Goal: Information Seeking & Learning: Learn about a topic

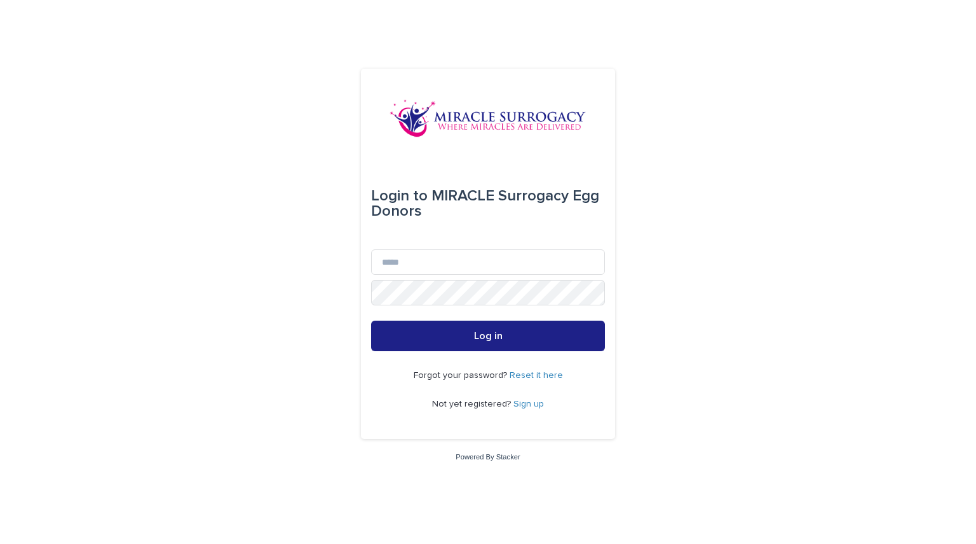
click at [530, 406] on link "Sign up" at bounding box center [529, 403] width 31 height 9
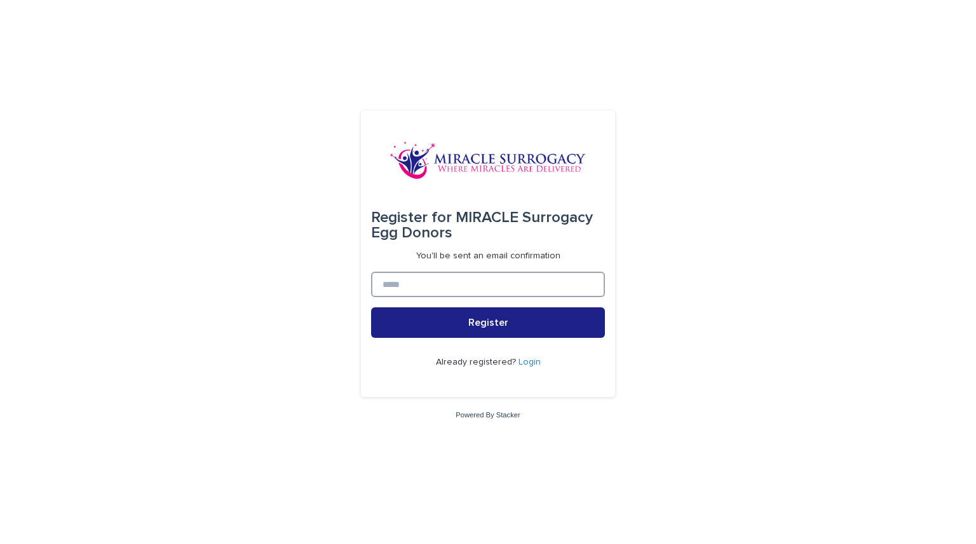
click at [483, 294] on input at bounding box center [488, 283] width 234 height 25
type input "**********"
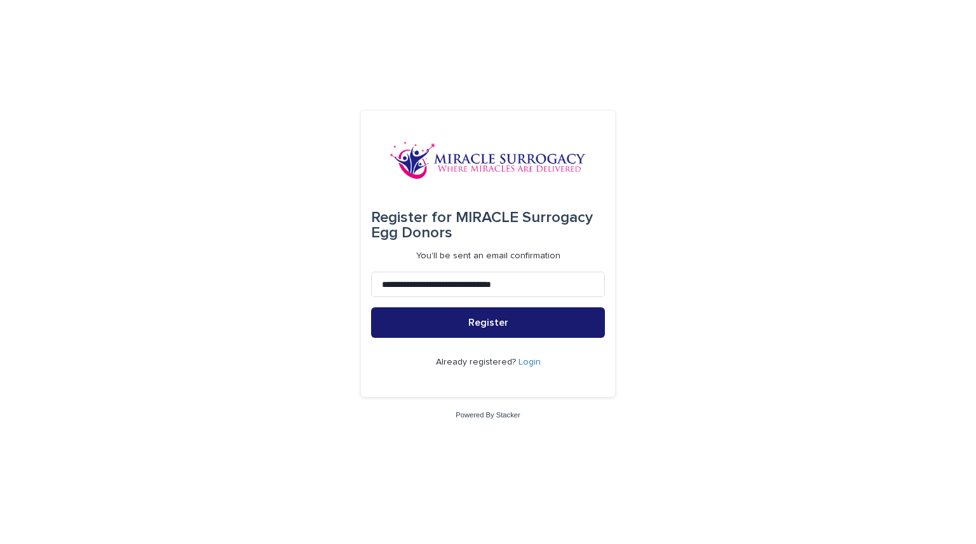
click at [495, 325] on span "Register" at bounding box center [488, 322] width 40 height 10
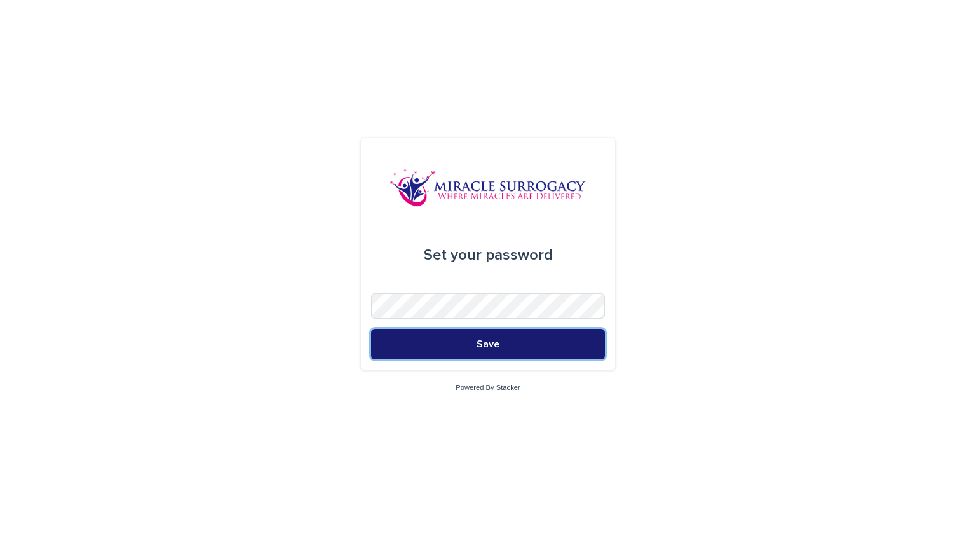
click at [471, 345] on button "Save" at bounding box center [488, 344] width 234 height 31
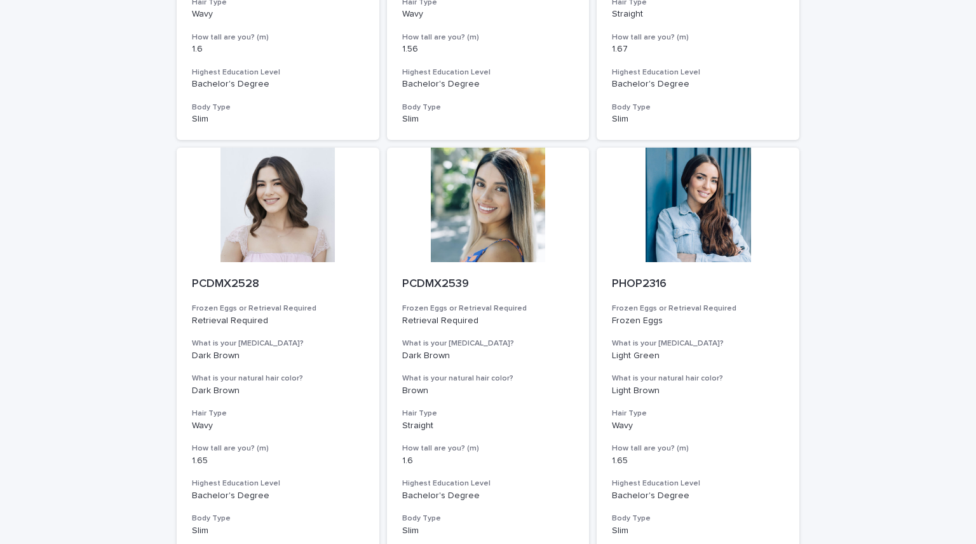
scroll to position [1357, 0]
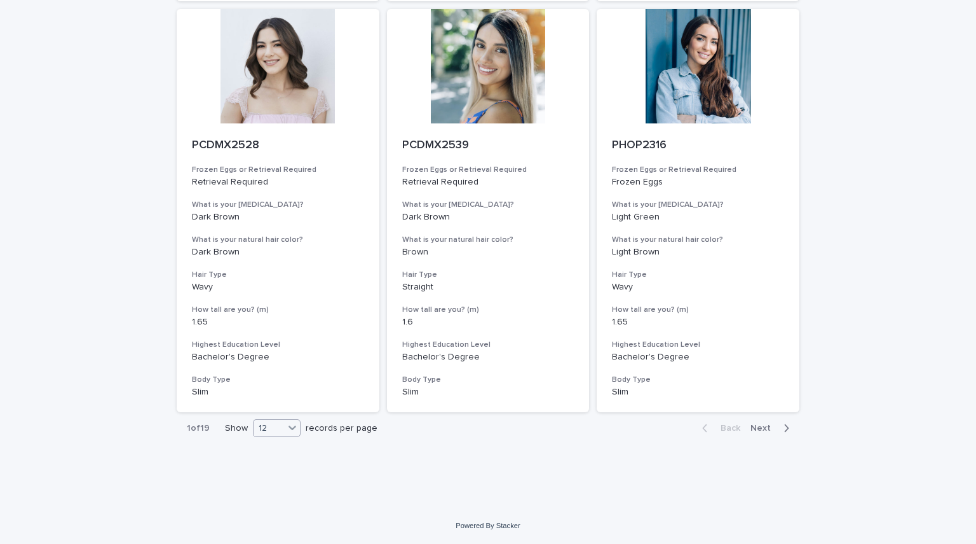
click at [290, 428] on icon at bounding box center [293, 428] width 8 height 4
click at [272, 475] on div "36" at bounding box center [272, 475] width 46 height 15
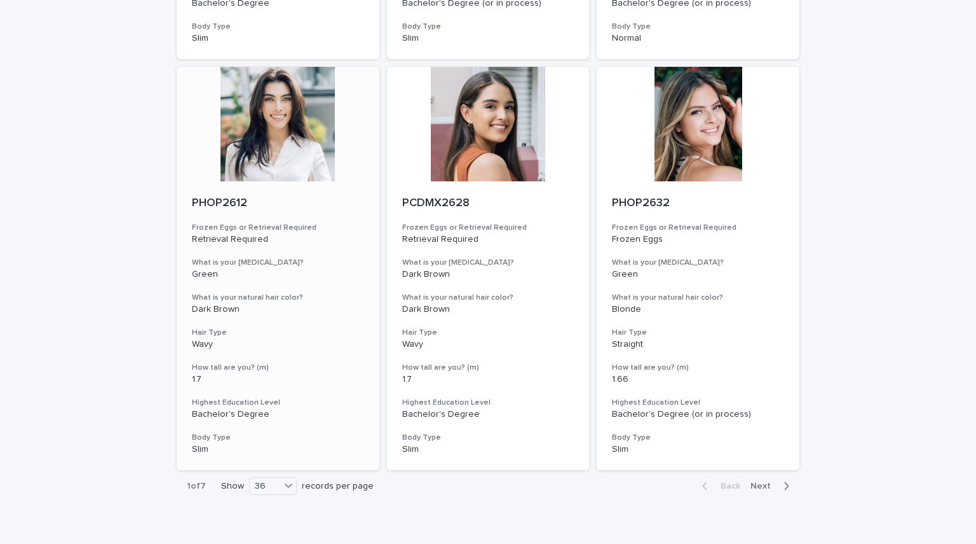
scroll to position [4645, 0]
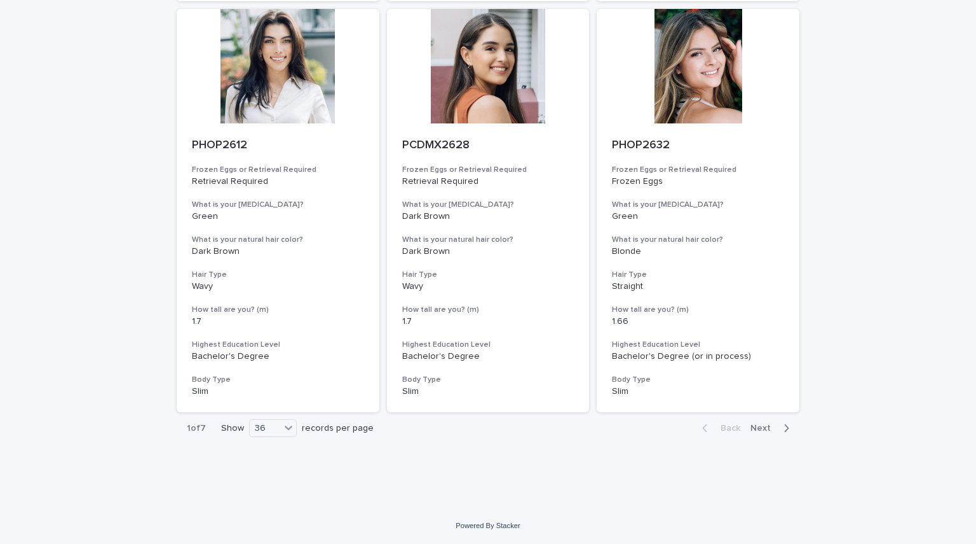
click at [767, 432] on span "Next" at bounding box center [765, 427] width 28 height 9
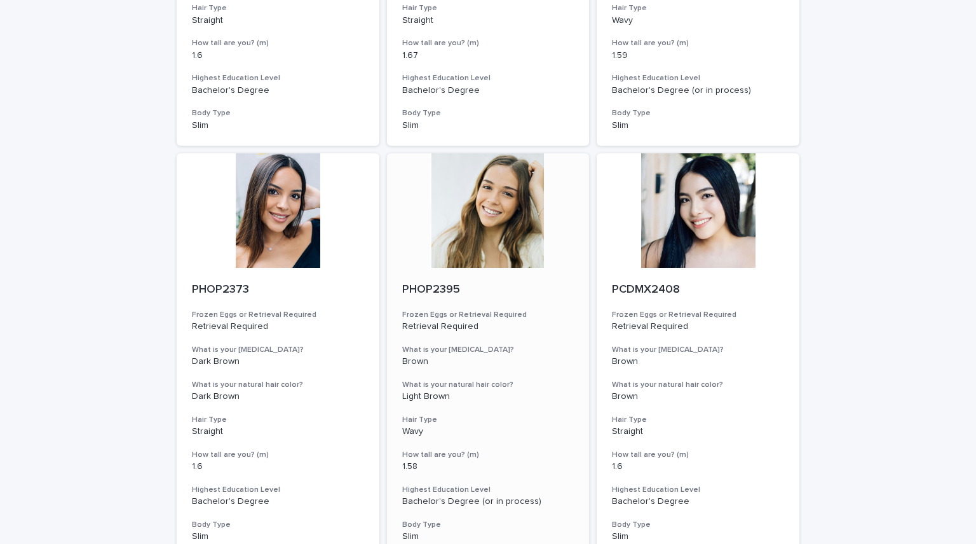
scroll to position [3677, 0]
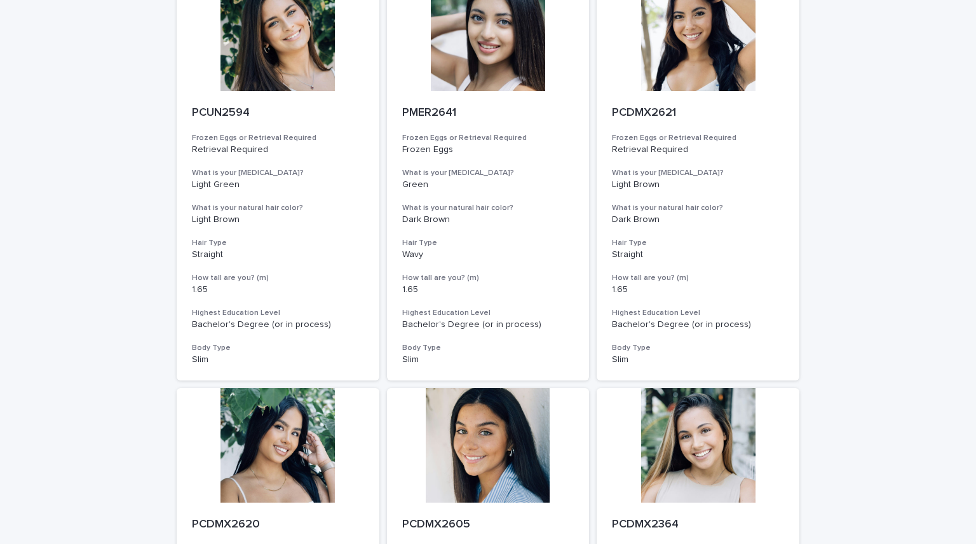
scroll to position [0, 0]
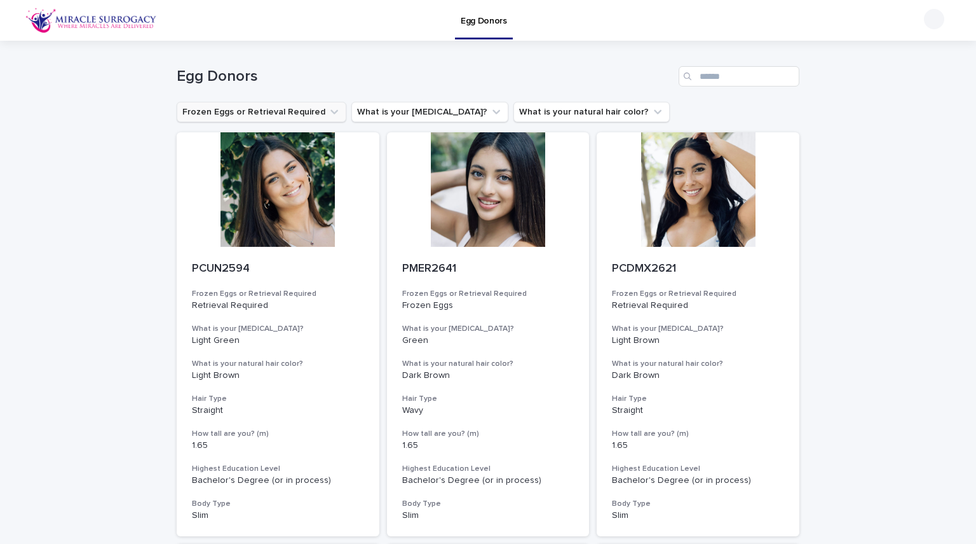
click at [309, 119] on button "Frozen Eggs or Retrieval Required" at bounding box center [262, 112] width 170 height 20
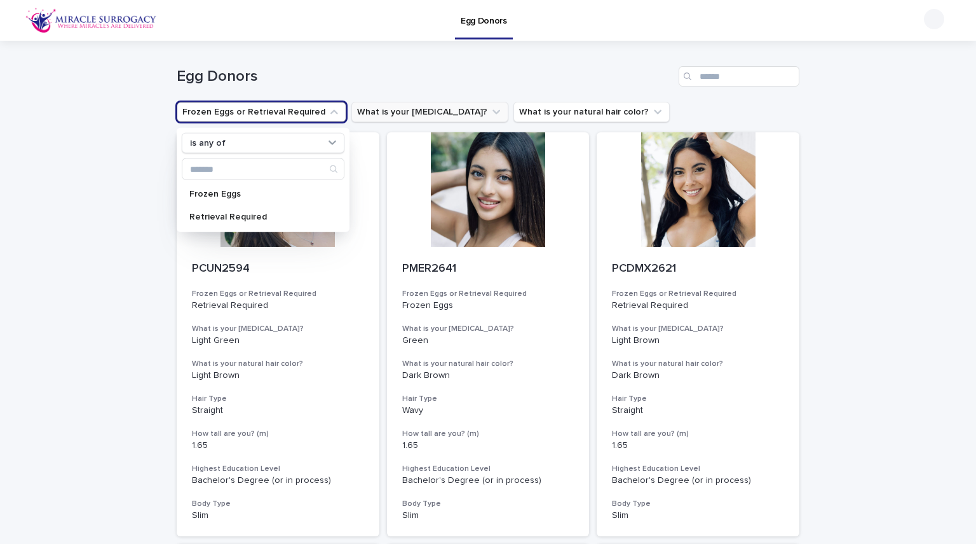
click at [428, 109] on button "What is your [MEDICAL_DATA]?" at bounding box center [430, 112] width 157 height 20
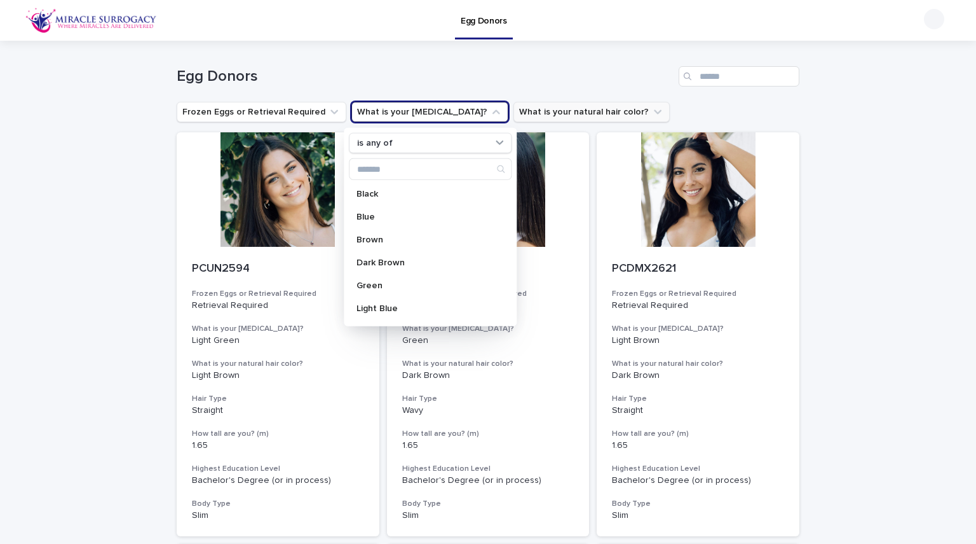
click at [514, 105] on button "What is your natural hair color?" at bounding box center [592, 112] width 156 height 20
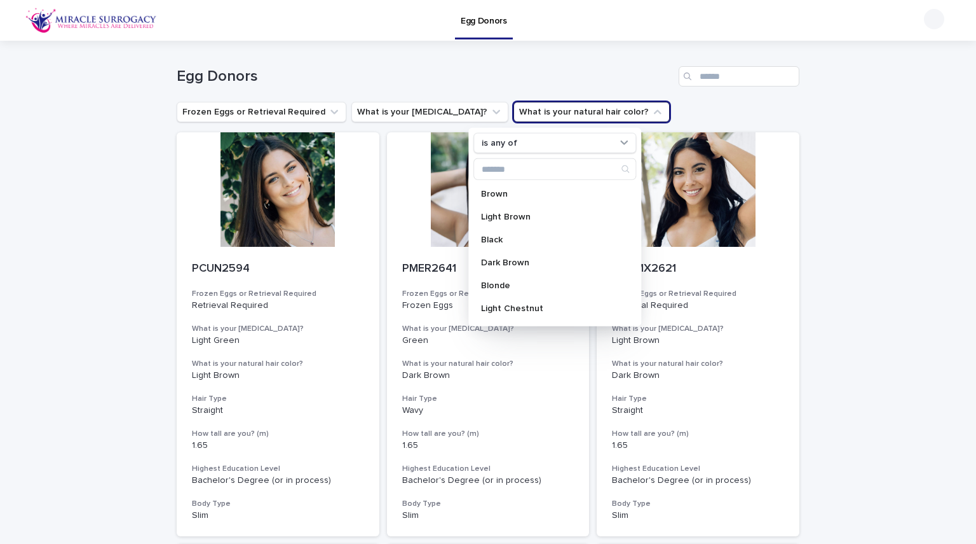
click at [656, 118] on div "Frozen Eggs or Retrieval Required What is your [MEDICAL_DATA]? What is your nat…" at bounding box center [488, 112] width 623 height 20
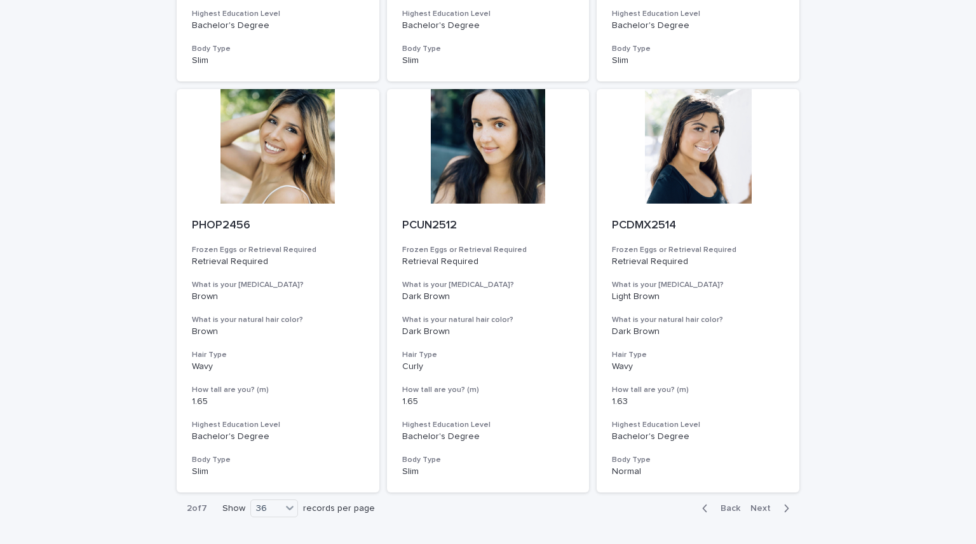
scroll to position [4645, 0]
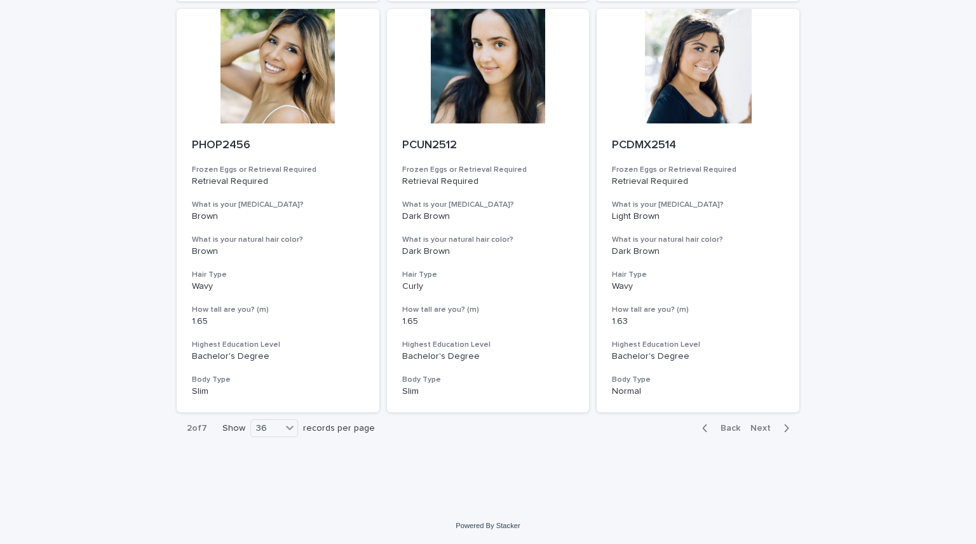
click at [766, 429] on span "Next" at bounding box center [765, 427] width 28 height 9
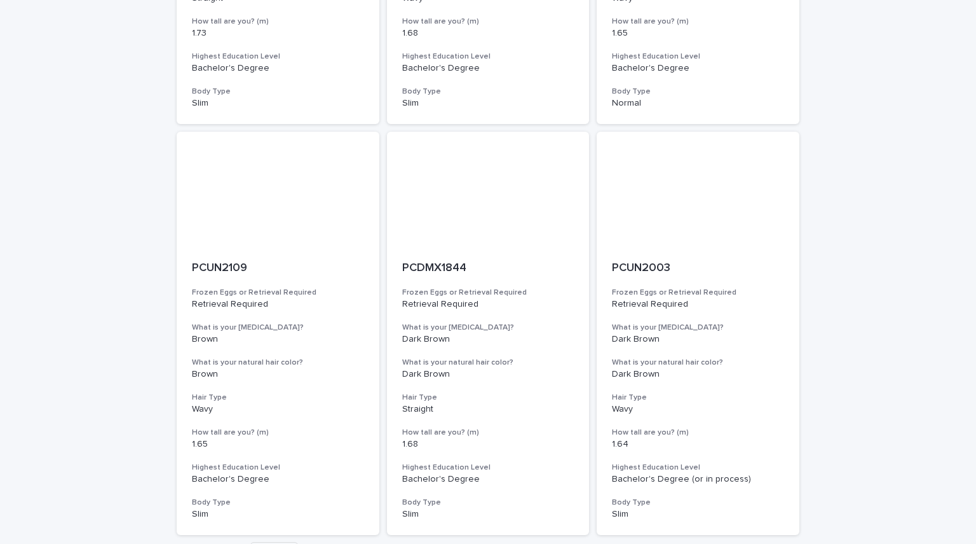
scroll to position [4645, 0]
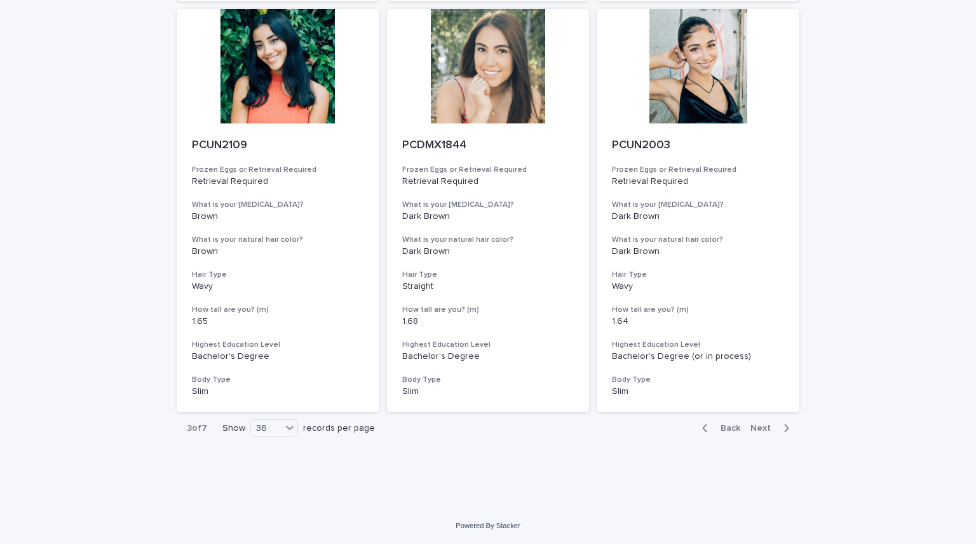
click at [763, 429] on span "Next" at bounding box center [765, 427] width 28 height 9
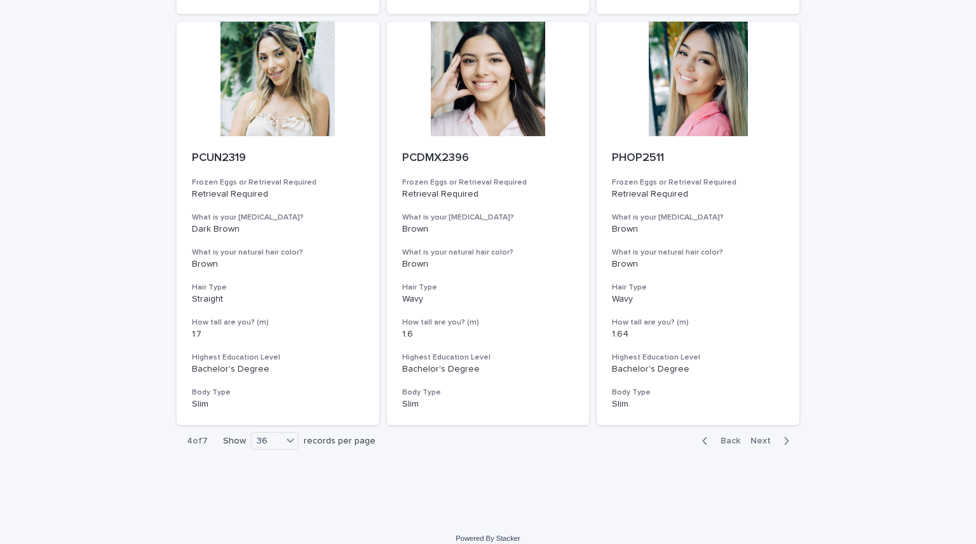
scroll to position [4645, 0]
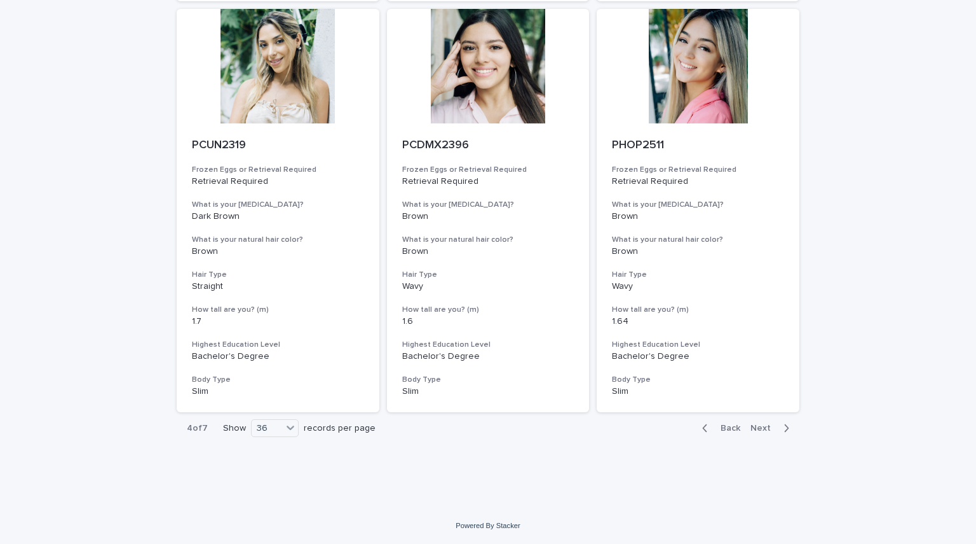
click at [772, 430] on span "Next" at bounding box center [765, 427] width 28 height 9
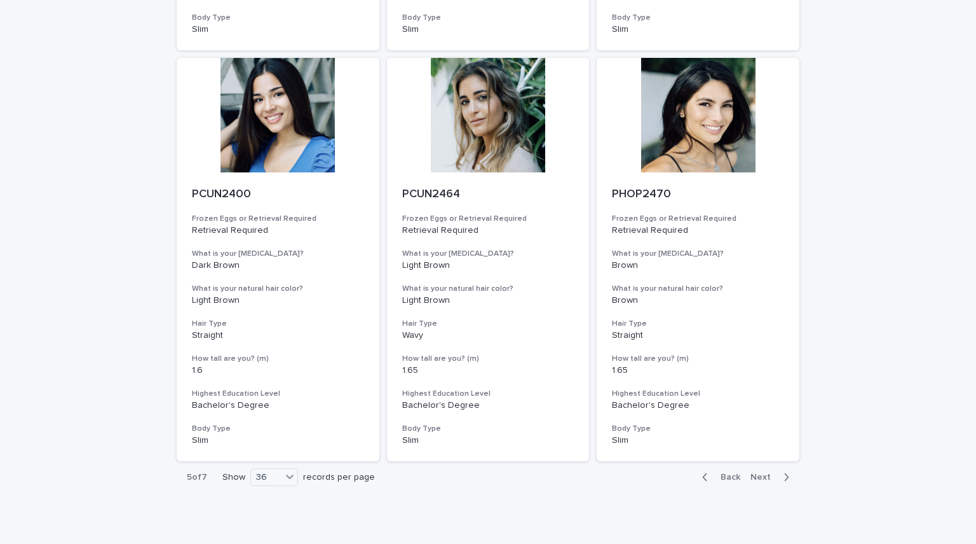
scroll to position [4645, 0]
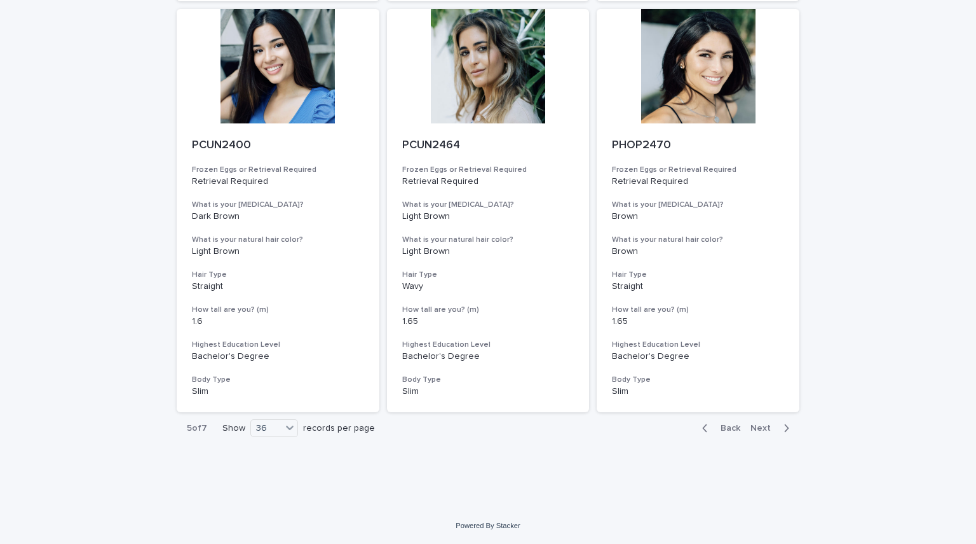
click at [759, 430] on span "Next" at bounding box center [765, 427] width 28 height 9
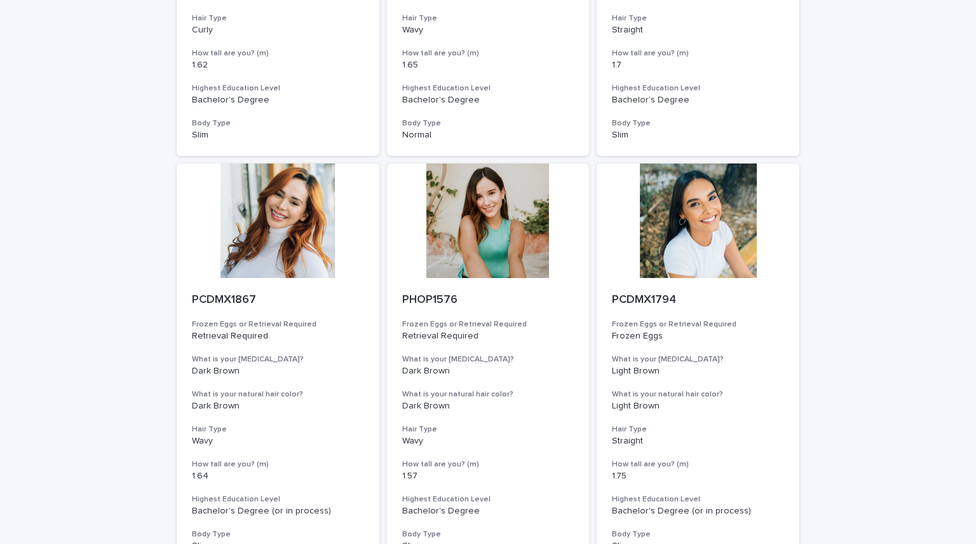
scroll to position [2434, 0]
click at [683, 232] on div at bounding box center [698, 222] width 203 height 114
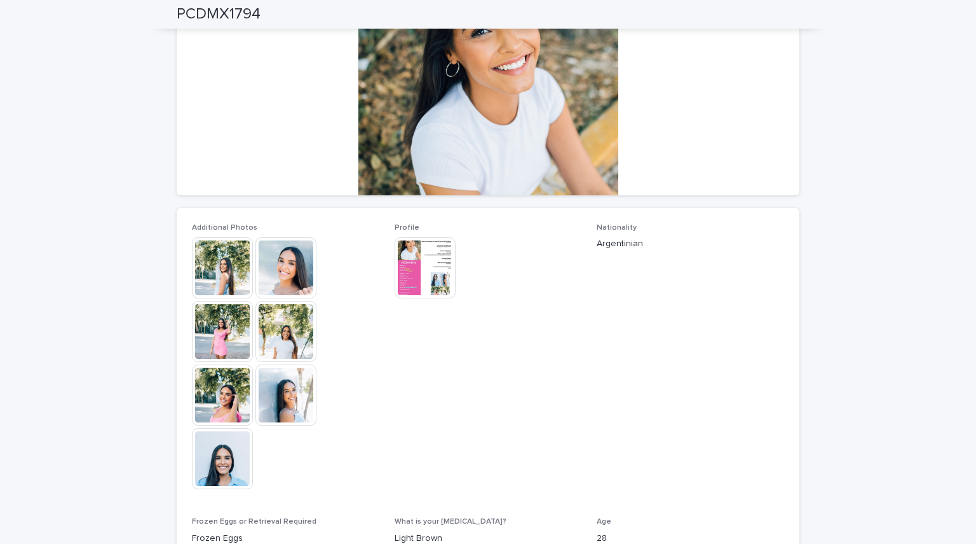
scroll to position [184, 0]
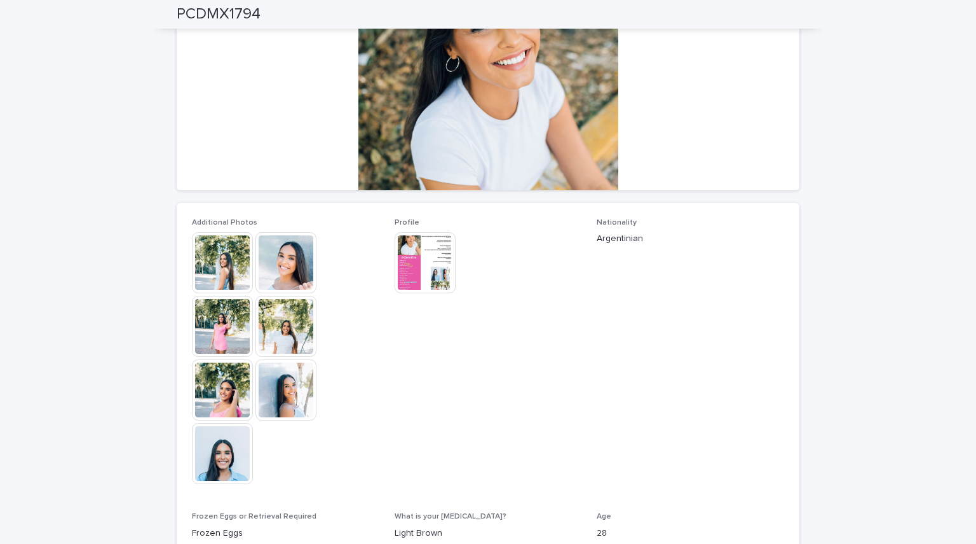
click at [215, 271] on img at bounding box center [222, 262] width 61 height 61
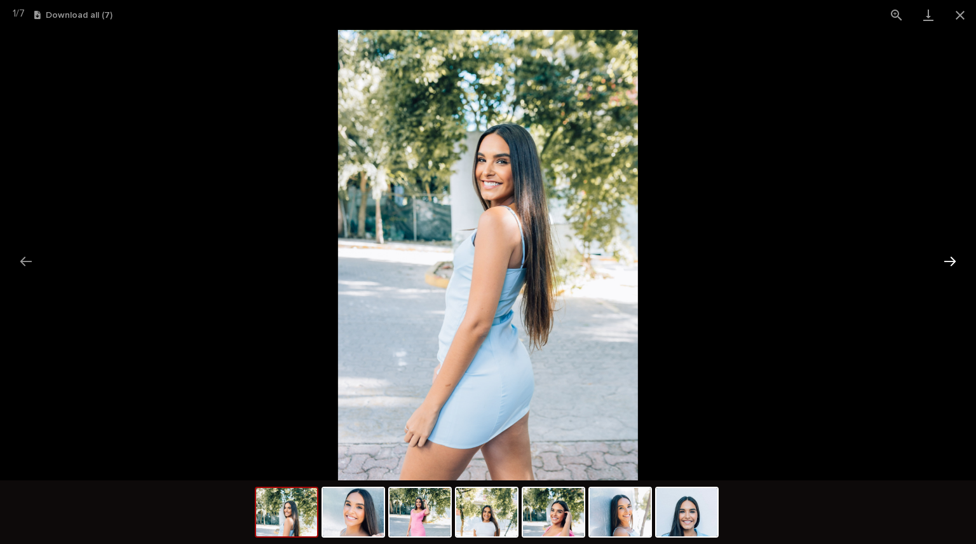
click at [954, 261] on button "Next slide" at bounding box center [950, 261] width 27 height 25
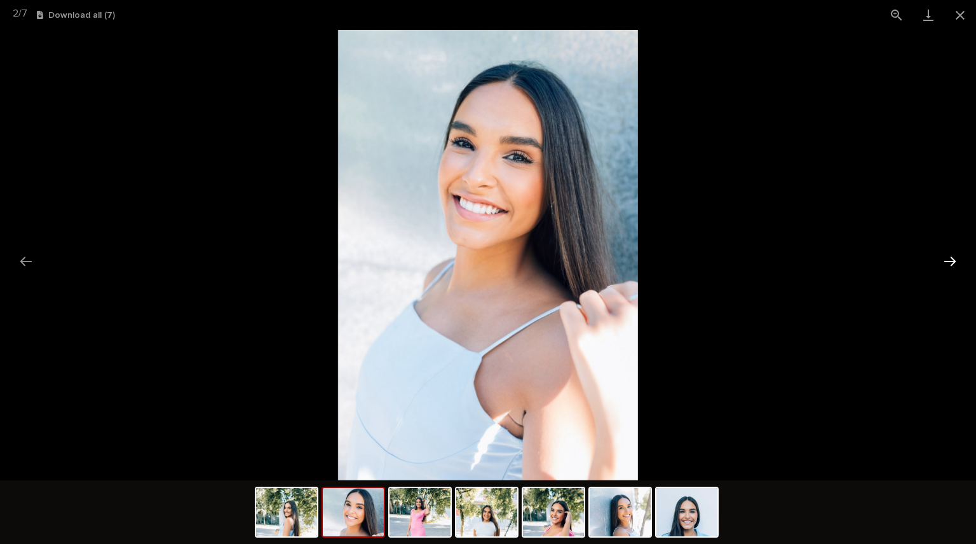
click at [954, 261] on button "Next slide" at bounding box center [950, 261] width 27 height 25
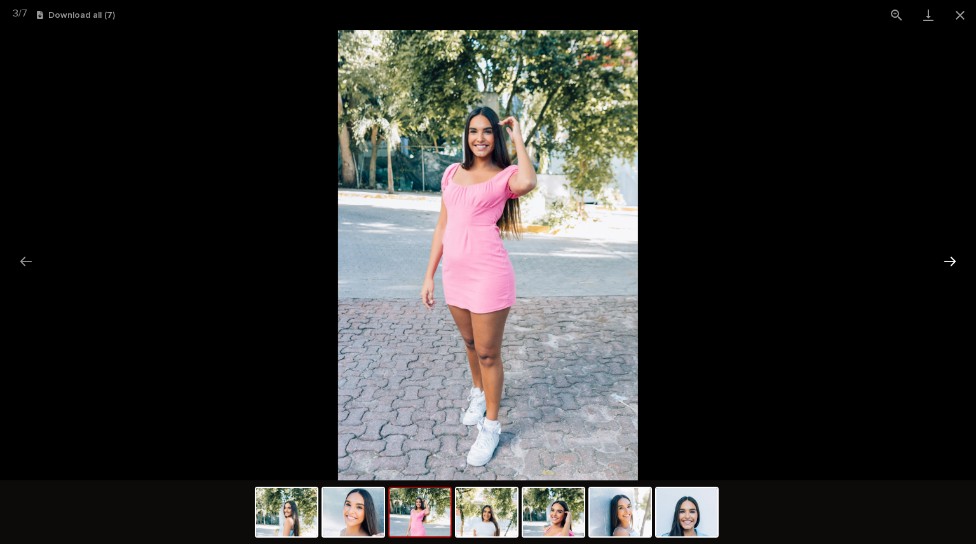
click at [954, 261] on button "Next slide" at bounding box center [950, 261] width 27 height 25
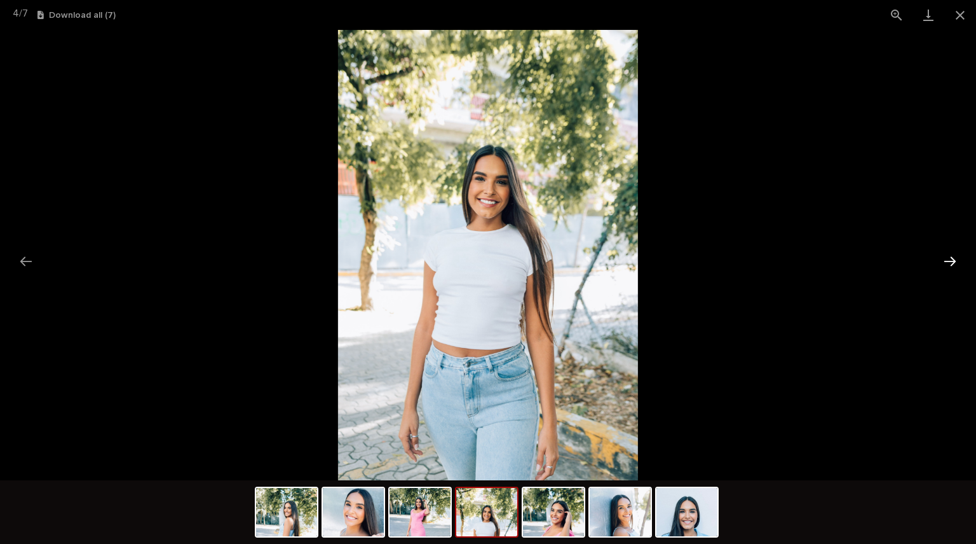
click at [954, 261] on button "Next slide" at bounding box center [950, 261] width 27 height 25
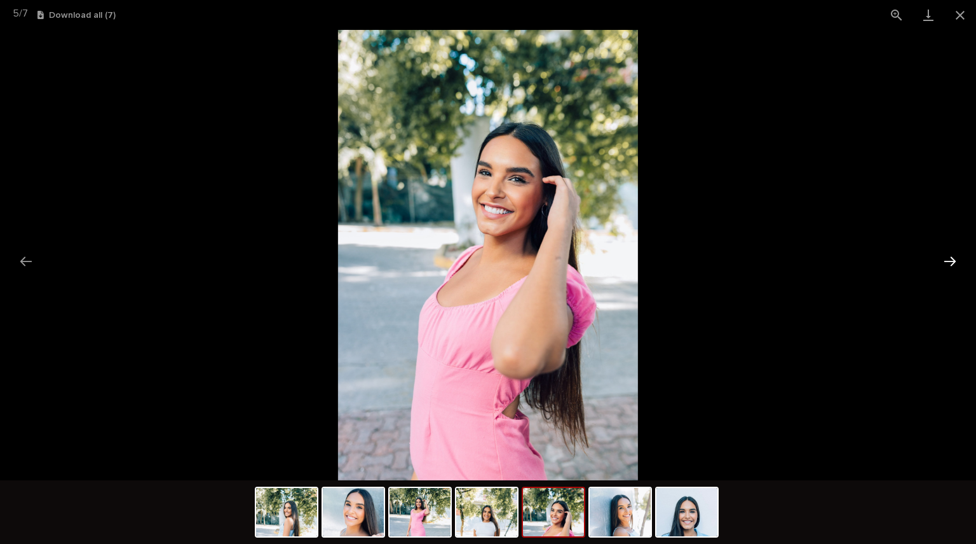
click at [954, 261] on button "Next slide" at bounding box center [950, 261] width 27 height 25
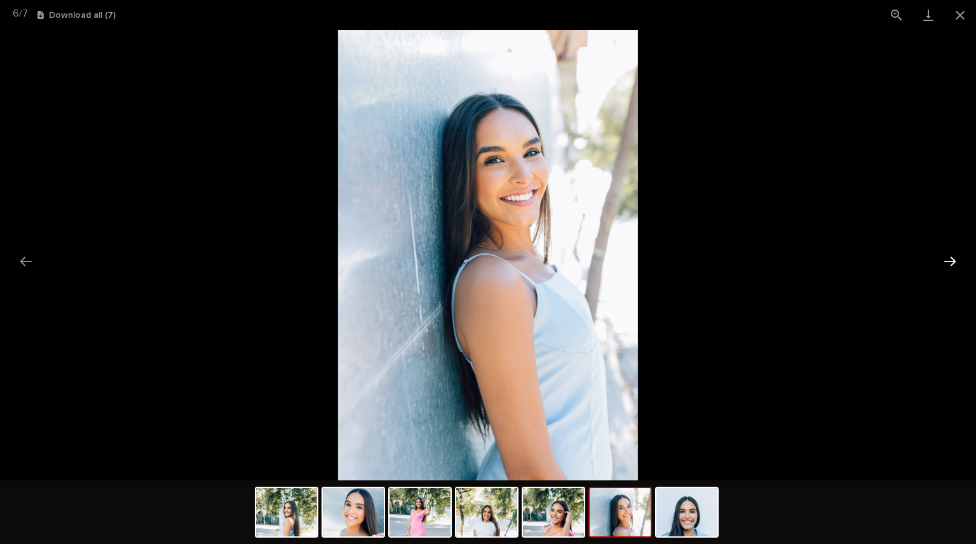
click at [954, 261] on button "Next slide" at bounding box center [950, 261] width 27 height 25
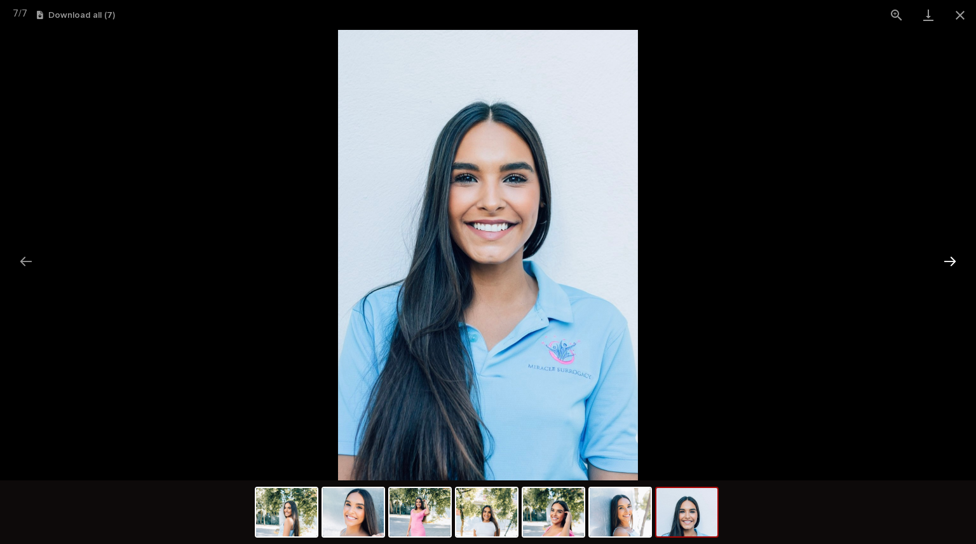
click at [954, 261] on button "Next slide" at bounding box center [950, 261] width 27 height 25
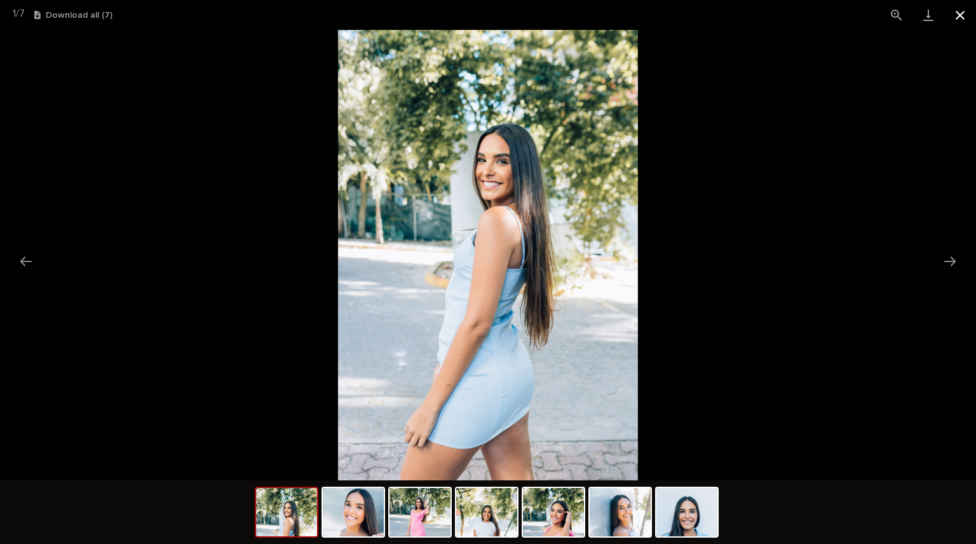
click at [959, 21] on button "Close gallery" at bounding box center [961, 15] width 32 height 30
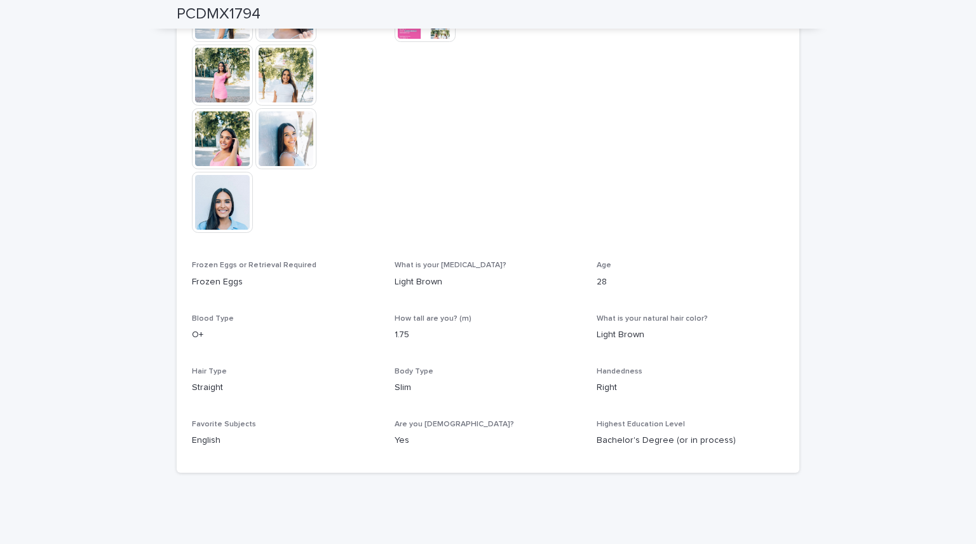
scroll to position [437, 0]
click at [606, 371] on span "Handedness" at bounding box center [620, 370] width 46 height 8
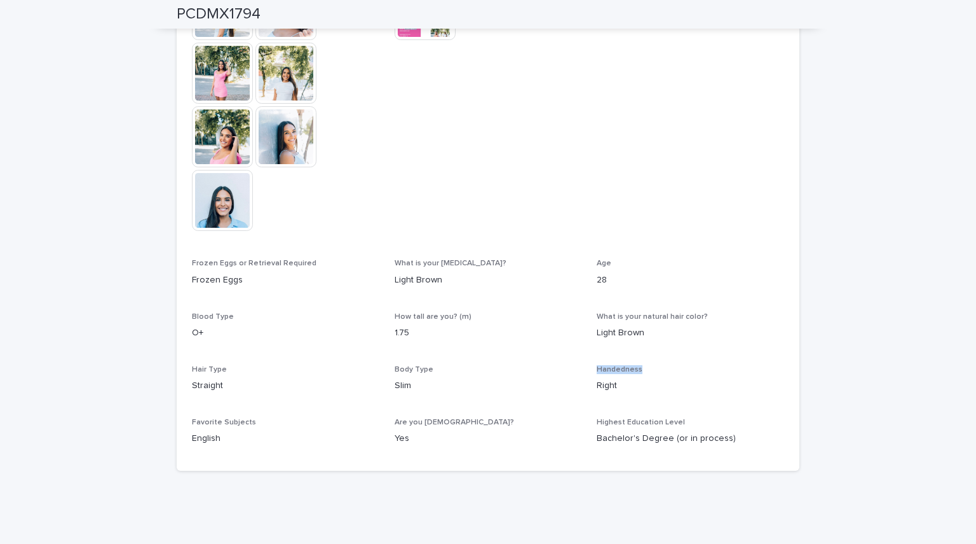
click at [606, 371] on span "Handedness" at bounding box center [620, 370] width 46 height 8
click at [688, 359] on div "Additional Photos This file cannot be opened Download File Profile This file ca…" at bounding box center [488, 210] width 592 height 490
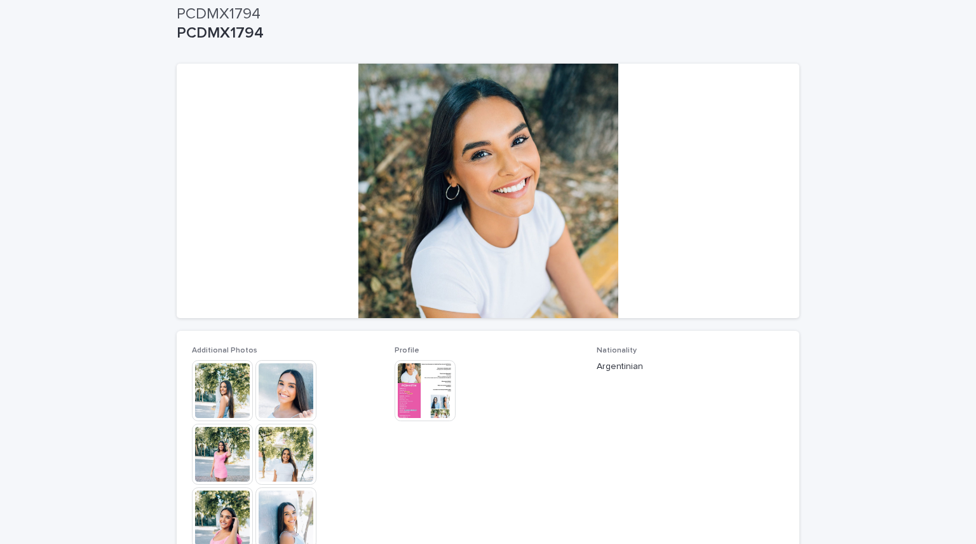
scroll to position [31, 0]
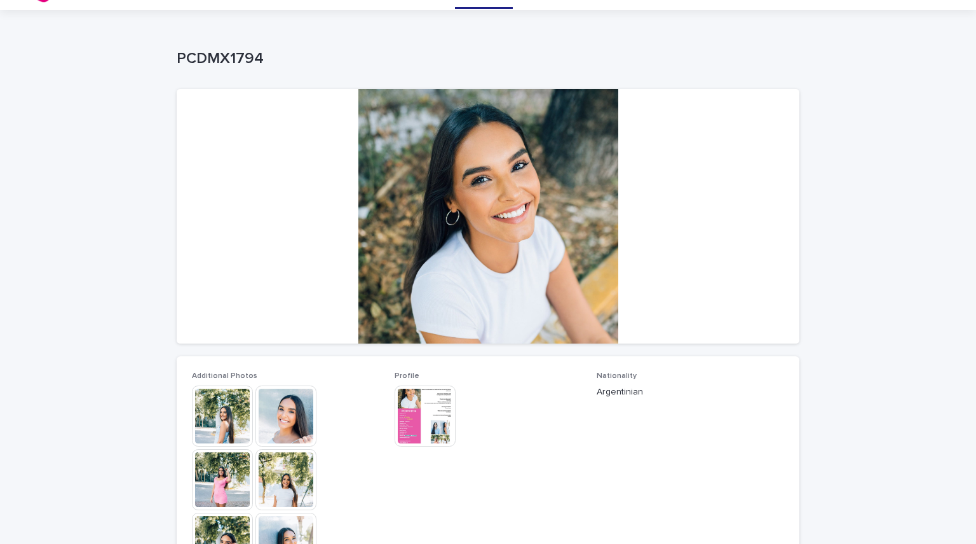
click at [414, 409] on img at bounding box center [425, 415] width 61 height 61
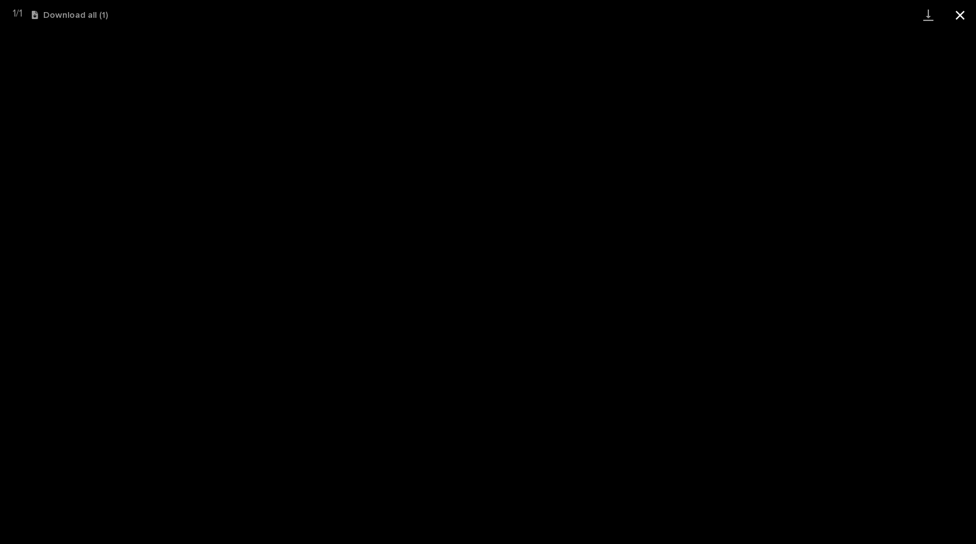
click at [957, 13] on button "Close gallery" at bounding box center [961, 15] width 32 height 30
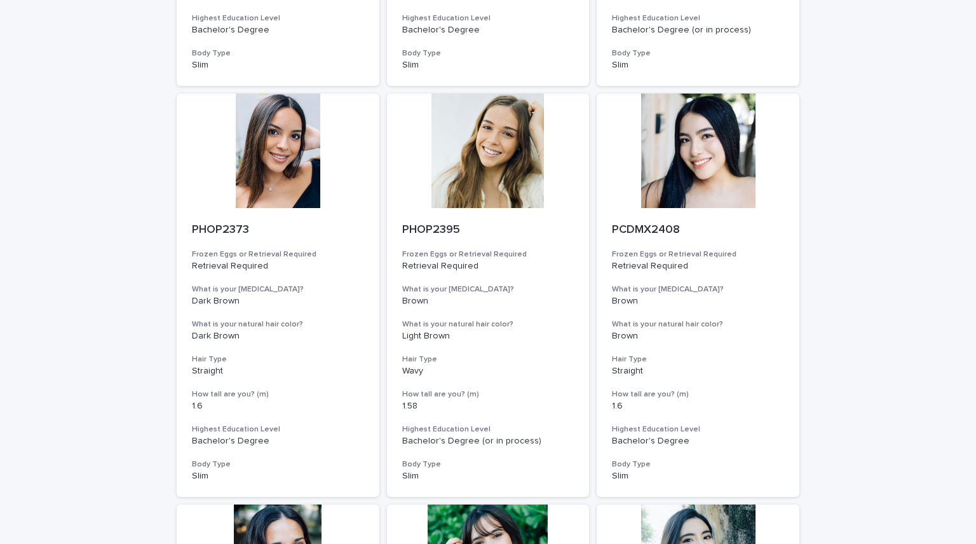
scroll to position [455, 0]
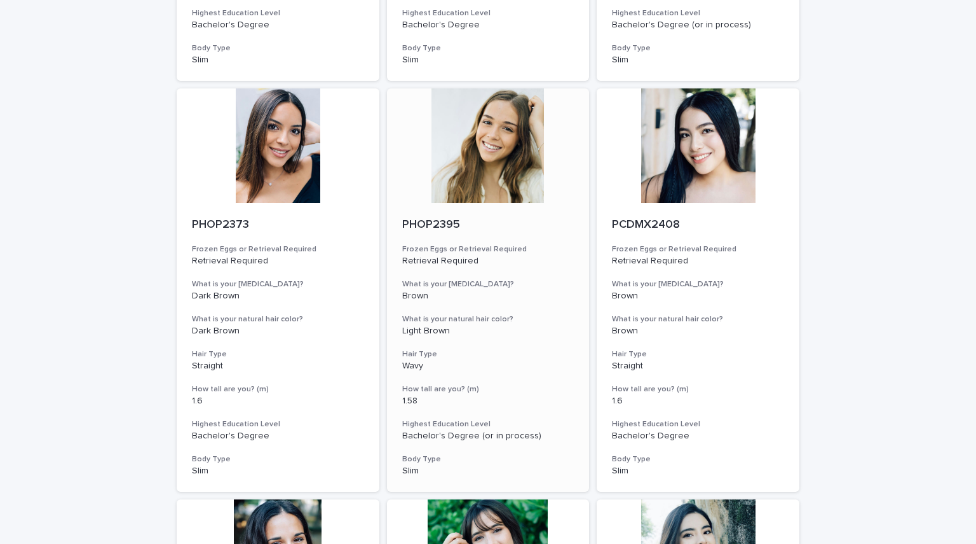
click at [478, 154] on div at bounding box center [488, 145] width 203 height 114
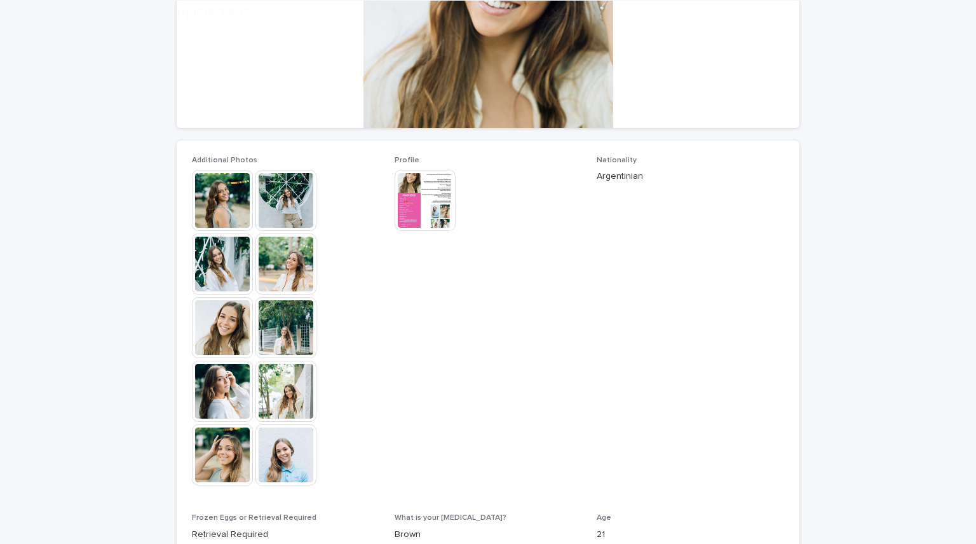
scroll to position [249, 0]
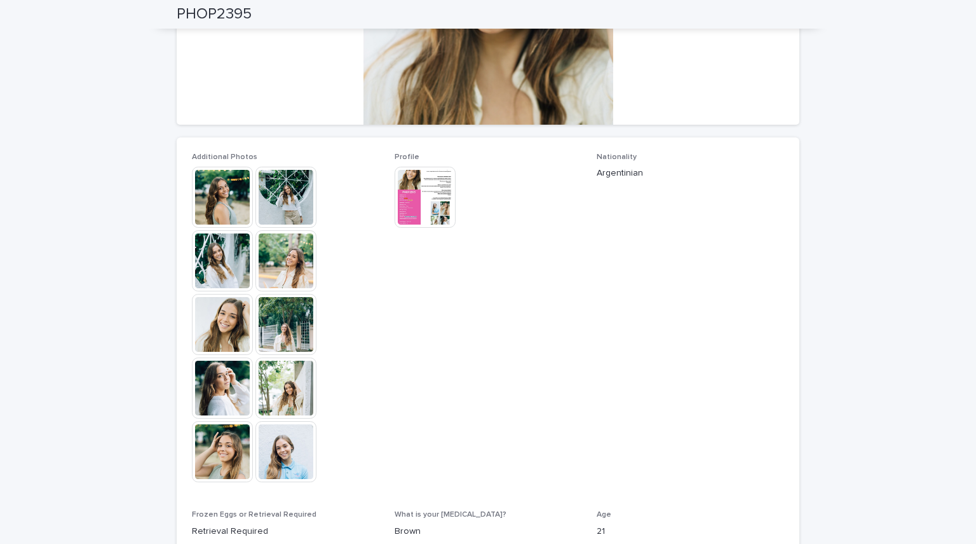
click at [221, 197] on img at bounding box center [222, 197] width 61 height 61
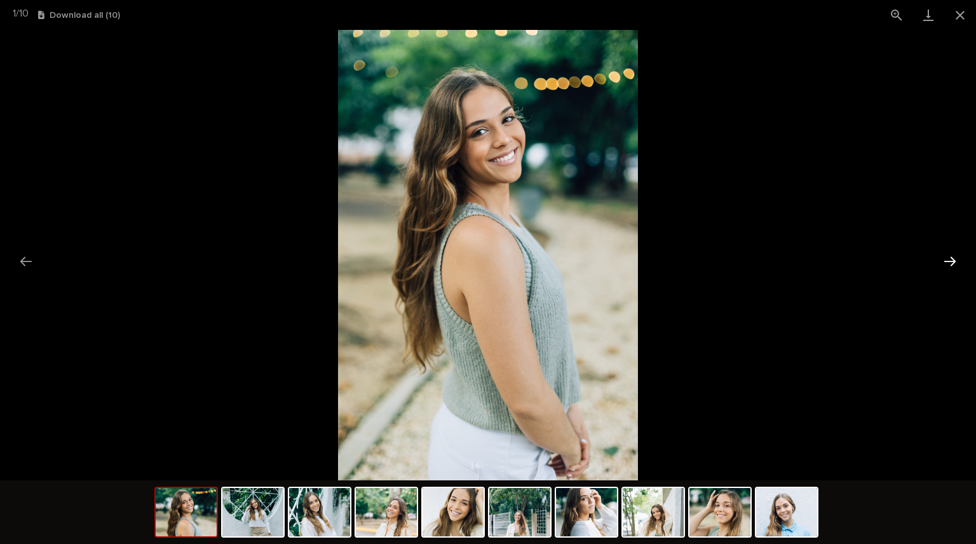
click at [952, 264] on button "Next slide" at bounding box center [950, 261] width 27 height 25
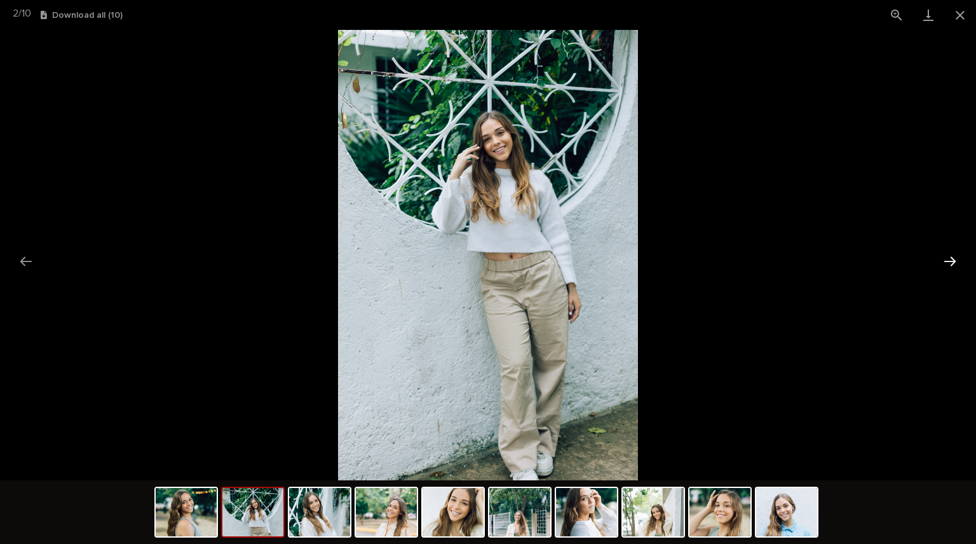
click at [952, 264] on button "Next slide" at bounding box center [950, 261] width 27 height 25
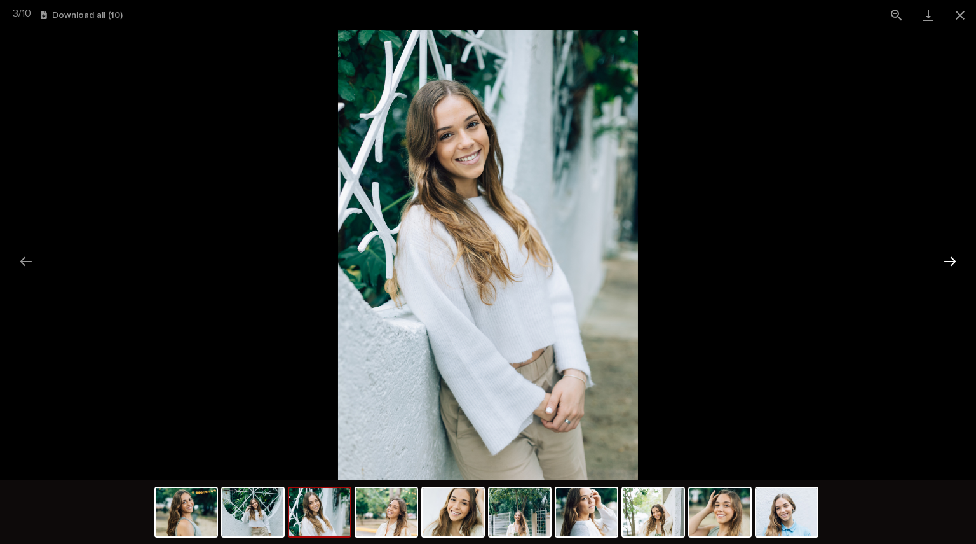
click at [952, 264] on button "Next slide" at bounding box center [950, 261] width 27 height 25
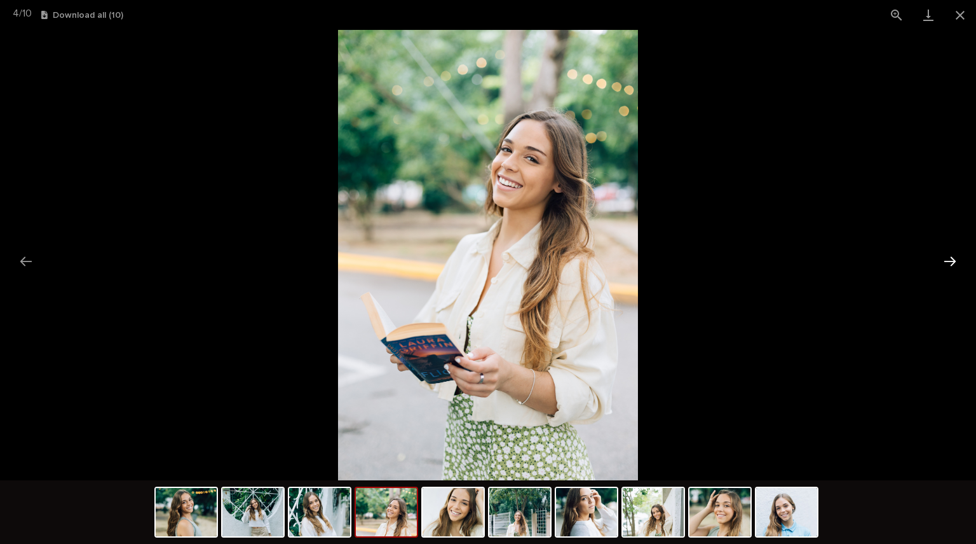
click at [952, 264] on button "Next slide" at bounding box center [950, 261] width 27 height 25
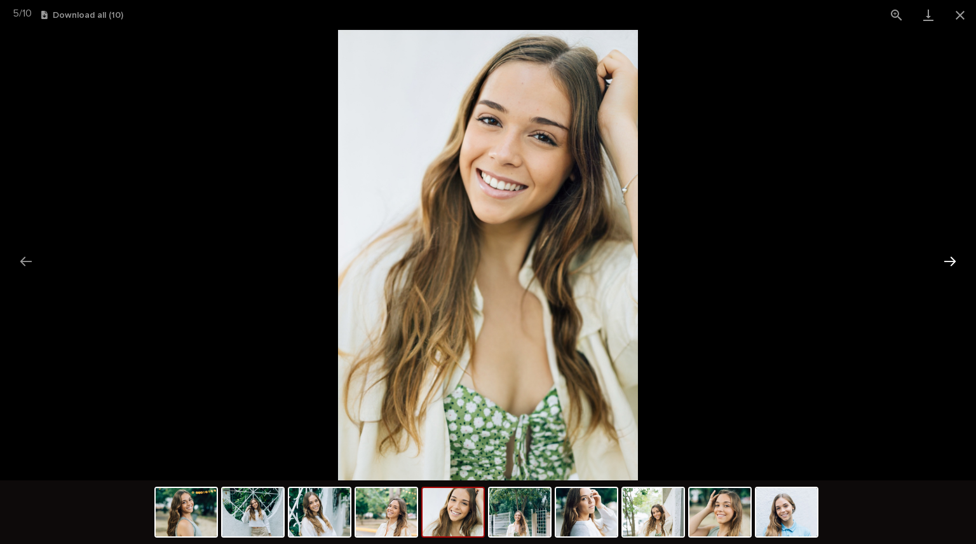
click at [952, 264] on button "Next slide" at bounding box center [950, 261] width 27 height 25
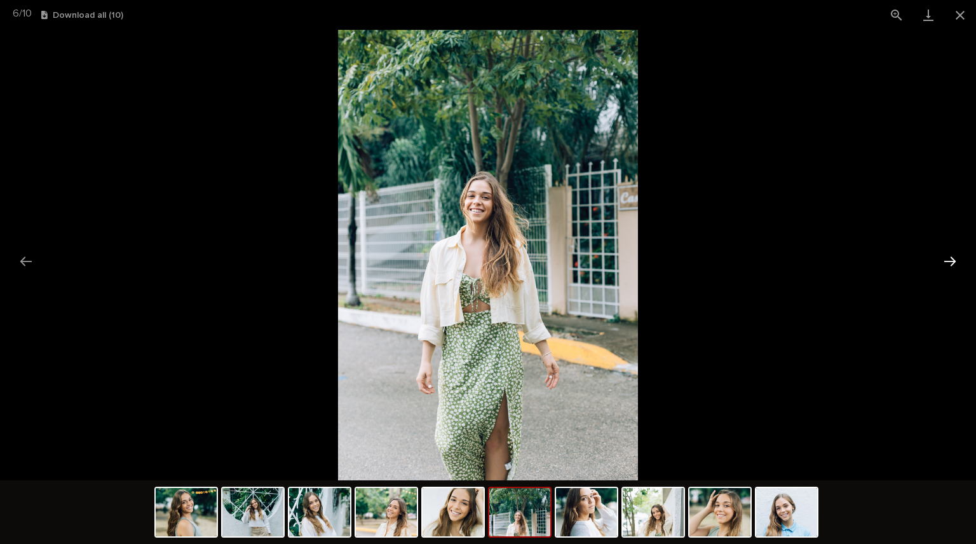
click at [952, 264] on button "Next slide" at bounding box center [950, 261] width 27 height 25
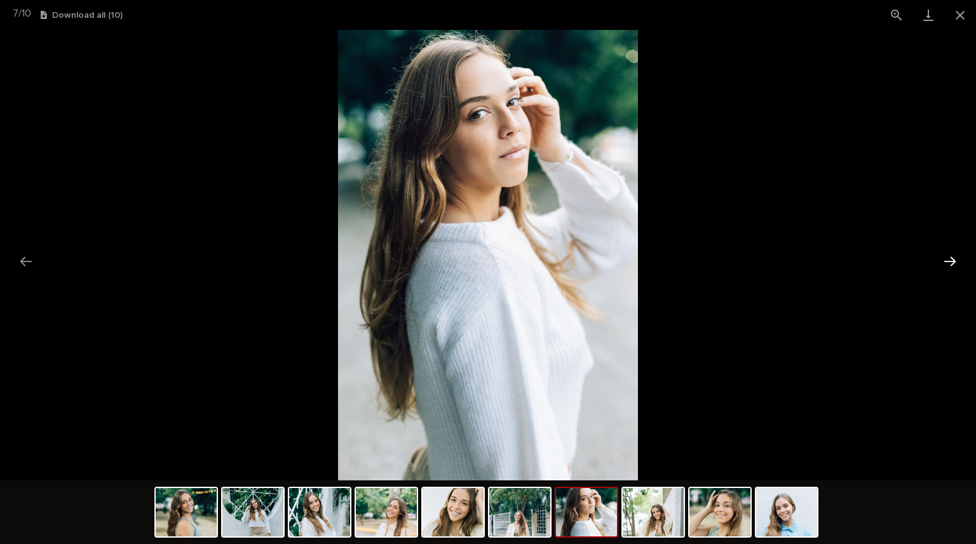
click at [952, 264] on button "Next slide" at bounding box center [950, 261] width 27 height 25
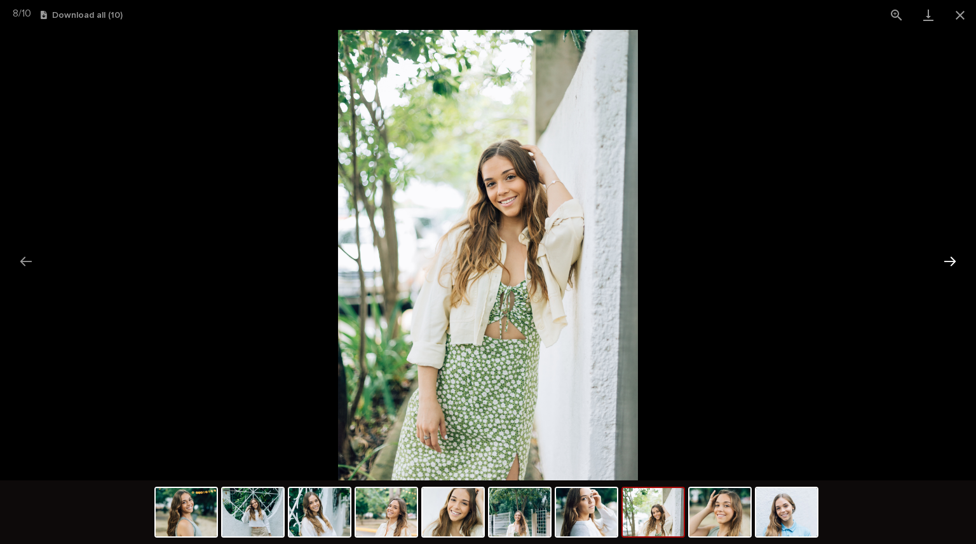
click at [952, 264] on button "Next slide" at bounding box center [950, 261] width 27 height 25
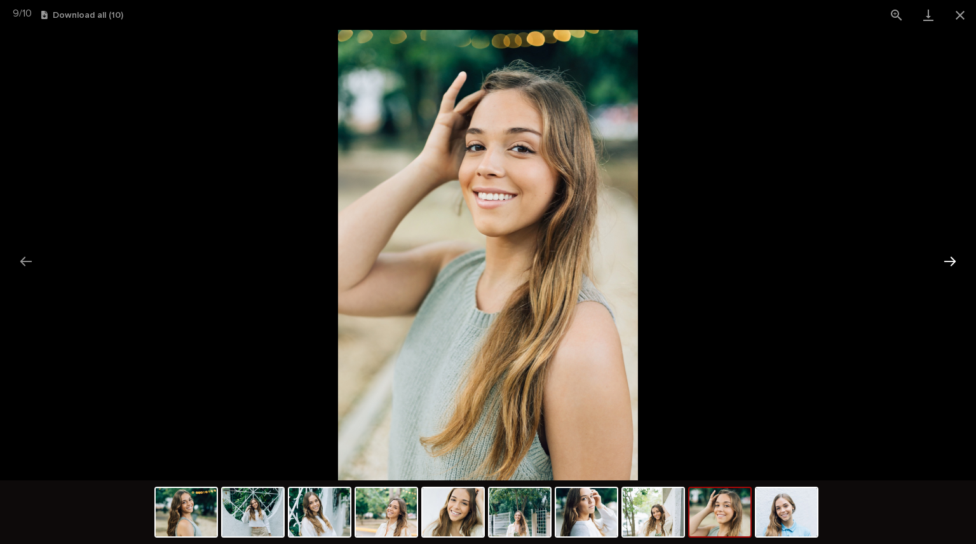
click at [952, 264] on button "Next slide" at bounding box center [950, 261] width 27 height 25
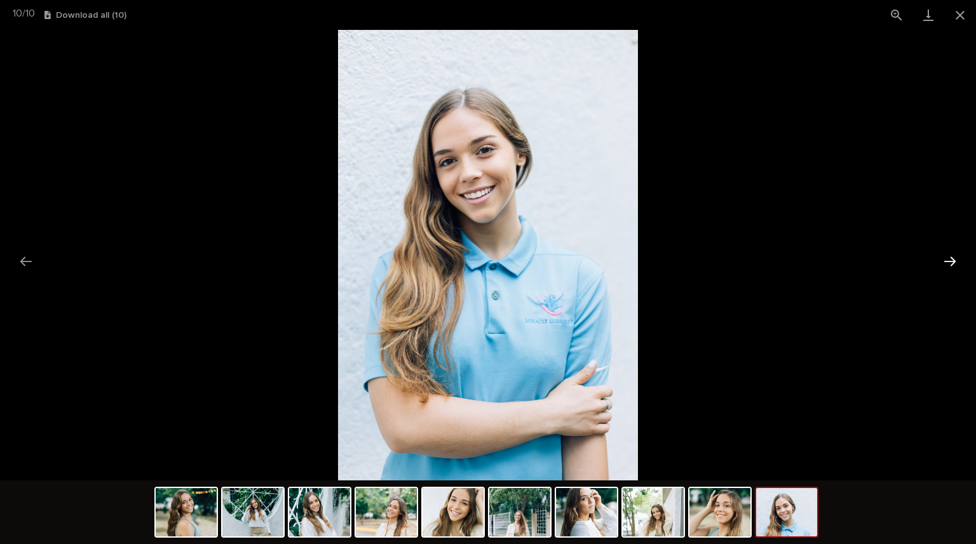
click at [952, 264] on button "Next slide" at bounding box center [950, 261] width 27 height 25
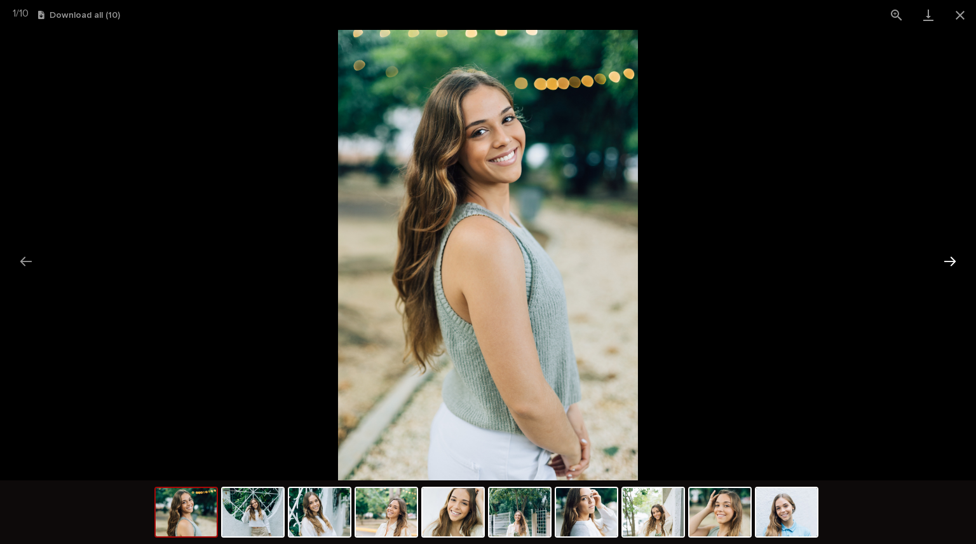
click at [952, 264] on button "Next slide" at bounding box center [950, 261] width 27 height 25
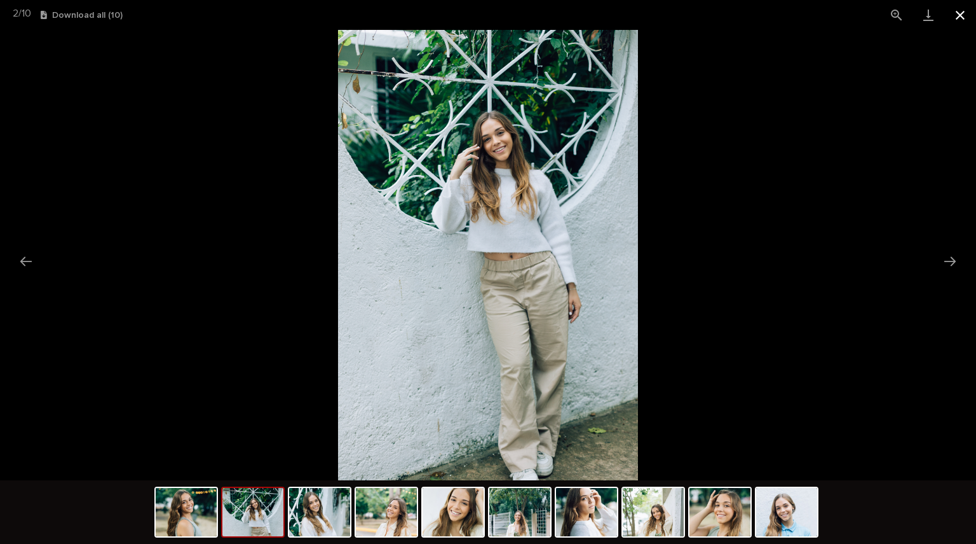
click at [961, 16] on button "Close gallery" at bounding box center [961, 15] width 32 height 30
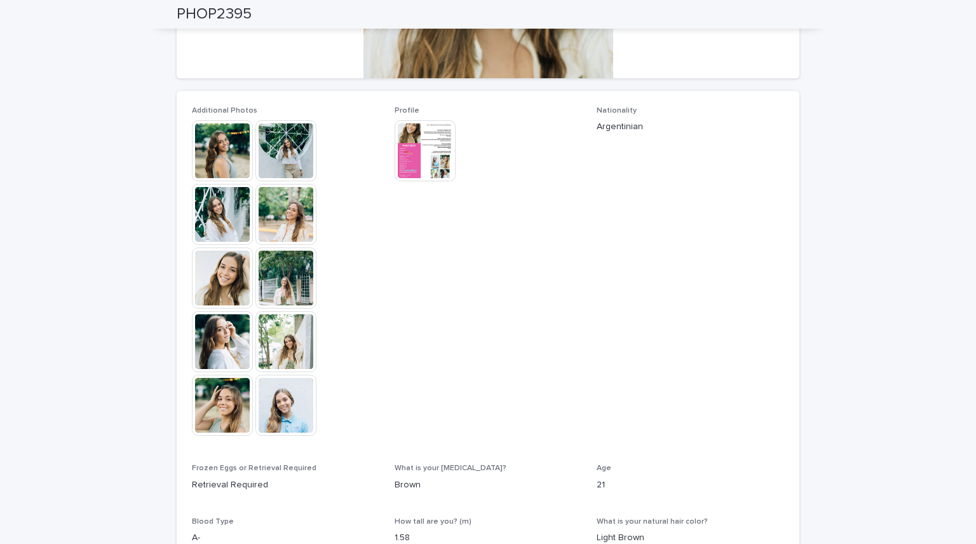
scroll to position [295, 0]
click at [441, 129] on img at bounding box center [425, 151] width 61 height 61
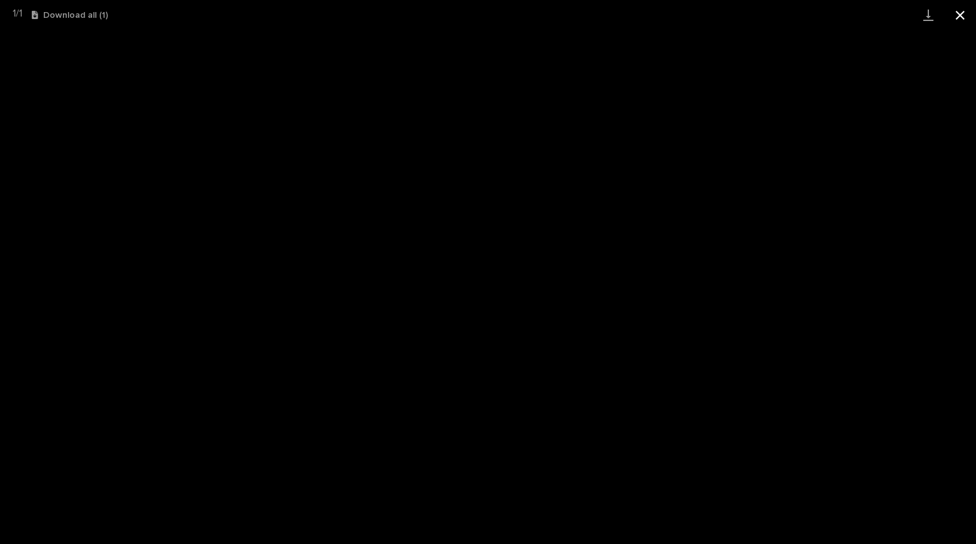
click at [962, 12] on button "Close gallery" at bounding box center [961, 15] width 32 height 30
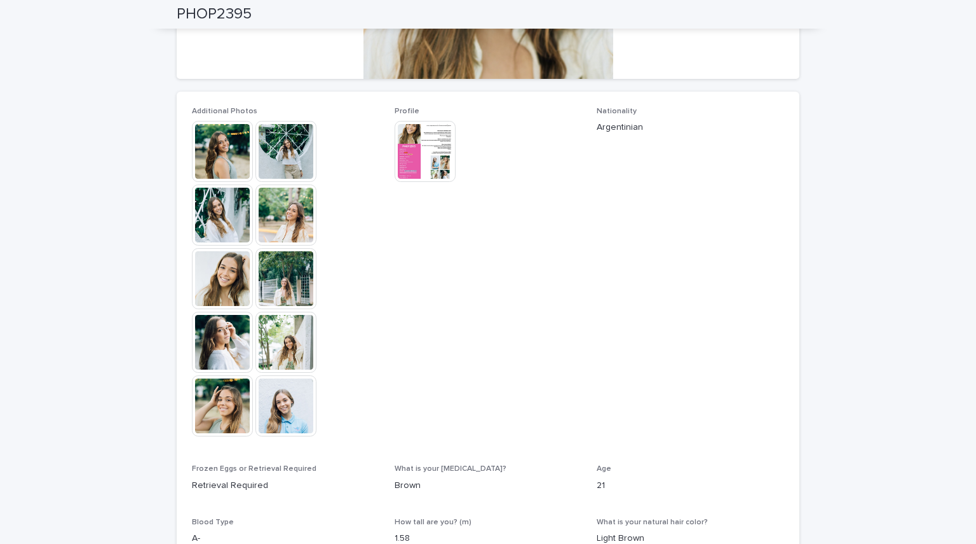
scroll to position [0, 0]
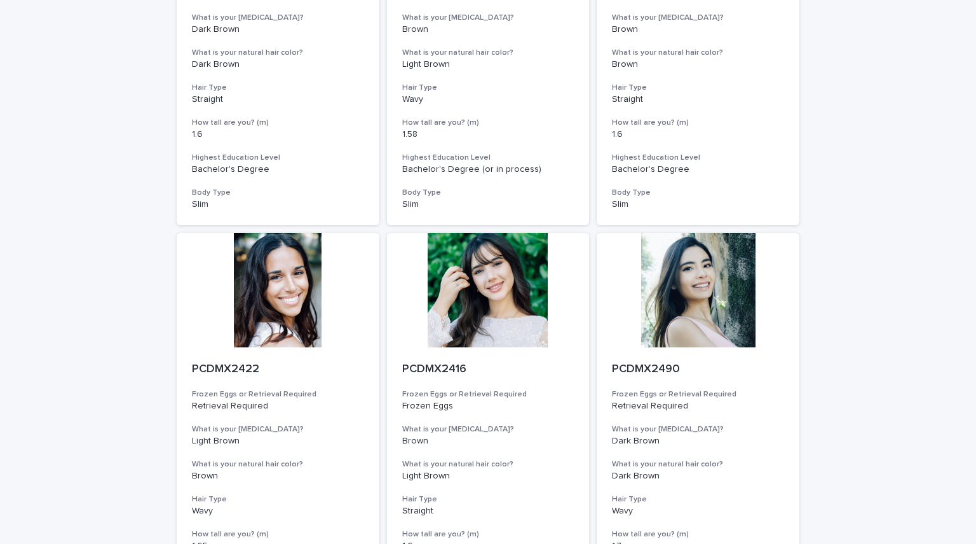
scroll to position [718, 0]
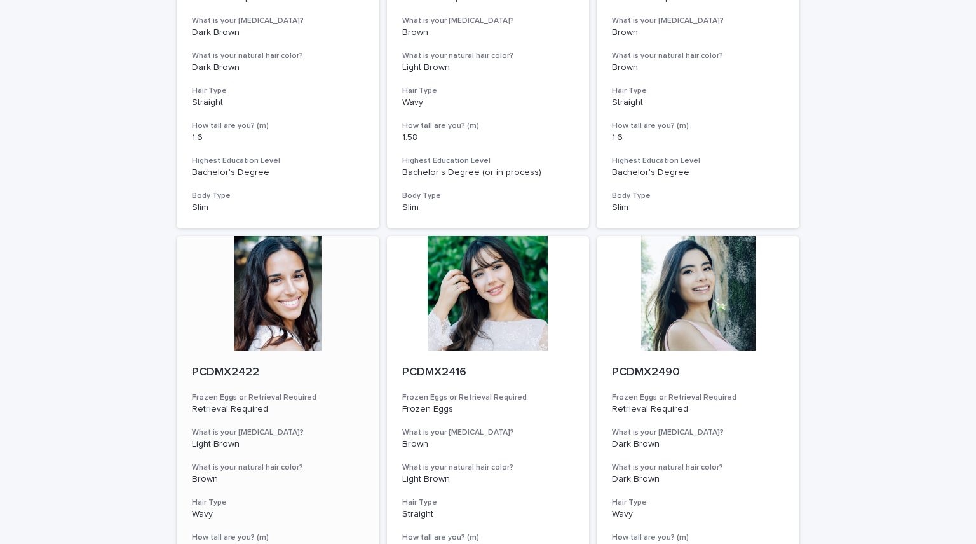
click at [263, 299] on div at bounding box center [278, 293] width 203 height 114
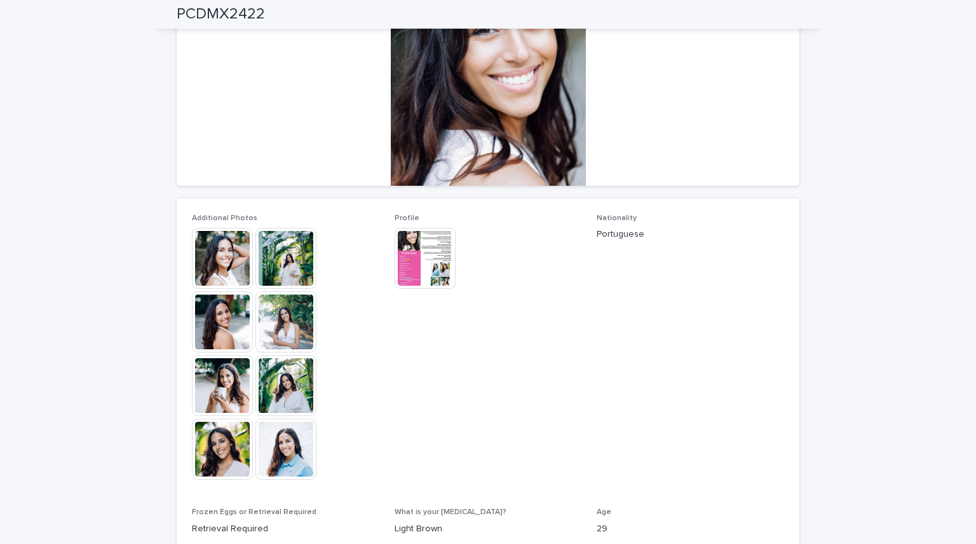
scroll to position [187, 0]
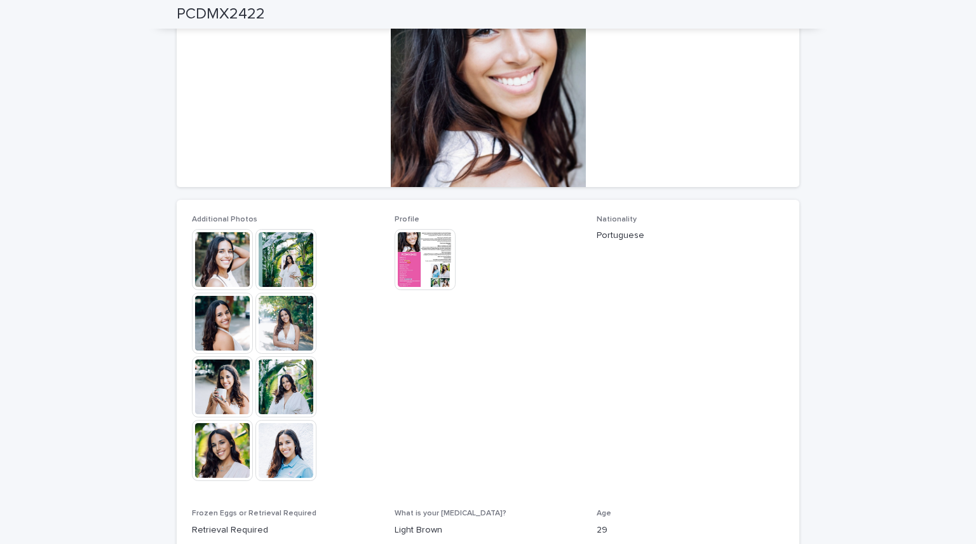
click at [427, 243] on img at bounding box center [425, 259] width 61 height 61
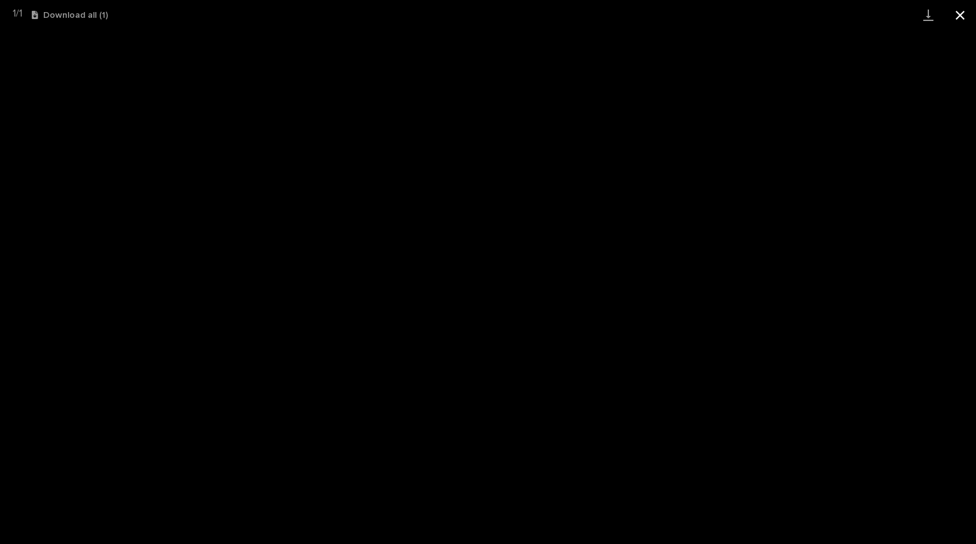
click at [964, 15] on button "Close gallery" at bounding box center [961, 15] width 32 height 30
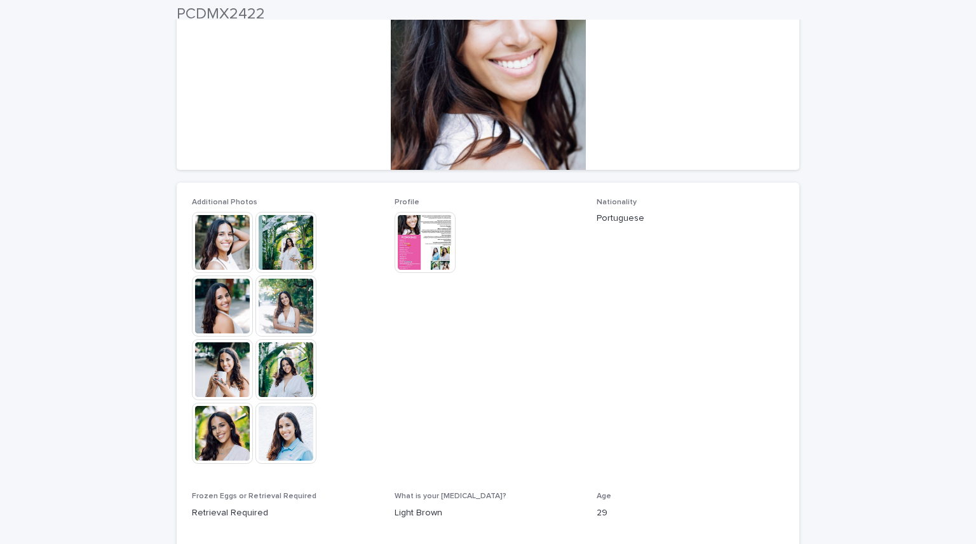
scroll to position [213, 0]
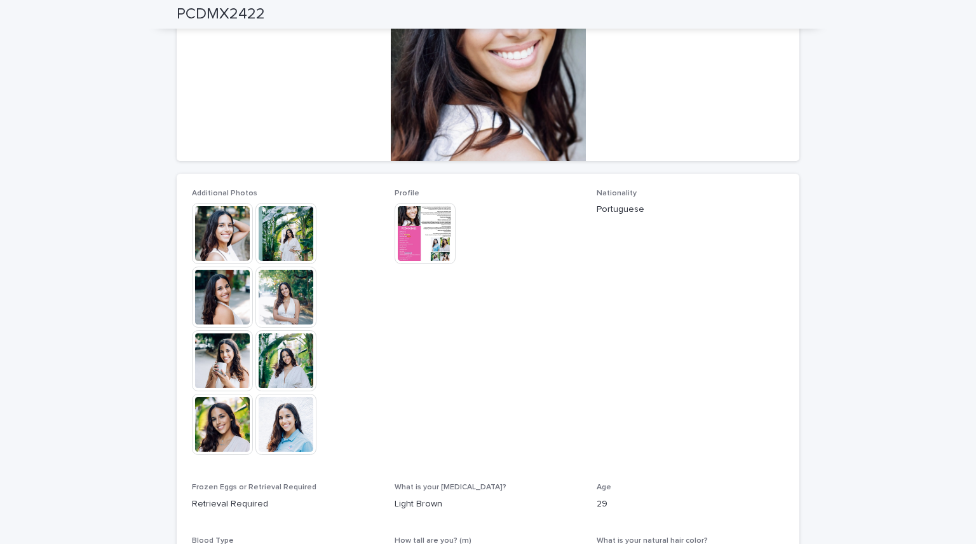
click at [236, 230] on img at bounding box center [222, 233] width 61 height 61
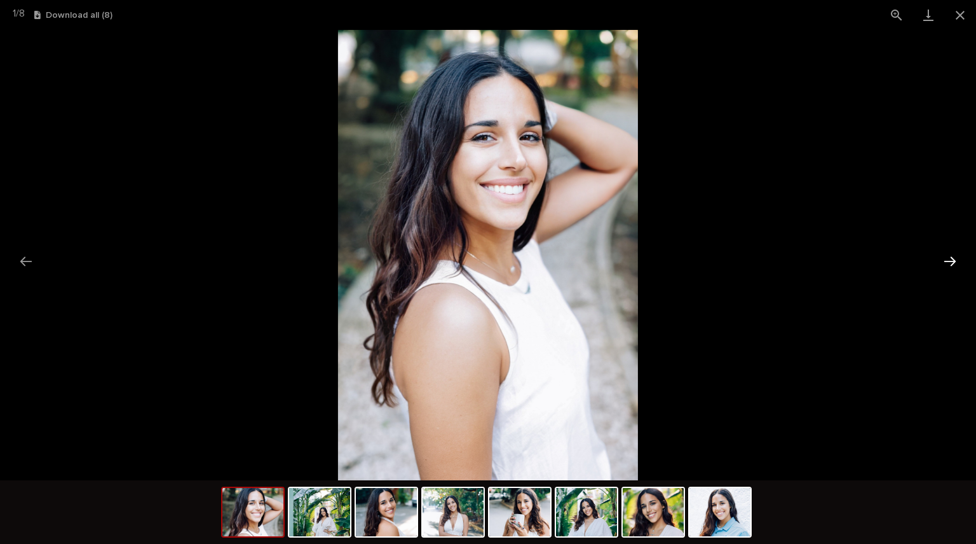
click at [946, 261] on button "Next slide" at bounding box center [950, 261] width 27 height 25
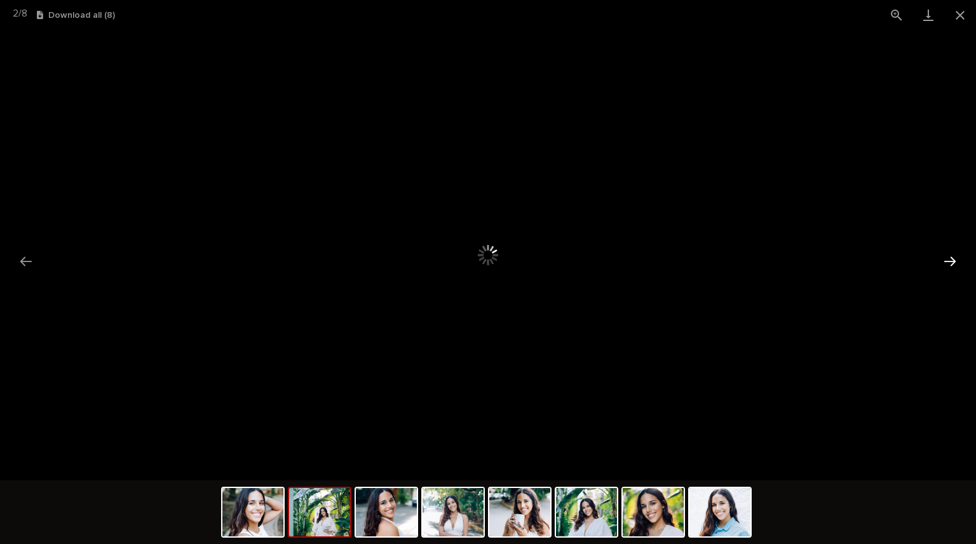
click at [946, 261] on button "Next slide" at bounding box center [950, 261] width 27 height 25
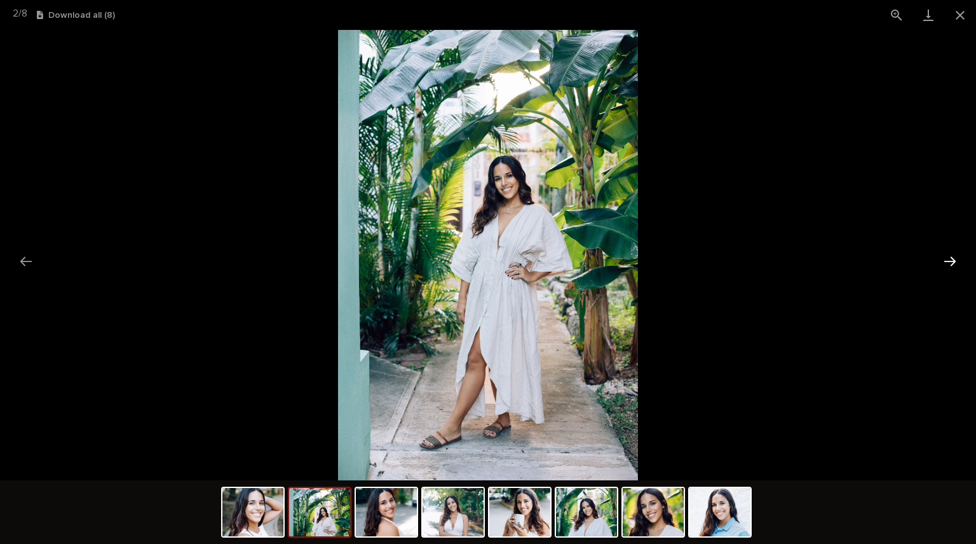
click at [946, 261] on button "Next slide" at bounding box center [950, 261] width 27 height 25
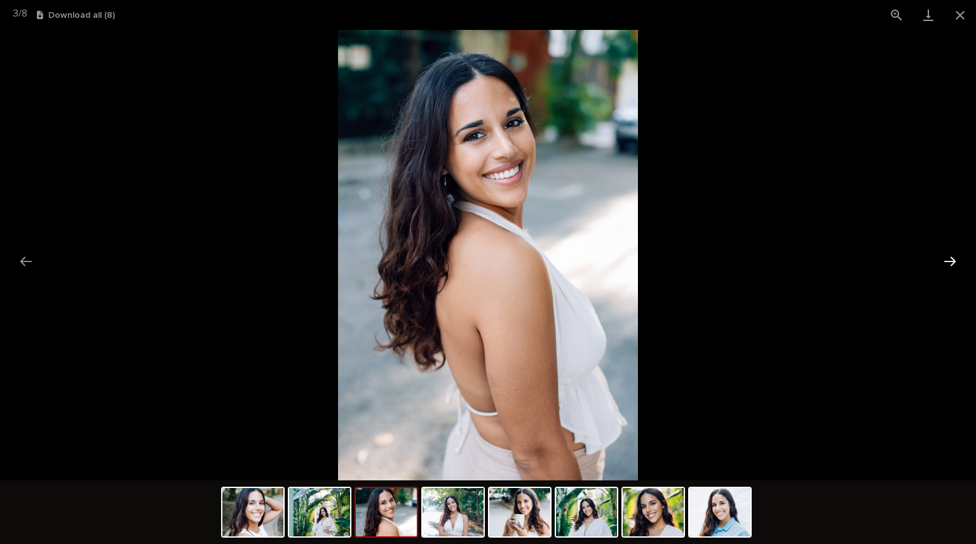
click at [946, 261] on button "Next slide" at bounding box center [950, 261] width 27 height 25
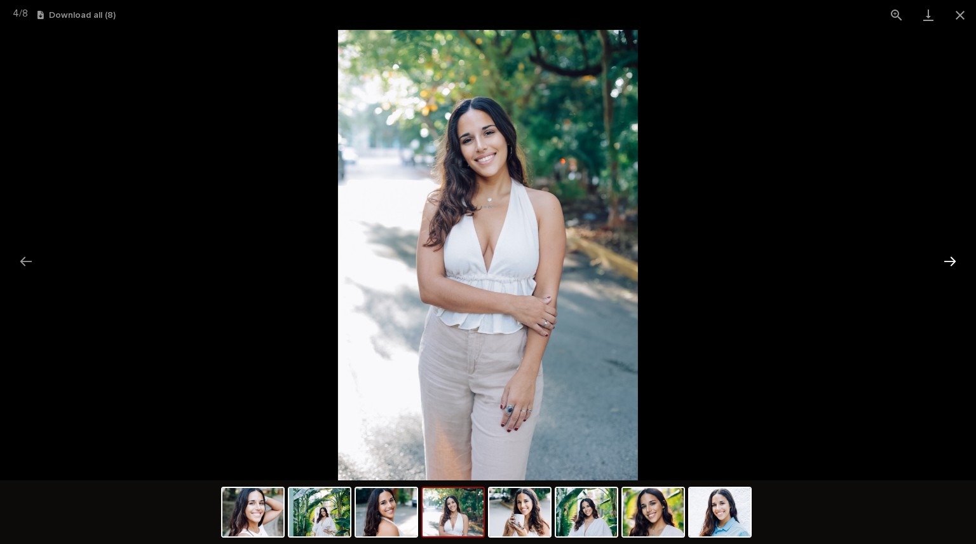
click at [946, 261] on button "Next slide" at bounding box center [950, 261] width 27 height 25
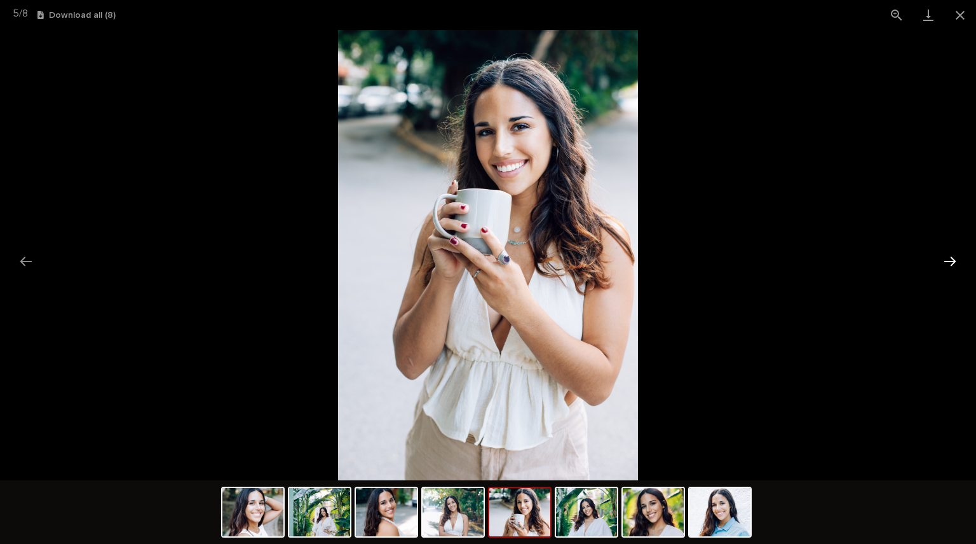
click at [946, 261] on button "Next slide" at bounding box center [950, 261] width 27 height 25
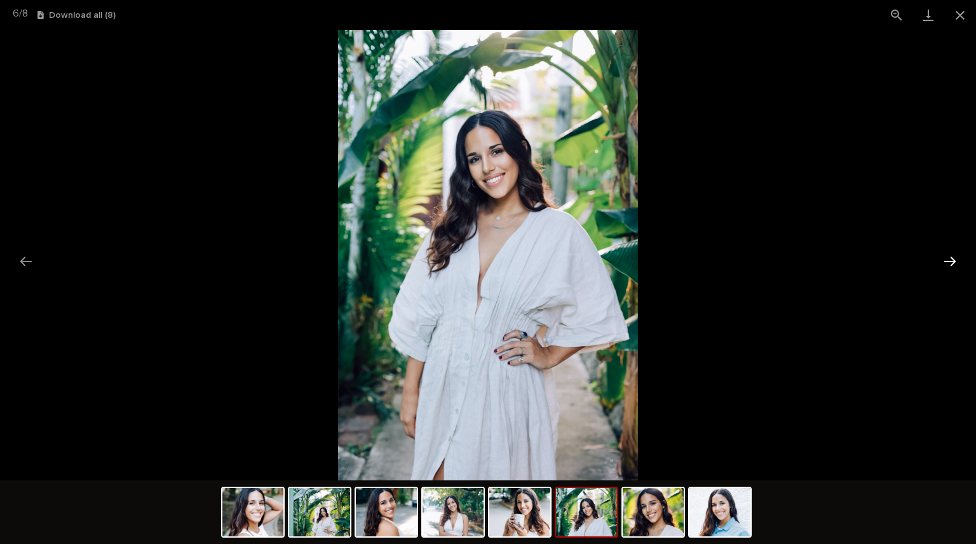
click at [946, 261] on button "Next slide" at bounding box center [950, 261] width 27 height 25
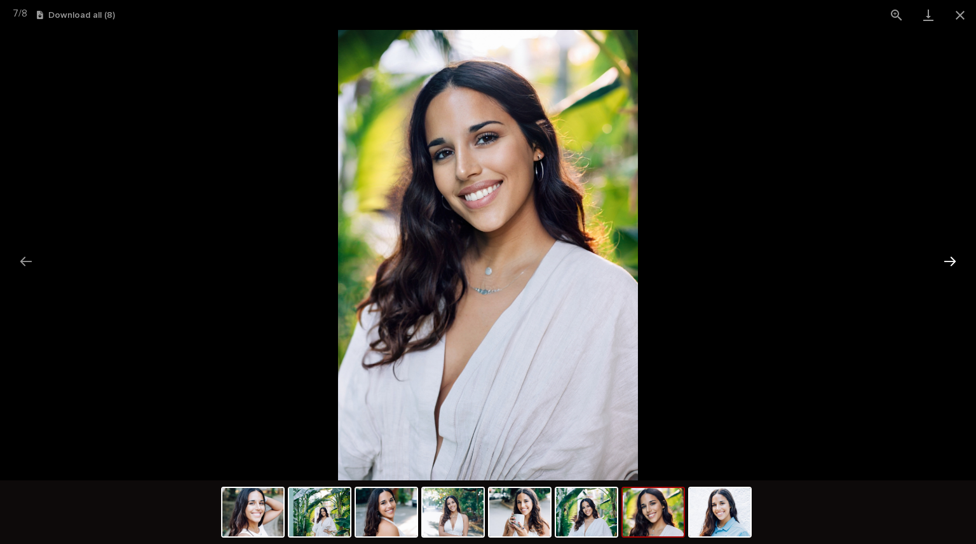
click at [946, 261] on button "Next slide" at bounding box center [950, 261] width 27 height 25
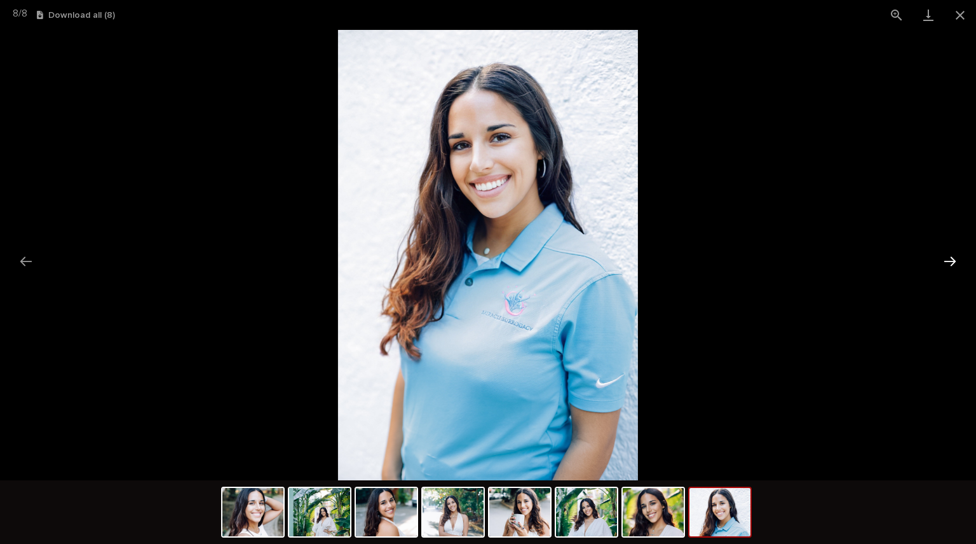
click at [946, 261] on button "Next slide" at bounding box center [950, 261] width 27 height 25
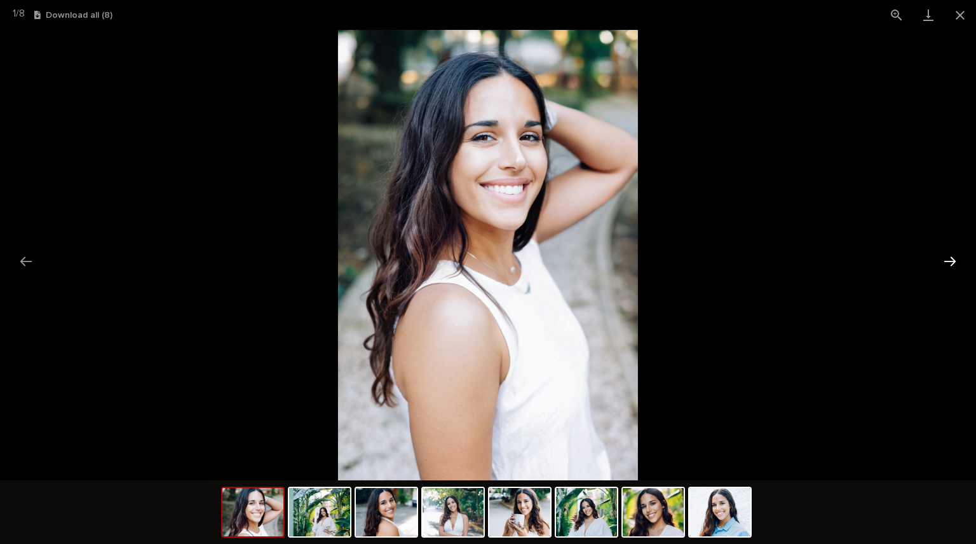
click at [945, 263] on button "Next slide" at bounding box center [950, 261] width 27 height 25
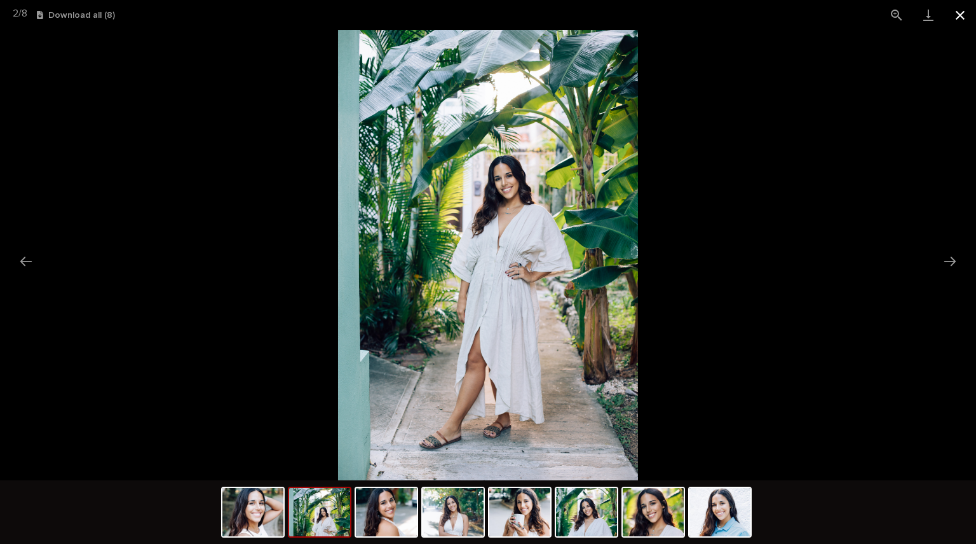
click at [951, 18] on button "Close gallery" at bounding box center [961, 15] width 32 height 30
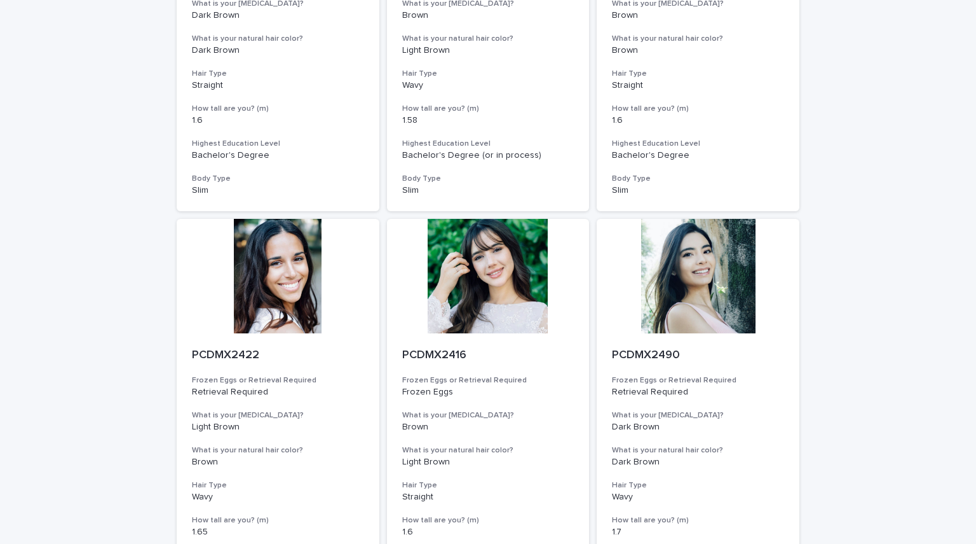
scroll to position [1357, 0]
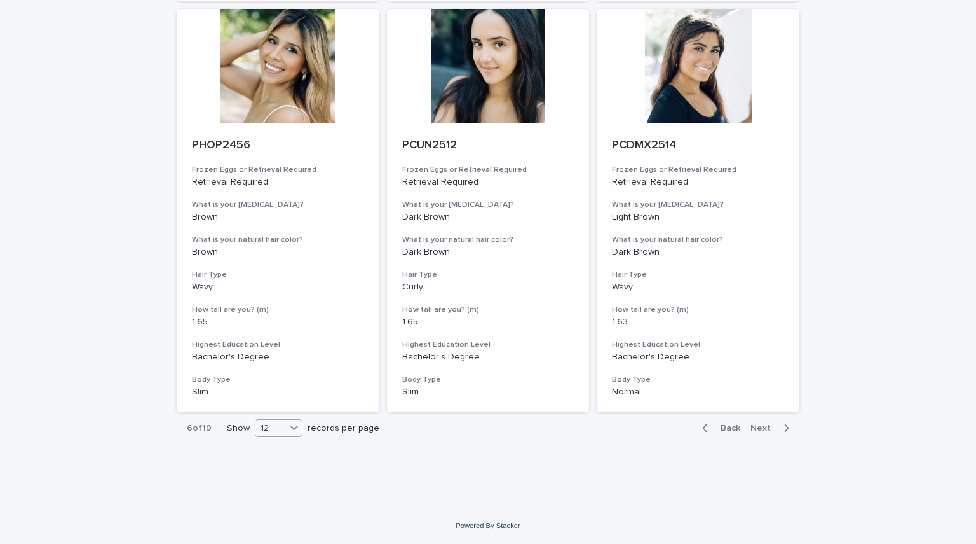
click at [266, 425] on div "12" at bounding box center [271, 427] width 31 height 13
click at [271, 474] on div "36" at bounding box center [274, 475] width 46 height 15
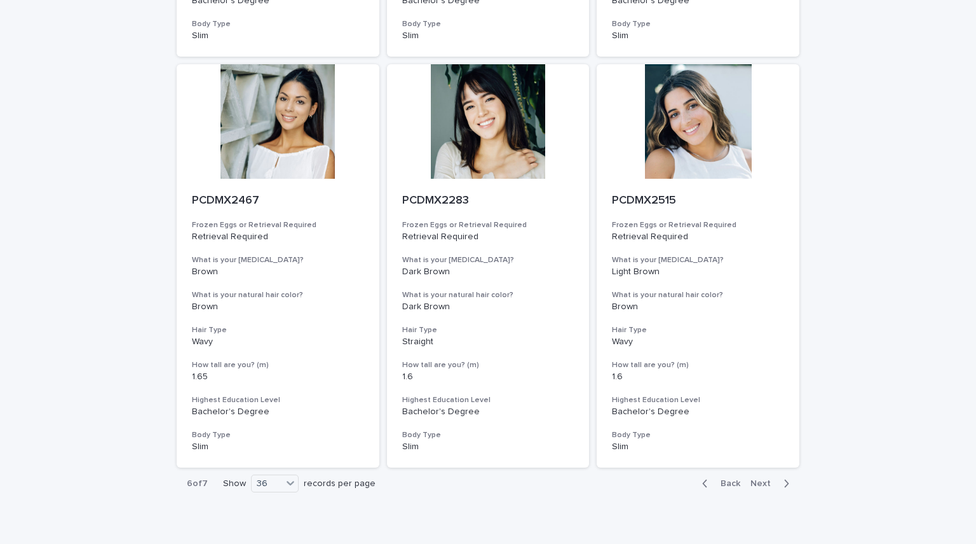
scroll to position [4645, 0]
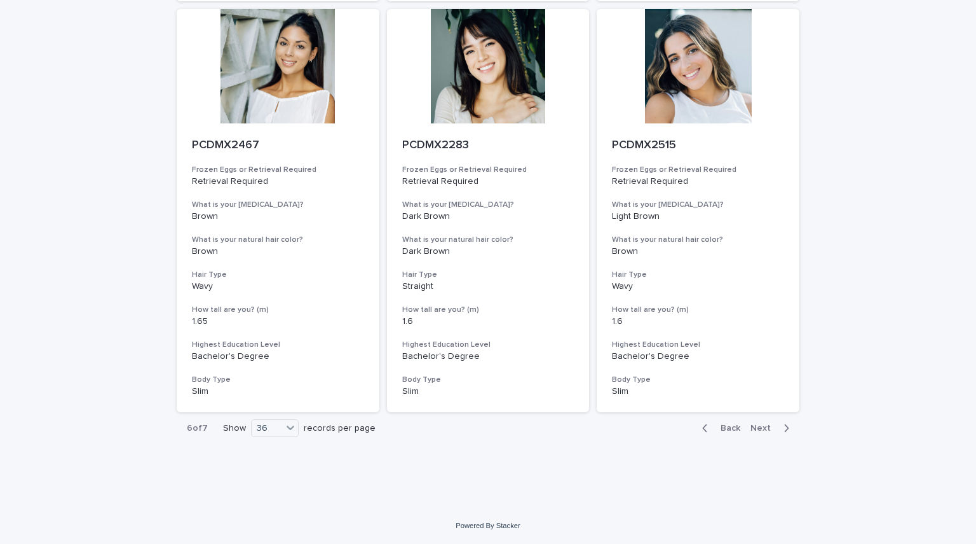
click at [764, 424] on span "Next" at bounding box center [765, 427] width 28 height 9
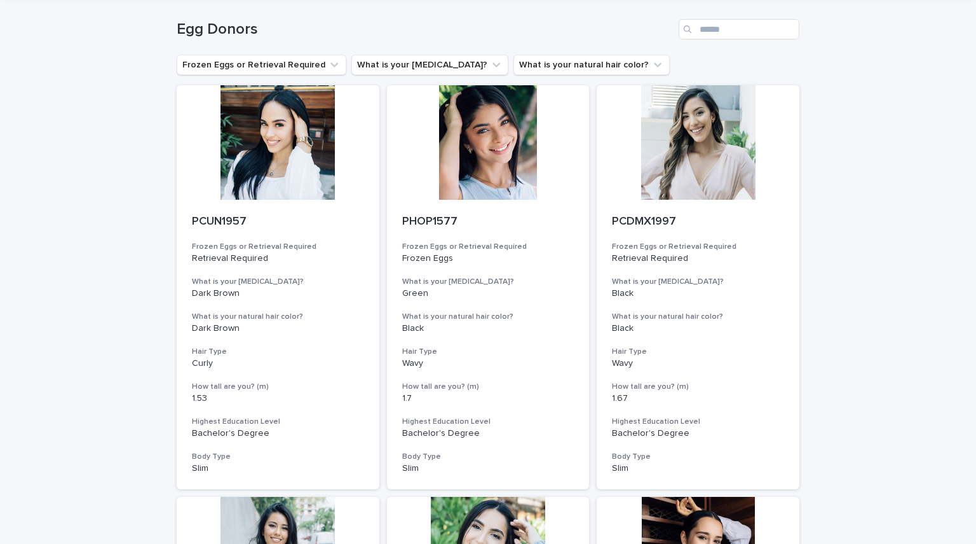
scroll to position [51, 0]
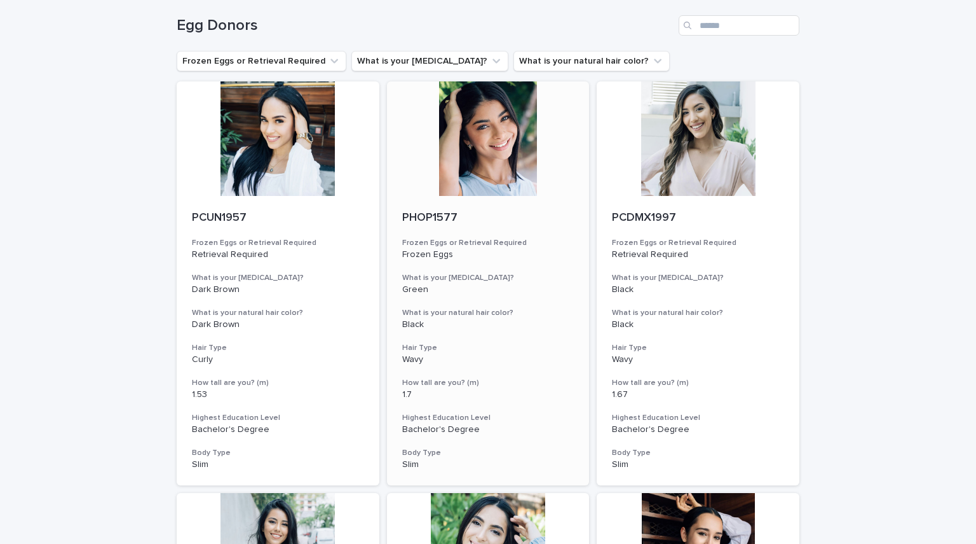
click at [453, 156] on div at bounding box center [488, 138] width 203 height 114
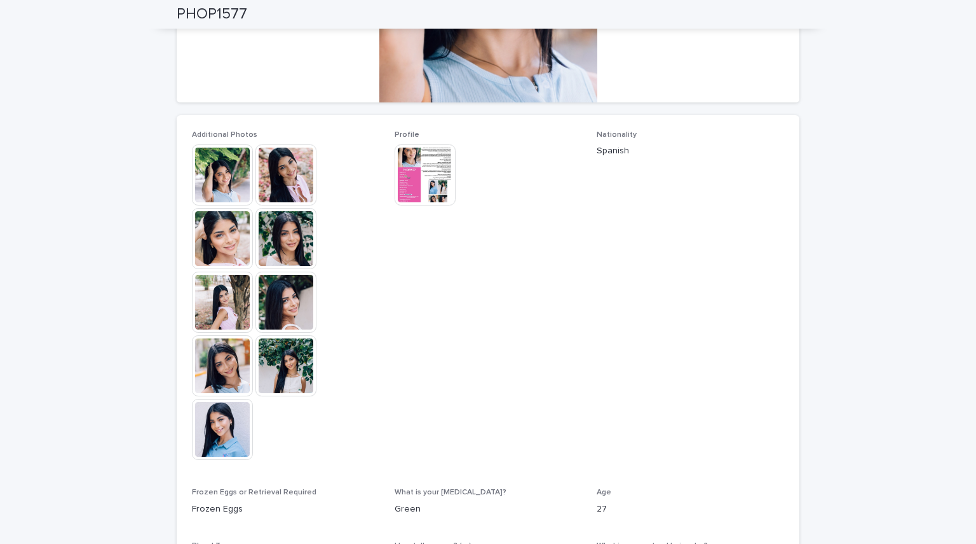
scroll to position [273, 0]
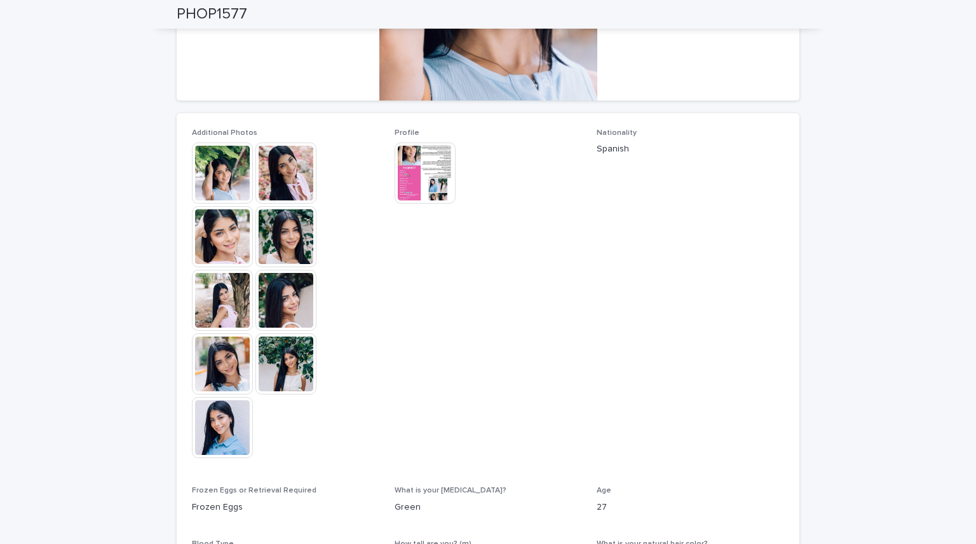
click at [613, 156] on div "Nationality Spanish" at bounding box center [691, 147] width 188 height 38
click at [402, 160] on img at bounding box center [425, 172] width 61 height 61
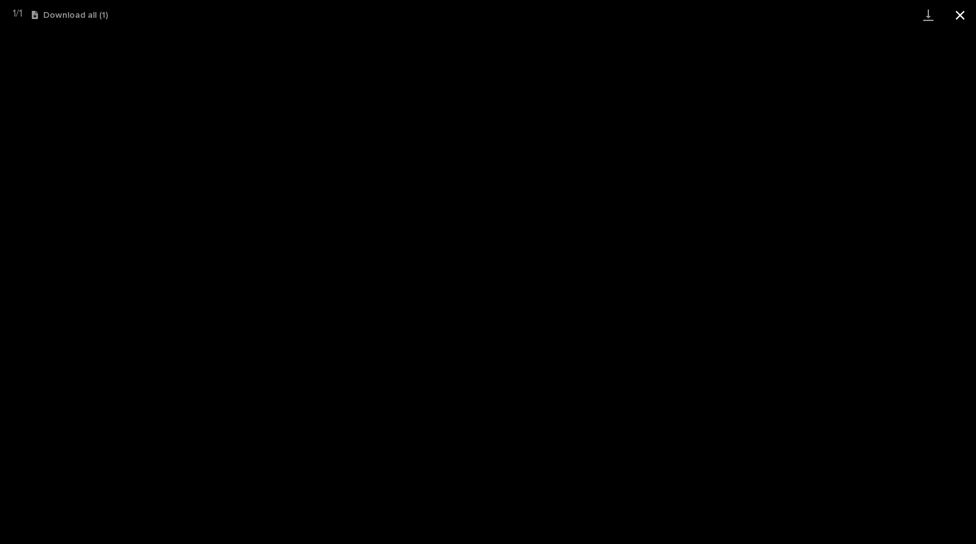
click at [965, 15] on button "Close gallery" at bounding box center [961, 15] width 32 height 30
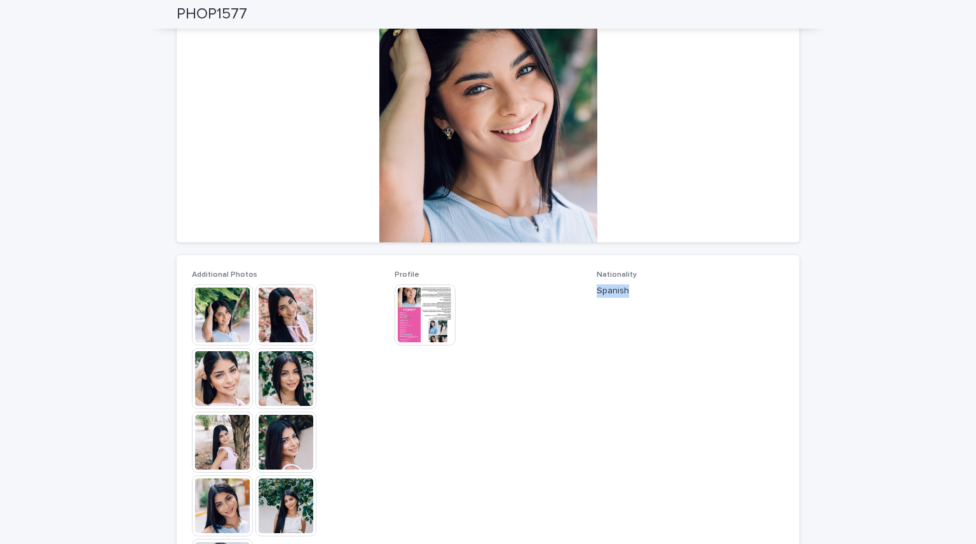
scroll to position [136, 0]
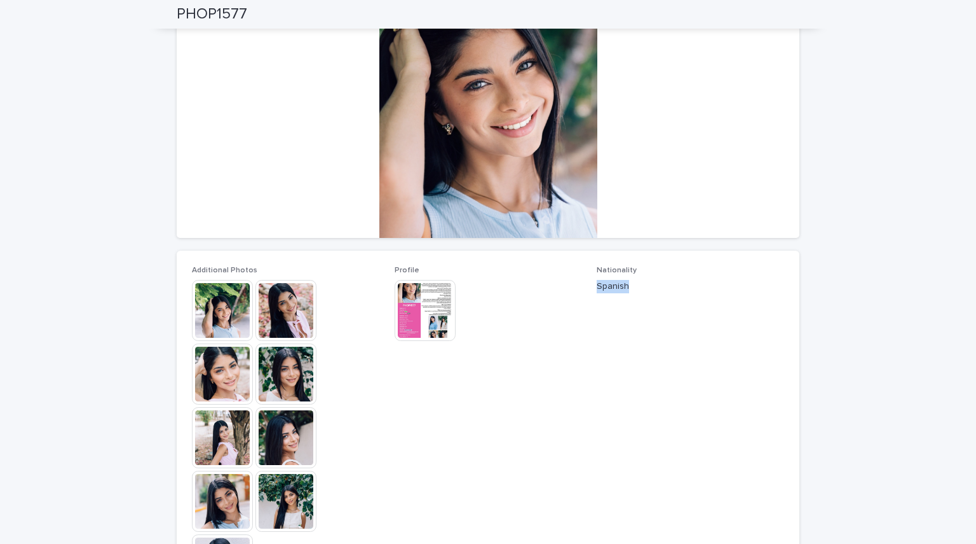
click at [430, 315] on img at bounding box center [425, 310] width 61 height 61
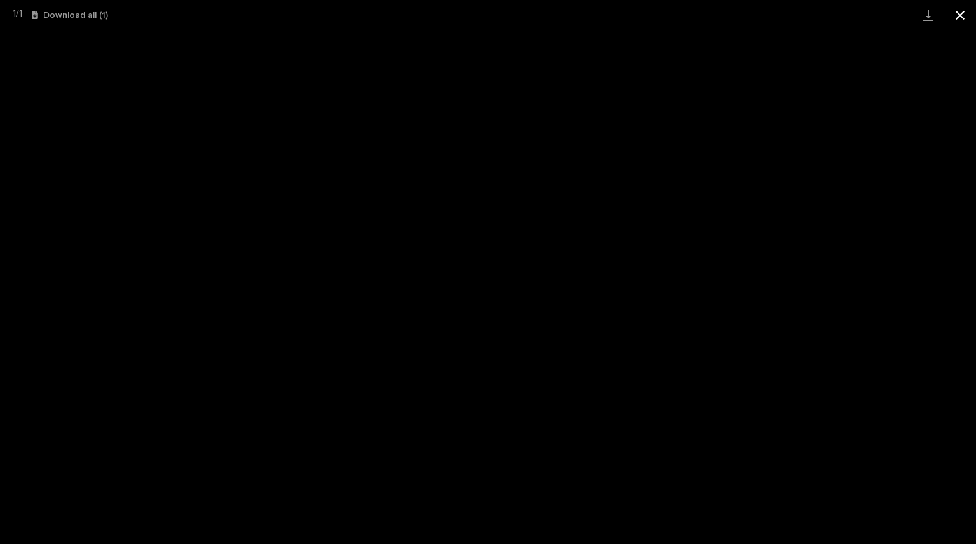
click at [964, 16] on button "Close gallery" at bounding box center [961, 15] width 32 height 30
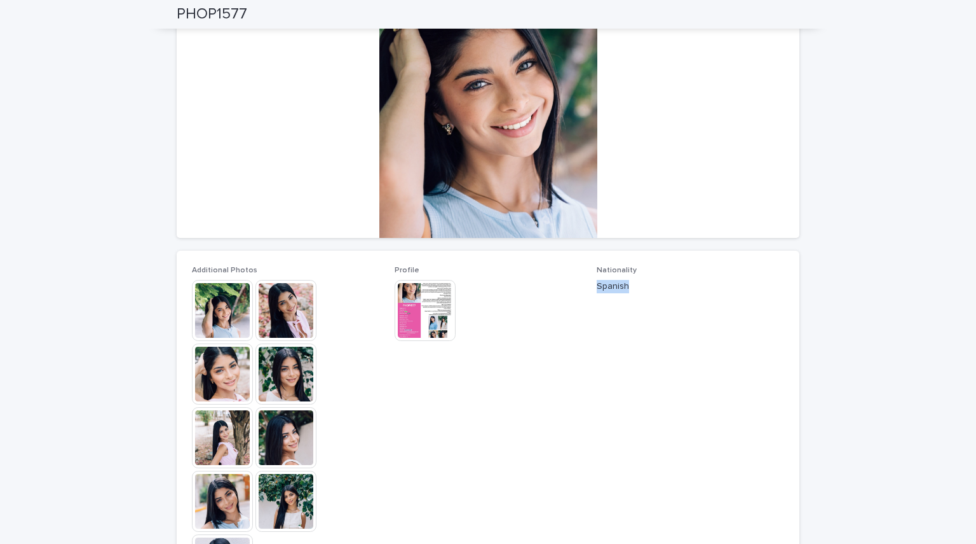
click at [194, 315] on img at bounding box center [222, 310] width 61 height 61
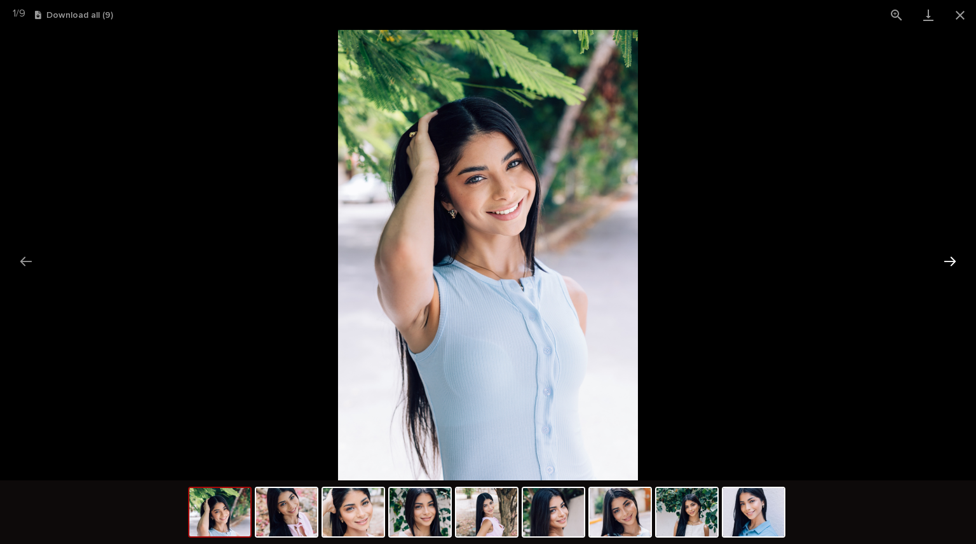
click at [955, 259] on button "Next slide" at bounding box center [950, 261] width 27 height 25
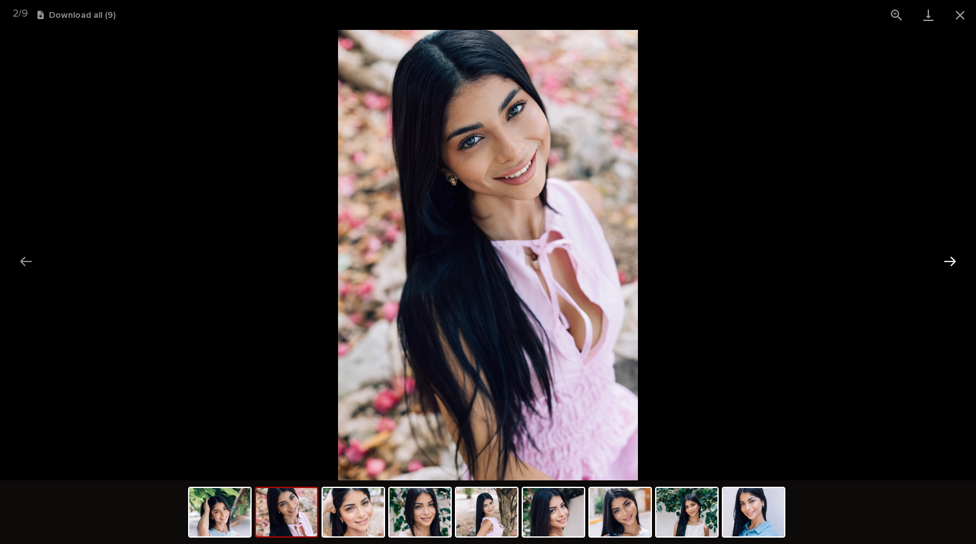
click at [955, 259] on button "Next slide" at bounding box center [950, 261] width 27 height 25
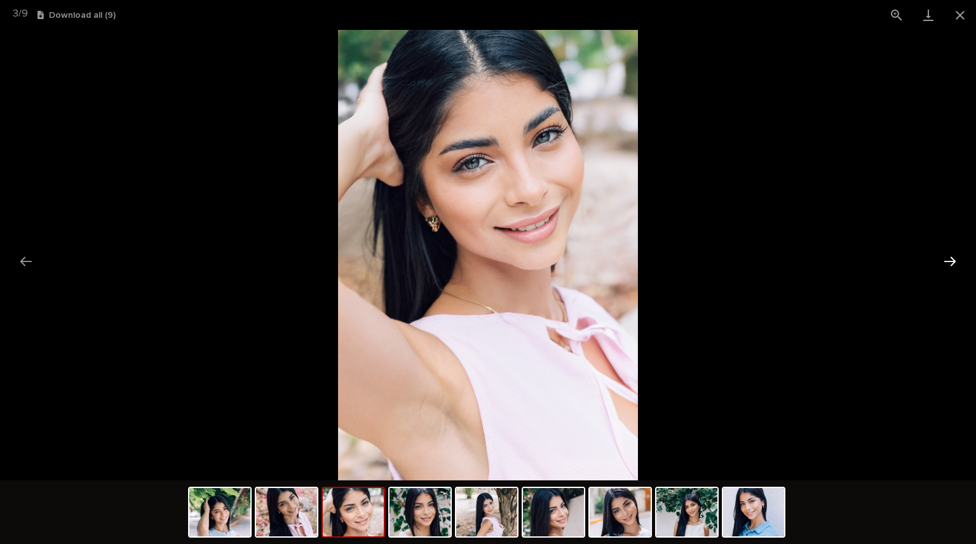
click at [955, 259] on button "Next slide" at bounding box center [950, 261] width 27 height 25
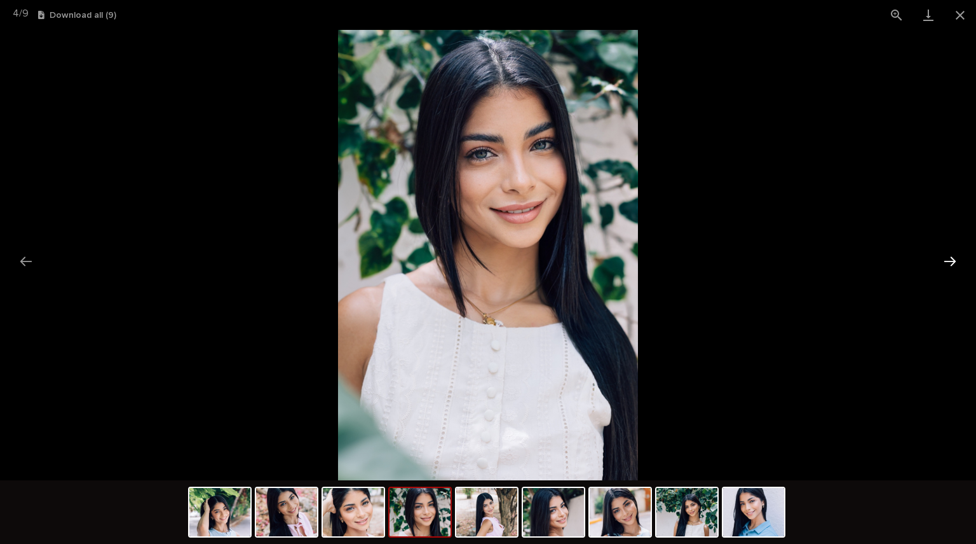
click at [955, 259] on button "Next slide" at bounding box center [950, 261] width 27 height 25
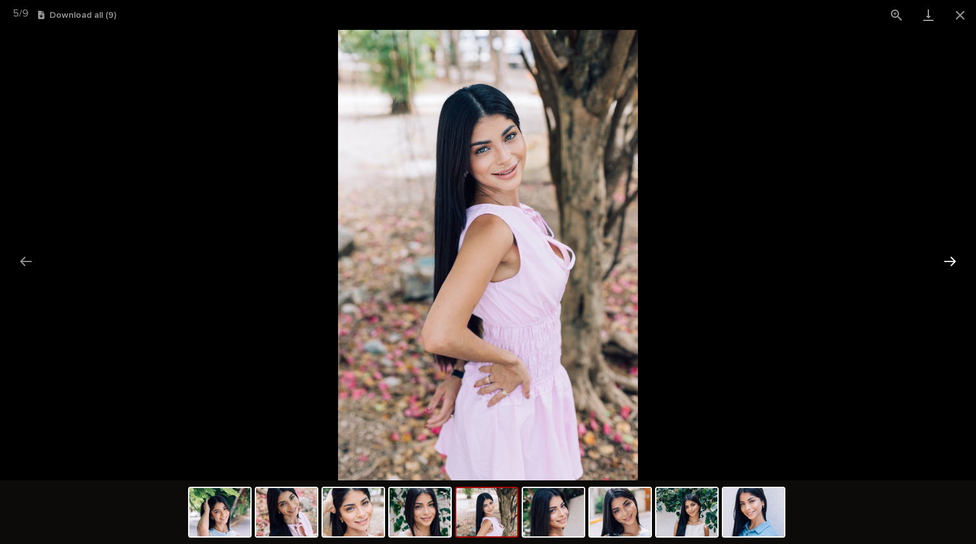
click at [955, 259] on button "Next slide" at bounding box center [950, 261] width 27 height 25
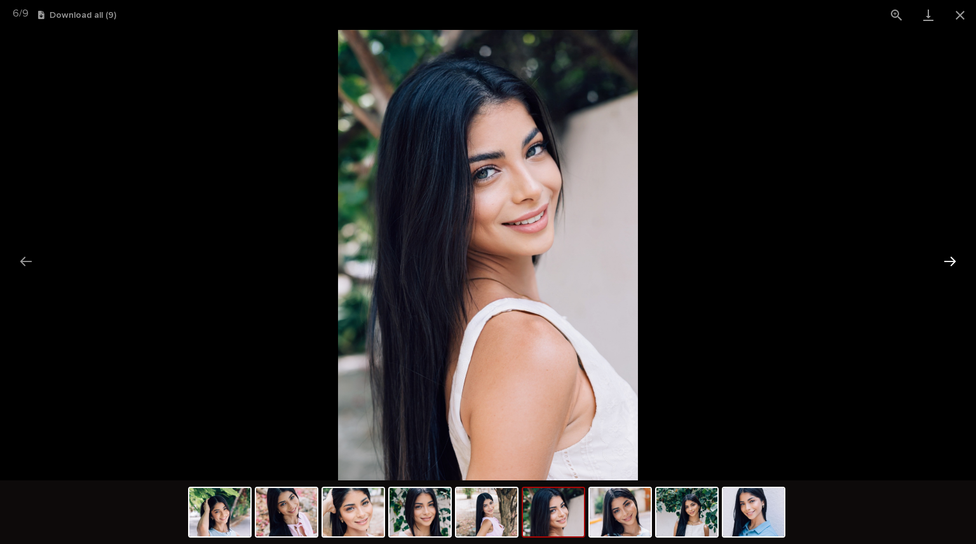
click at [955, 259] on button "Next slide" at bounding box center [950, 261] width 27 height 25
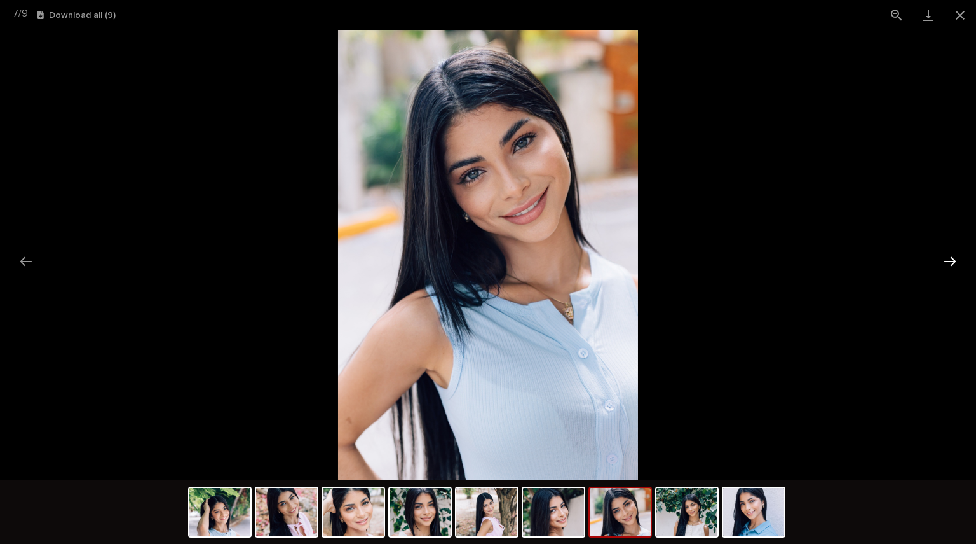
click at [955, 259] on button "Next slide" at bounding box center [950, 261] width 27 height 25
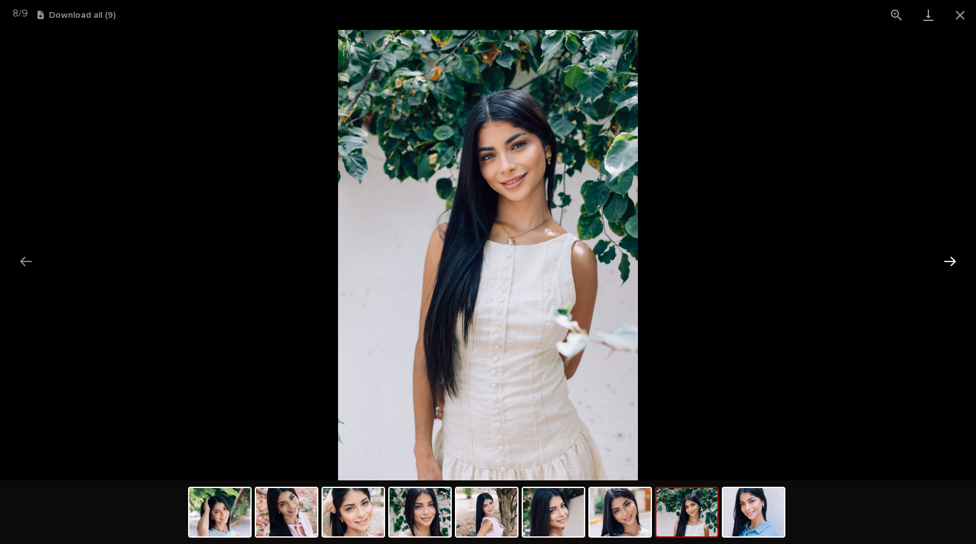
click at [955, 259] on button "Next slide" at bounding box center [950, 261] width 27 height 25
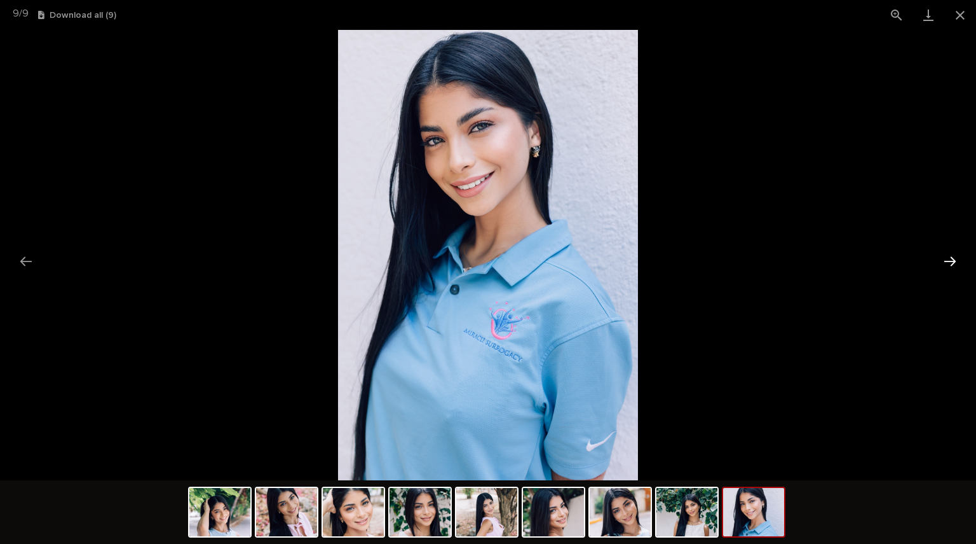
click at [955, 259] on button "Next slide" at bounding box center [950, 261] width 27 height 25
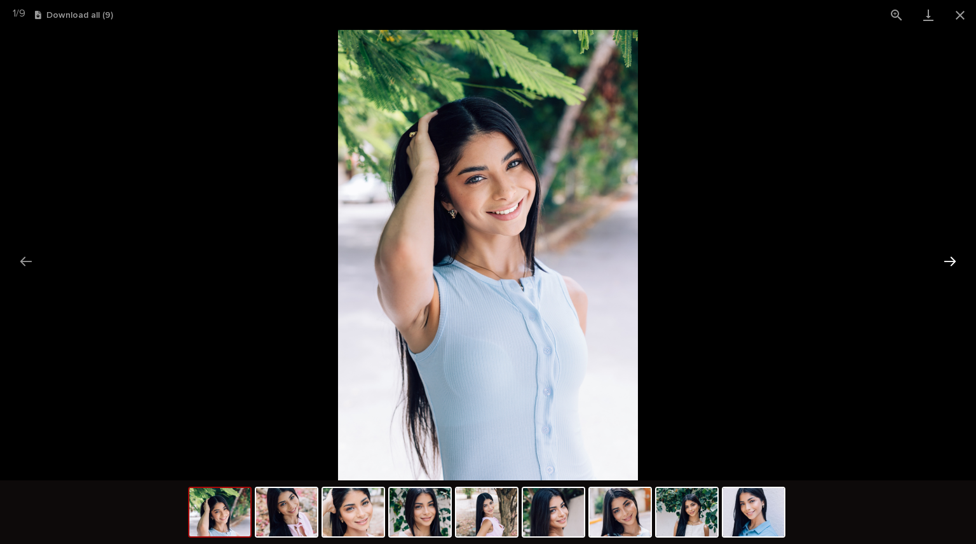
click at [955, 259] on button "Next slide" at bounding box center [950, 261] width 27 height 25
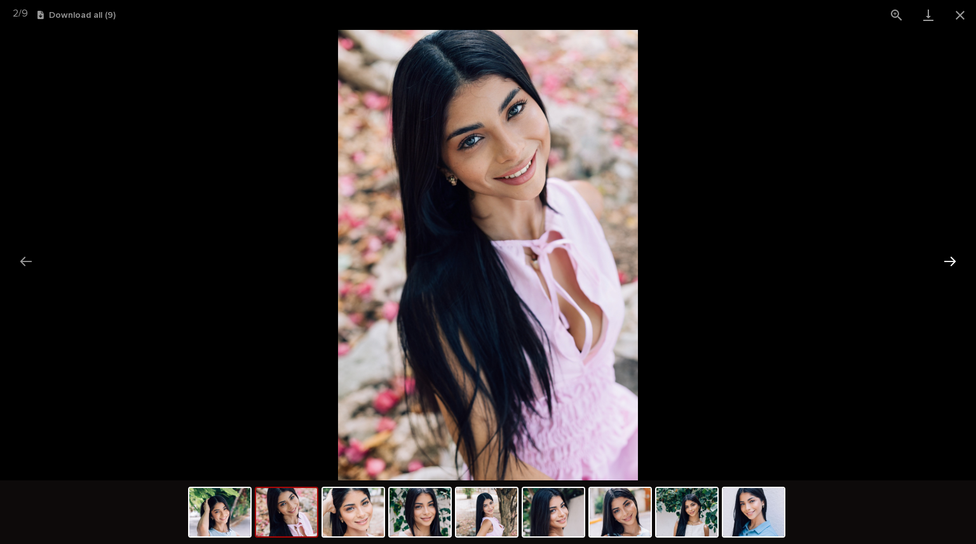
click at [948, 260] on button "Next slide" at bounding box center [950, 261] width 27 height 25
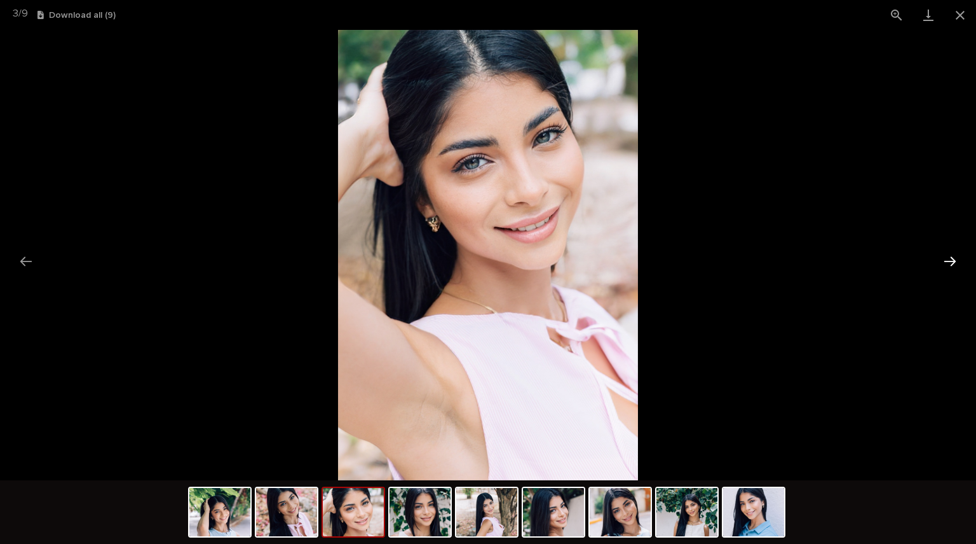
click at [948, 260] on button "Next slide" at bounding box center [950, 261] width 27 height 25
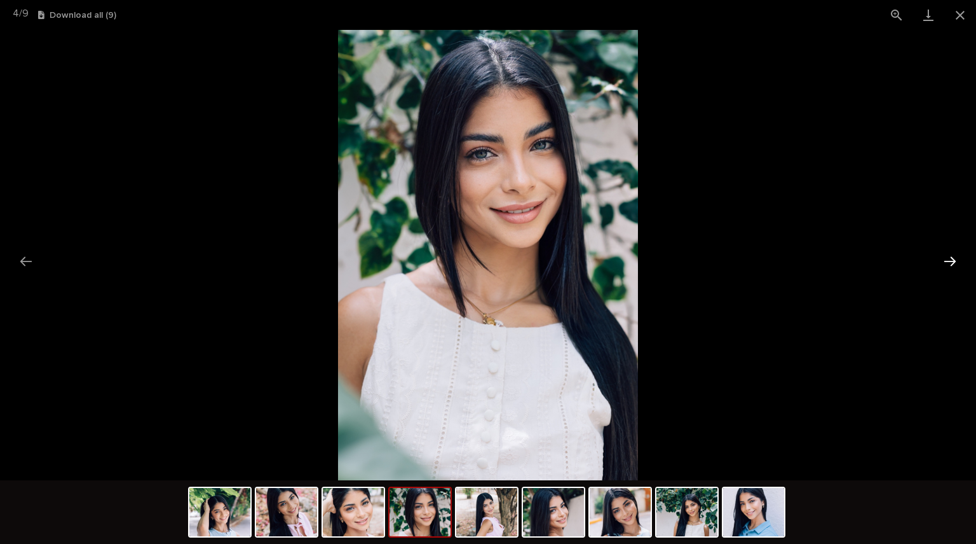
click at [948, 260] on button "Next slide" at bounding box center [950, 261] width 27 height 25
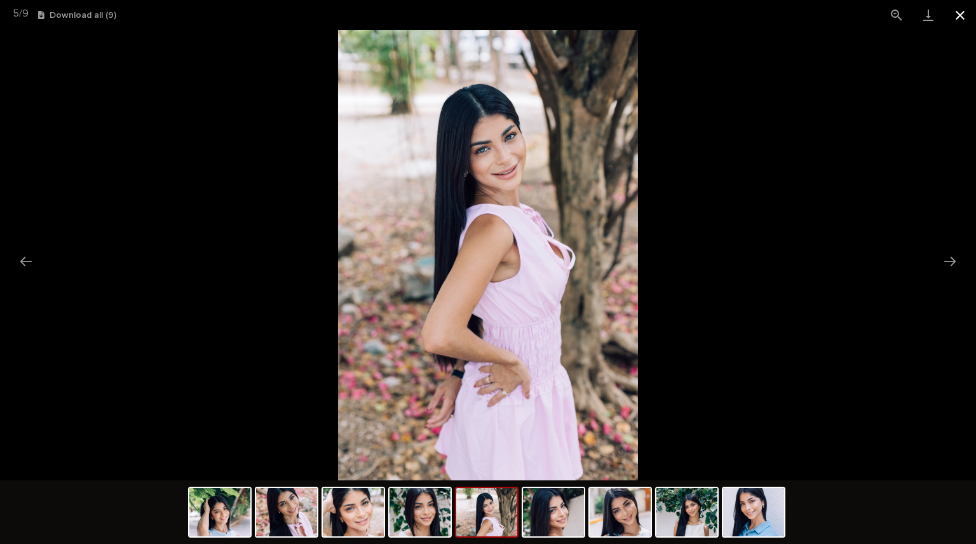
click at [957, 17] on button "Close gallery" at bounding box center [961, 15] width 32 height 30
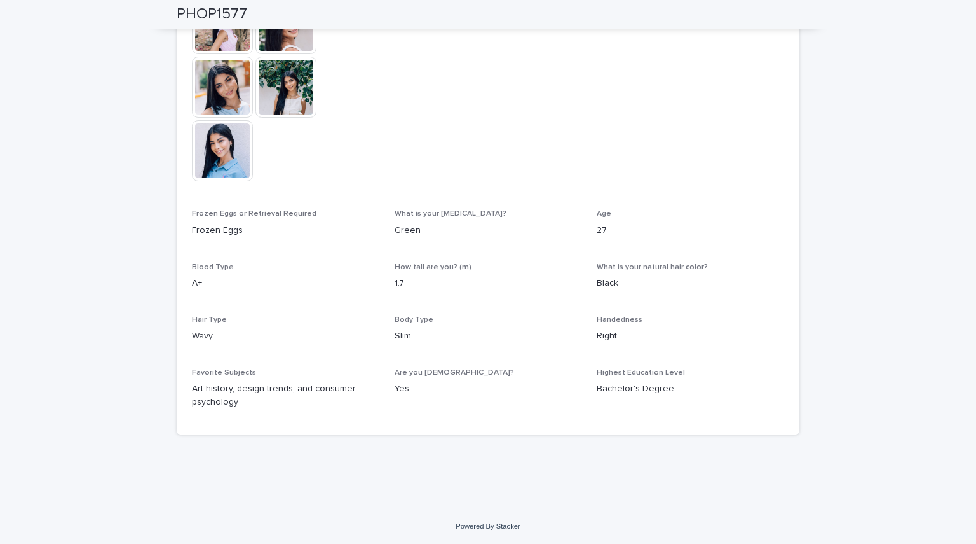
scroll to position [0, 0]
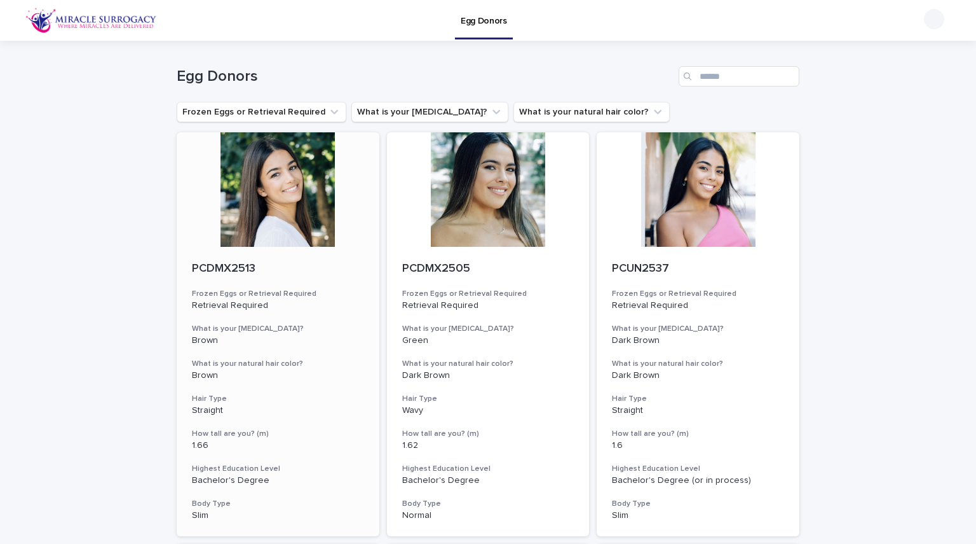
click at [272, 187] on div at bounding box center [278, 189] width 203 height 114
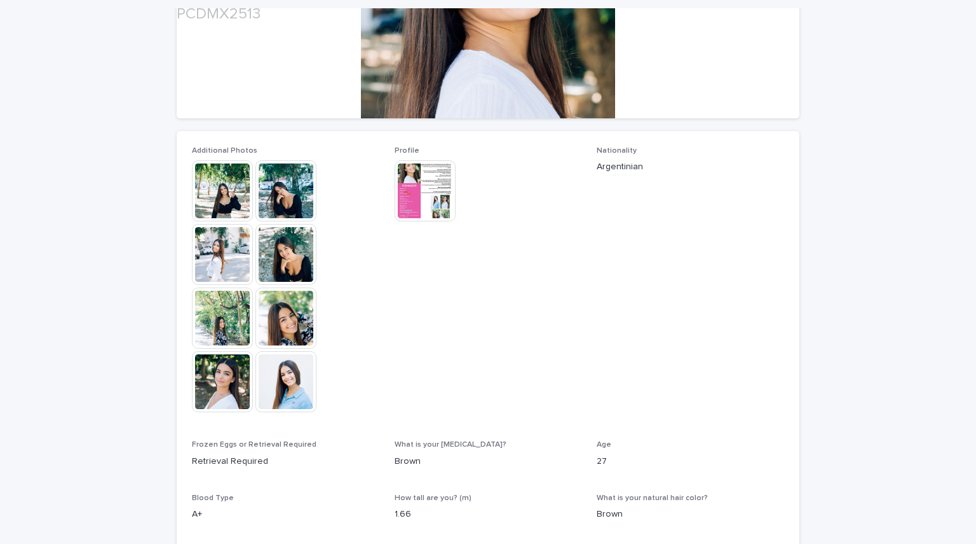
scroll to position [258, 0]
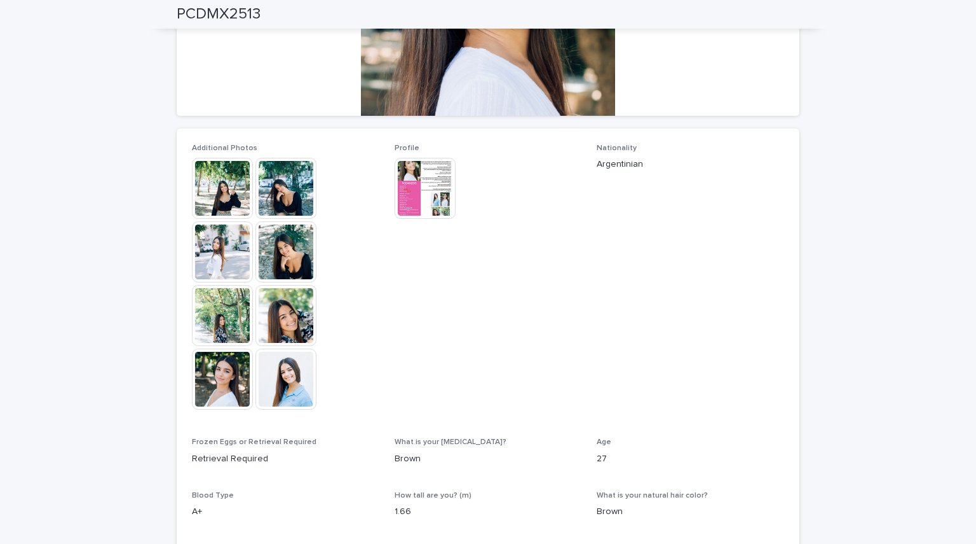
click at [215, 222] on img at bounding box center [222, 251] width 61 height 61
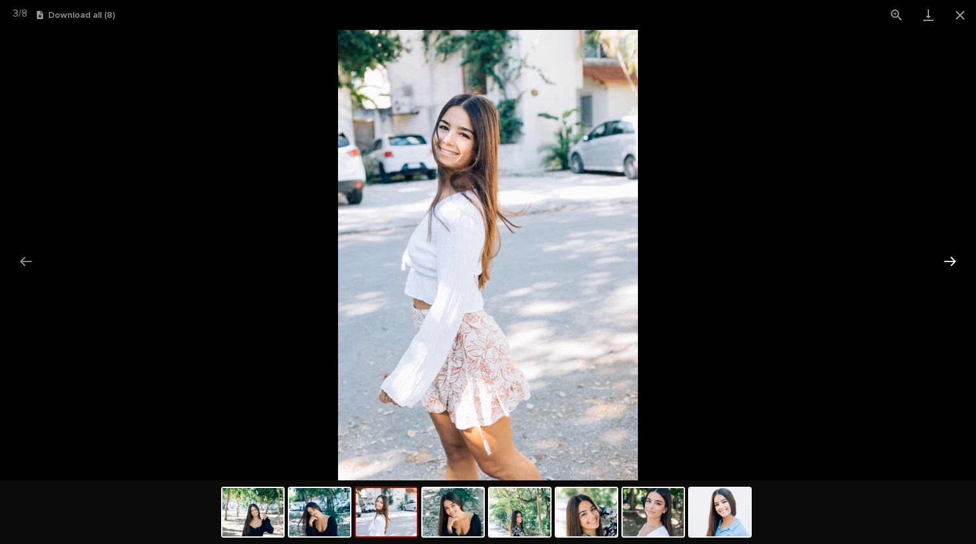
click at [954, 256] on button "Next slide" at bounding box center [950, 261] width 27 height 25
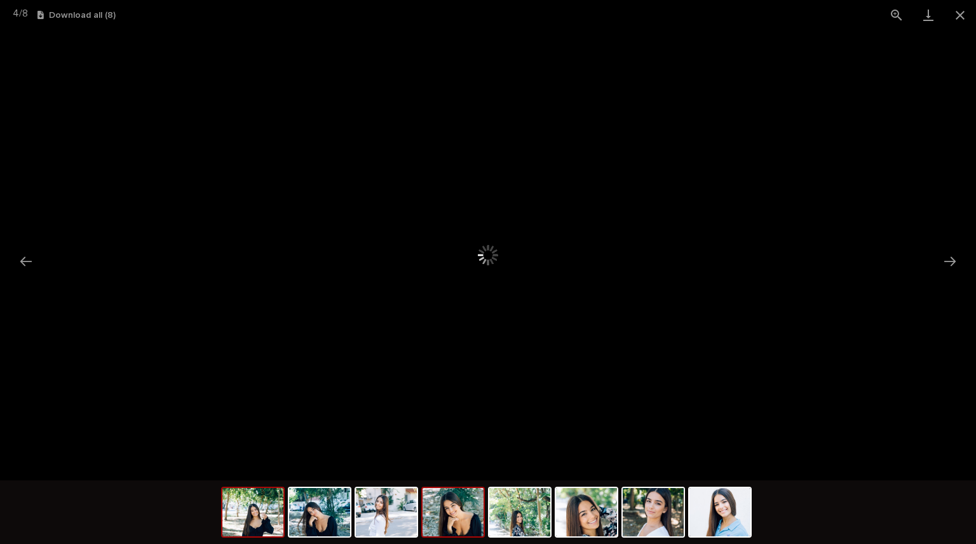
click at [250, 517] on img at bounding box center [252, 512] width 61 height 48
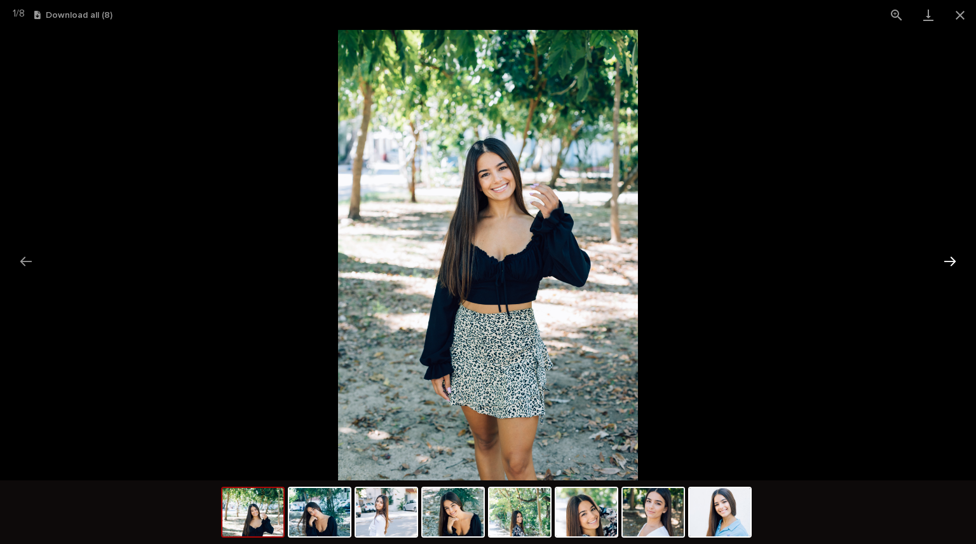
click at [959, 265] on button "Next slide" at bounding box center [950, 261] width 27 height 25
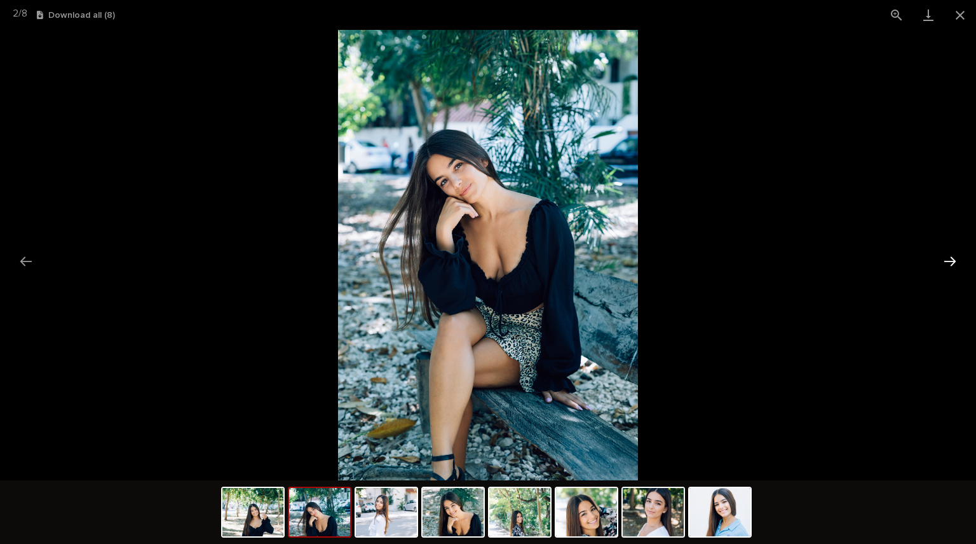
click at [959, 265] on button "Next slide" at bounding box center [950, 261] width 27 height 25
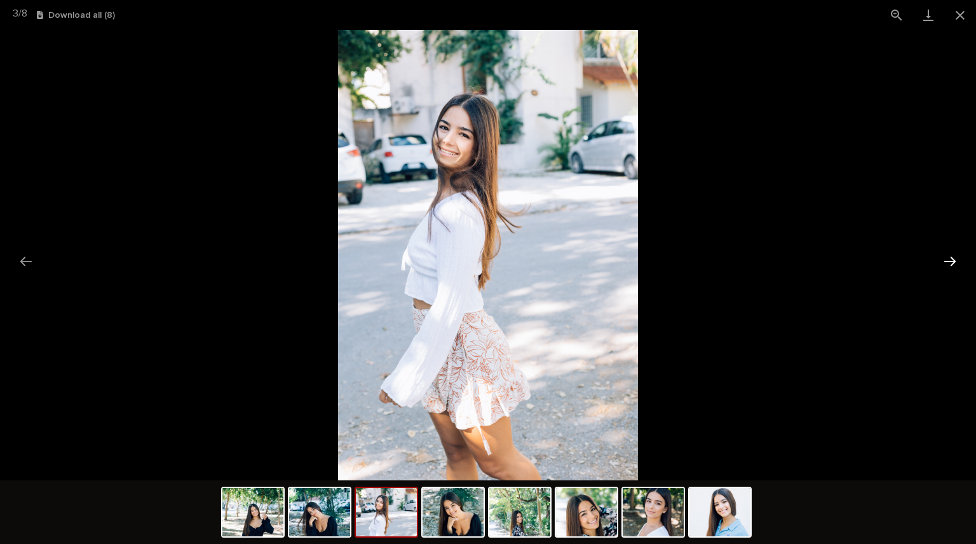
click at [959, 265] on button "Next slide" at bounding box center [950, 261] width 27 height 25
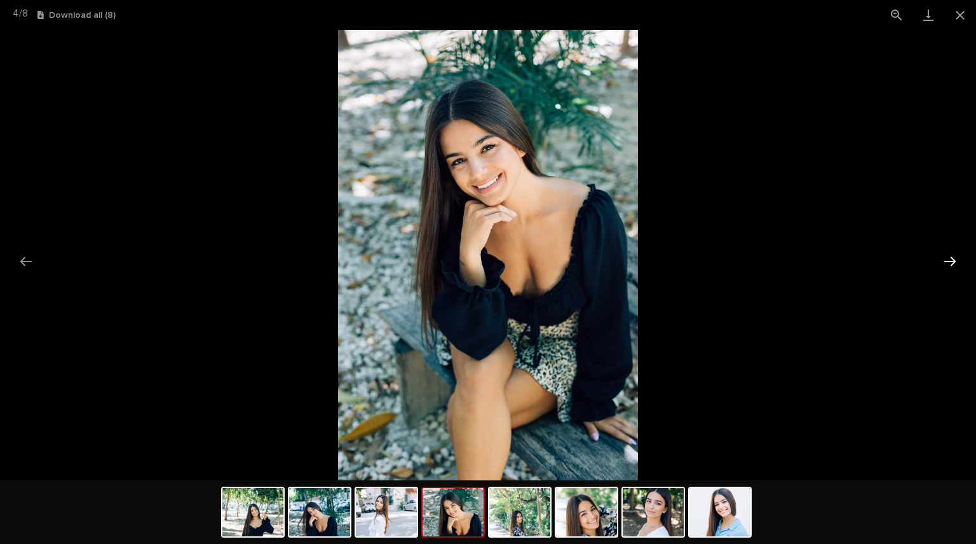
click at [959, 265] on button "Next slide" at bounding box center [950, 261] width 27 height 25
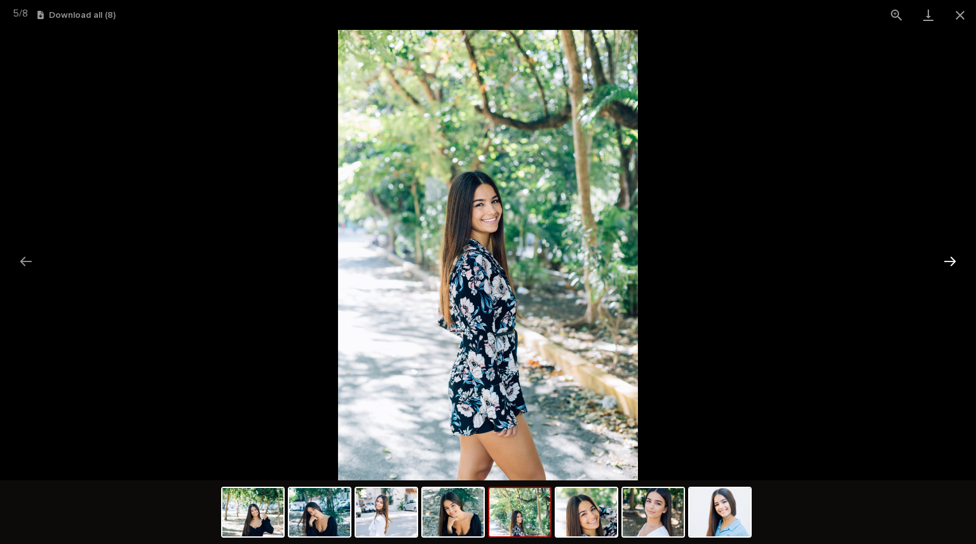
click at [959, 265] on button "Next slide" at bounding box center [950, 261] width 27 height 25
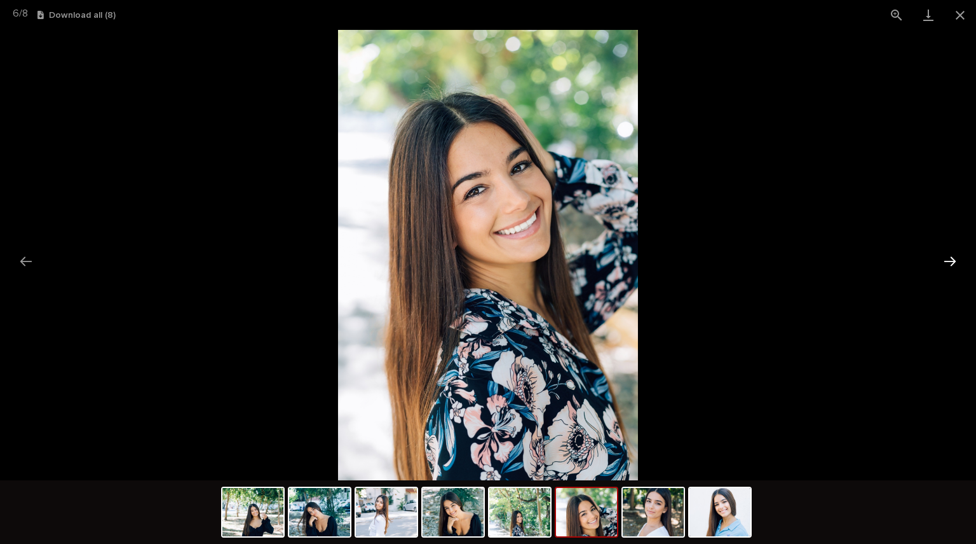
click at [959, 265] on button "Next slide" at bounding box center [950, 261] width 27 height 25
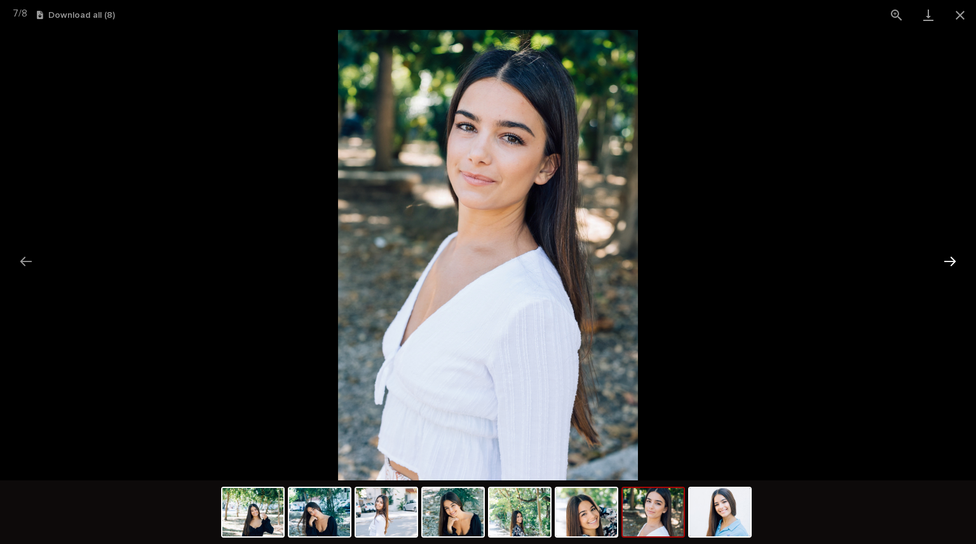
click at [959, 265] on button "Next slide" at bounding box center [950, 261] width 27 height 25
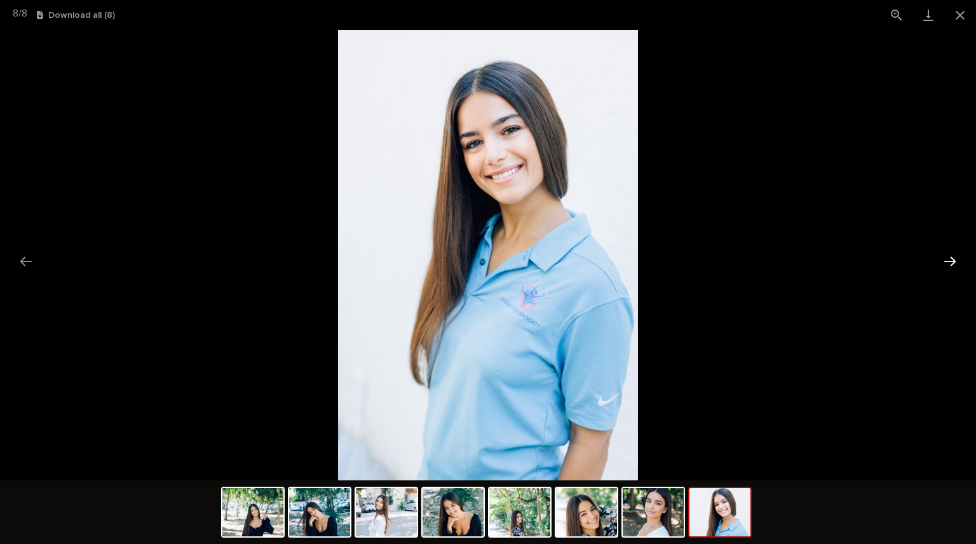
click at [959, 265] on button "Next slide" at bounding box center [950, 261] width 27 height 25
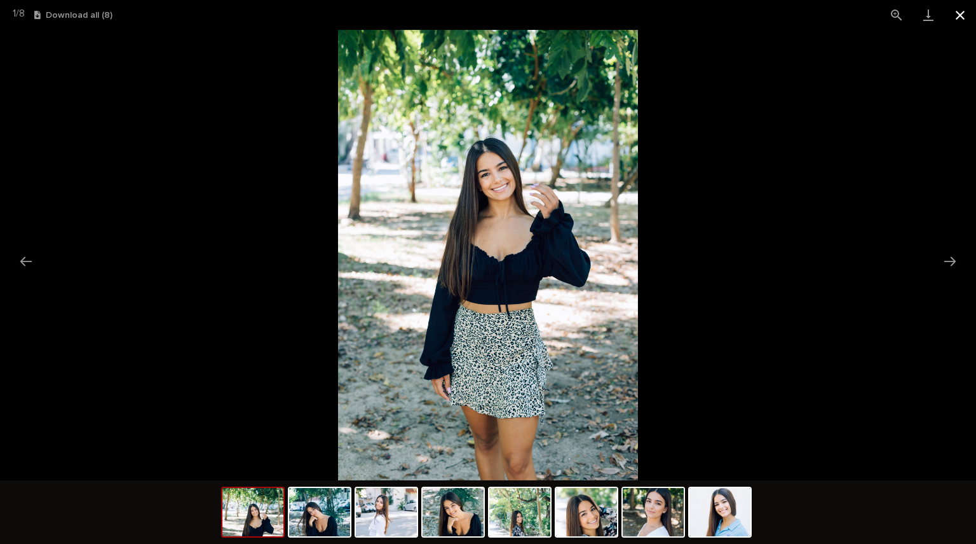
click at [964, 18] on button "Close gallery" at bounding box center [961, 15] width 32 height 30
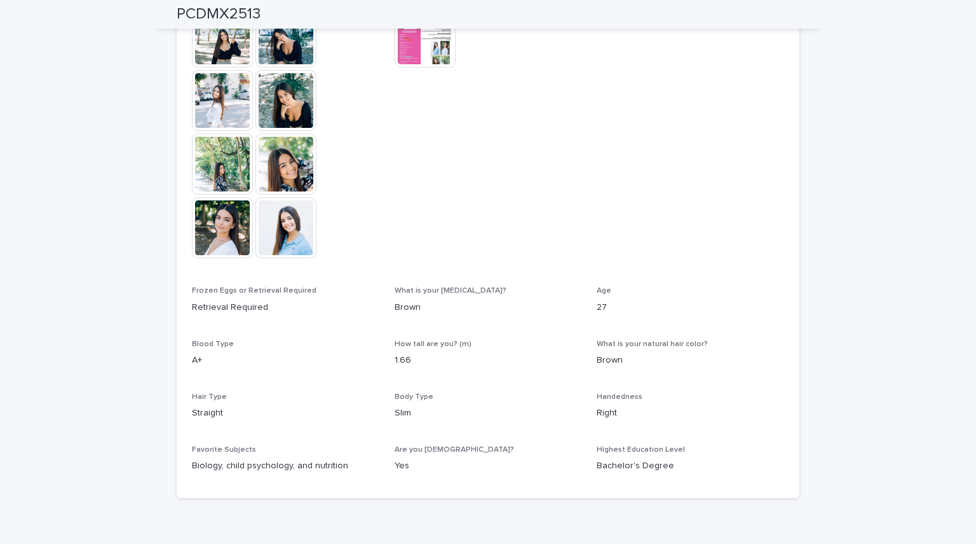
scroll to position [414, 0]
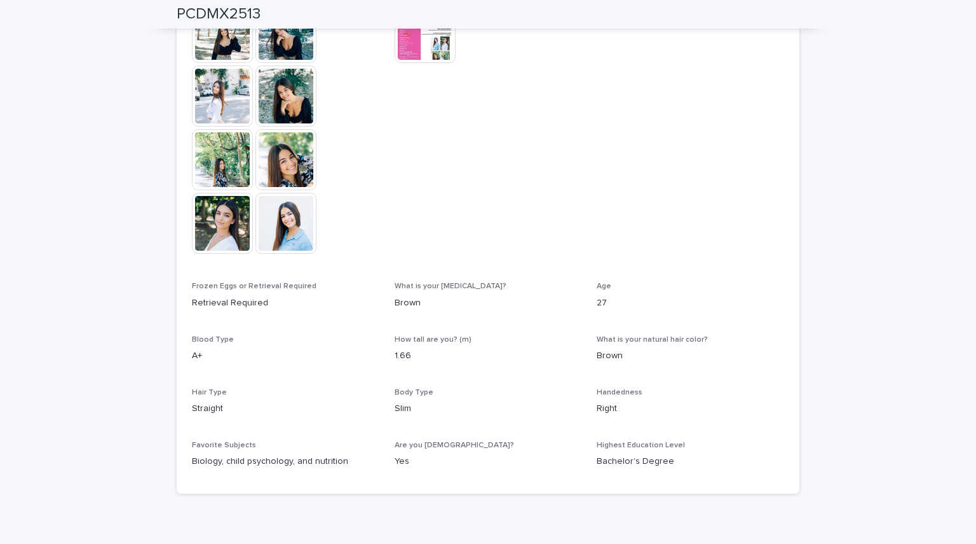
click at [422, 51] on img at bounding box center [425, 32] width 61 height 61
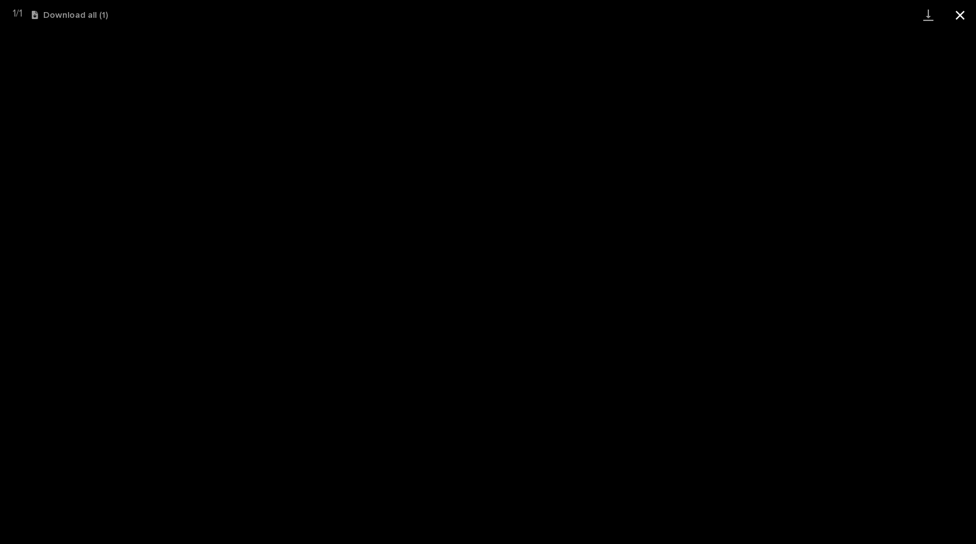
drag, startPoint x: 331, startPoint y: 14, endPoint x: 957, endPoint y: 21, distance: 626.2
click at [957, 21] on button "Close gallery" at bounding box center [961, 15] width 32 height 30
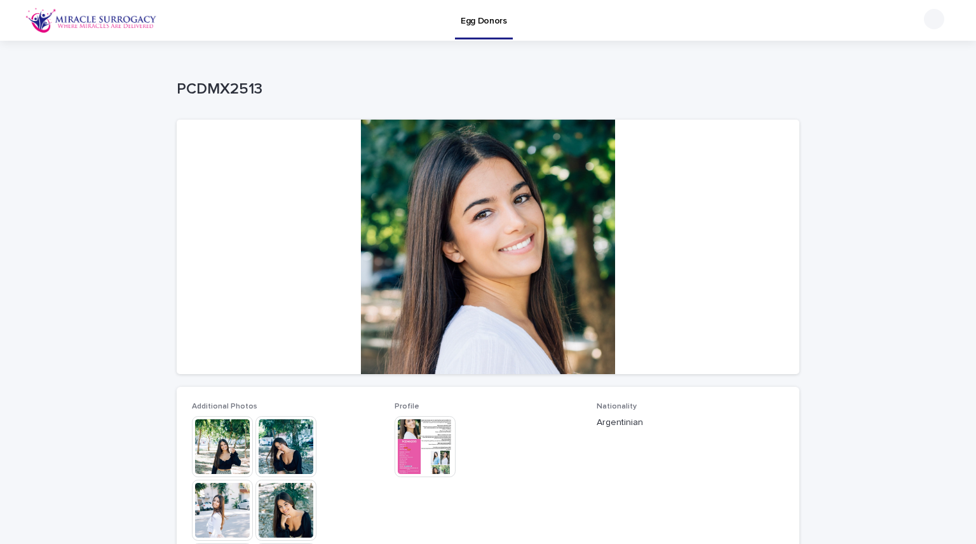
scroll to position [1, 0]
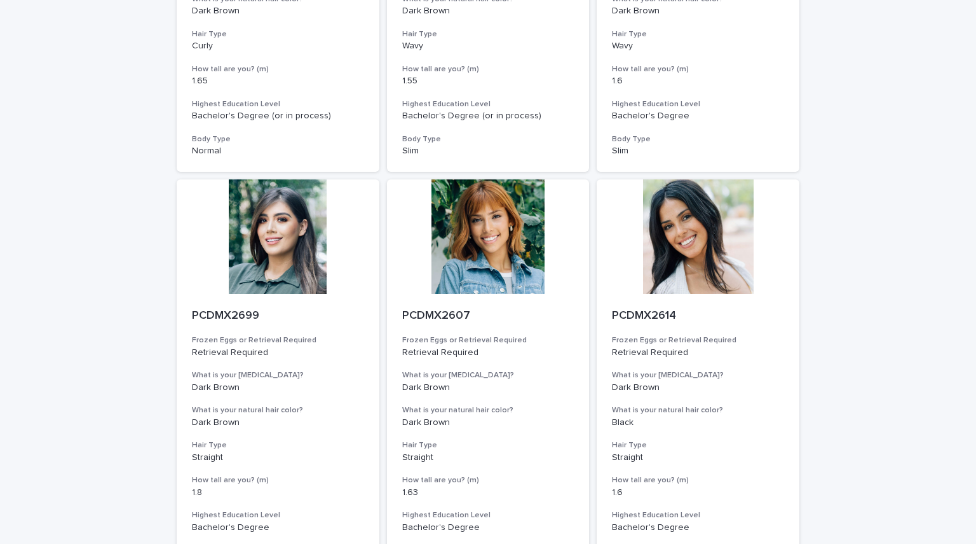
scroll to position [1357, 0]
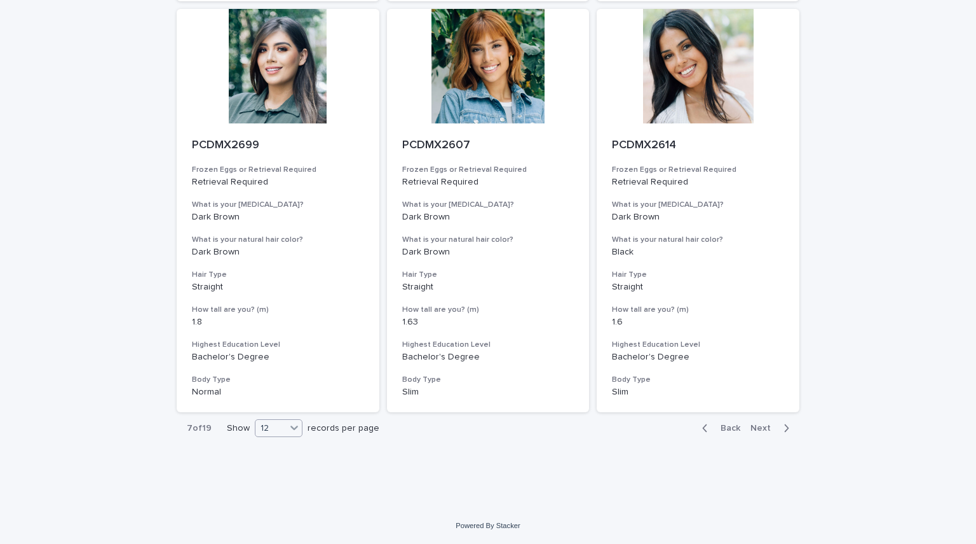
click at [289, 432] on icon at bounding box center [294, 427] width 13 height 13
click at [271, 477] on div "36" at bounding box center [273, 475] width 46 height 15
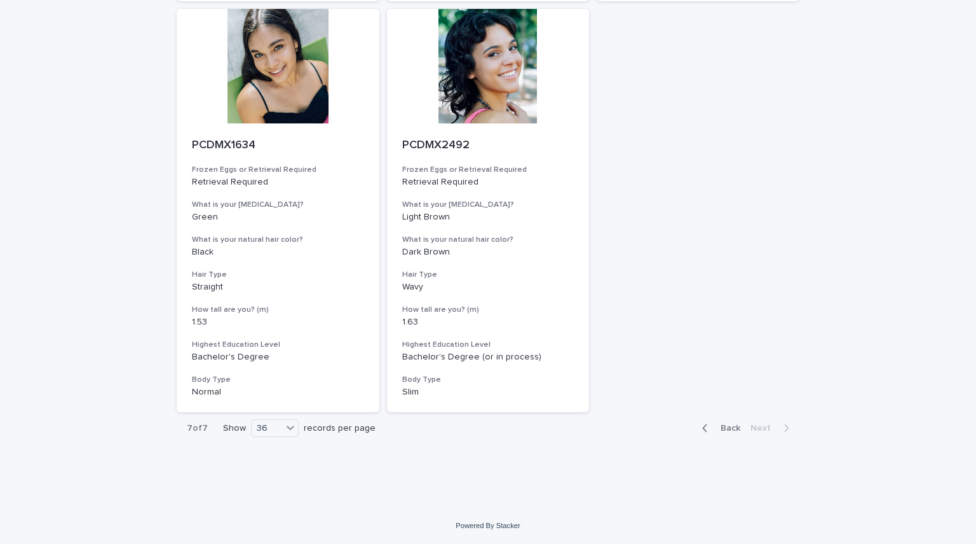
click at [713, 428] on span "Back" at bounding box center [726, 427] width 27 height 9
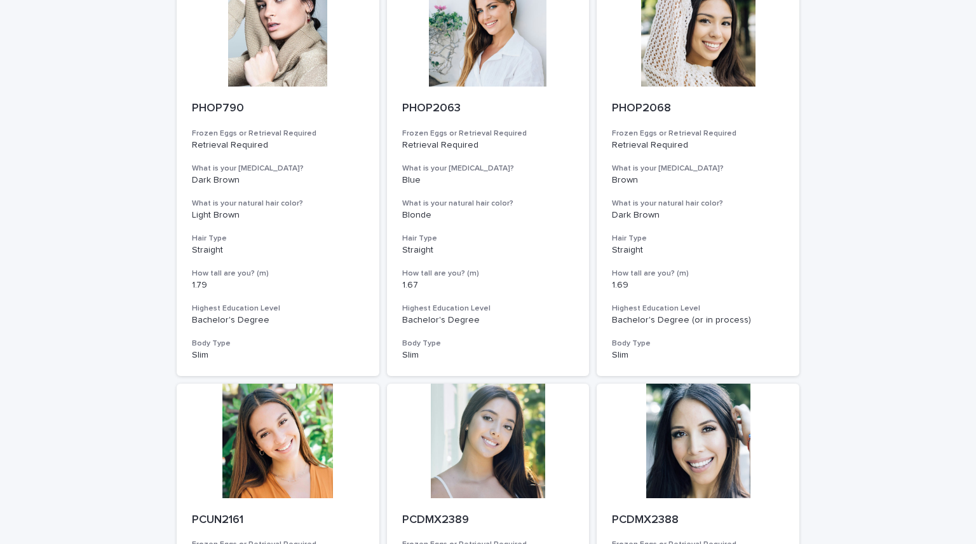
scroll to position [55, 0]
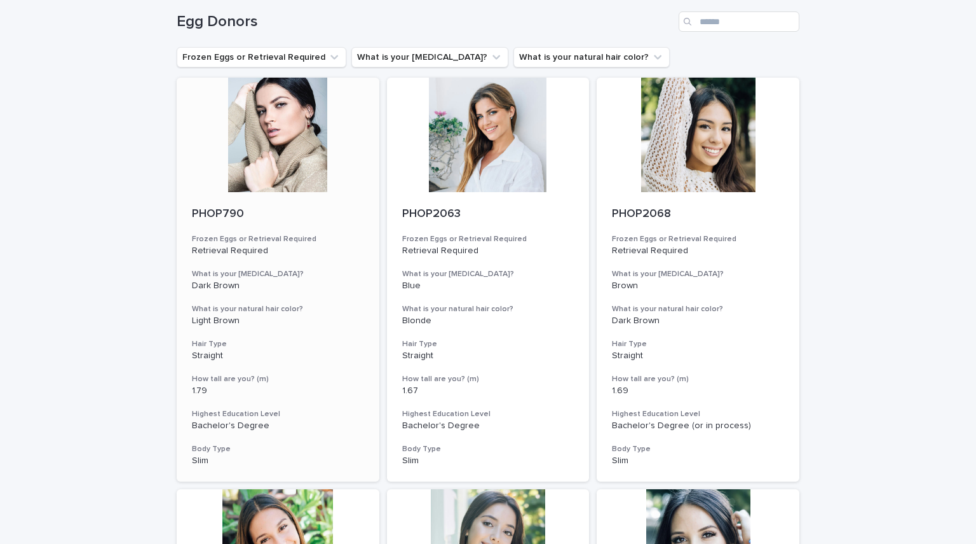
click at [282, 109] on div at bounding box center [278, 135] width 203 height 114
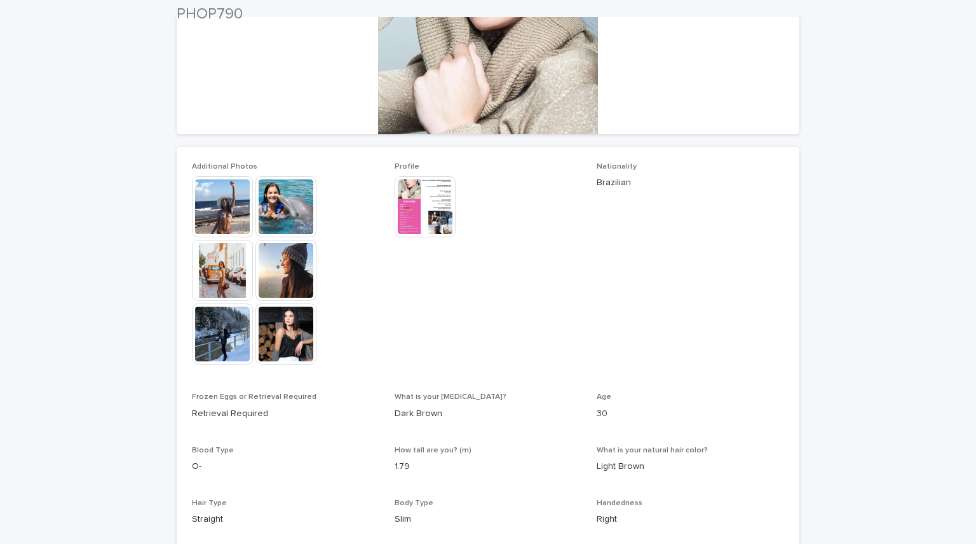
scroll to position [247, 0]
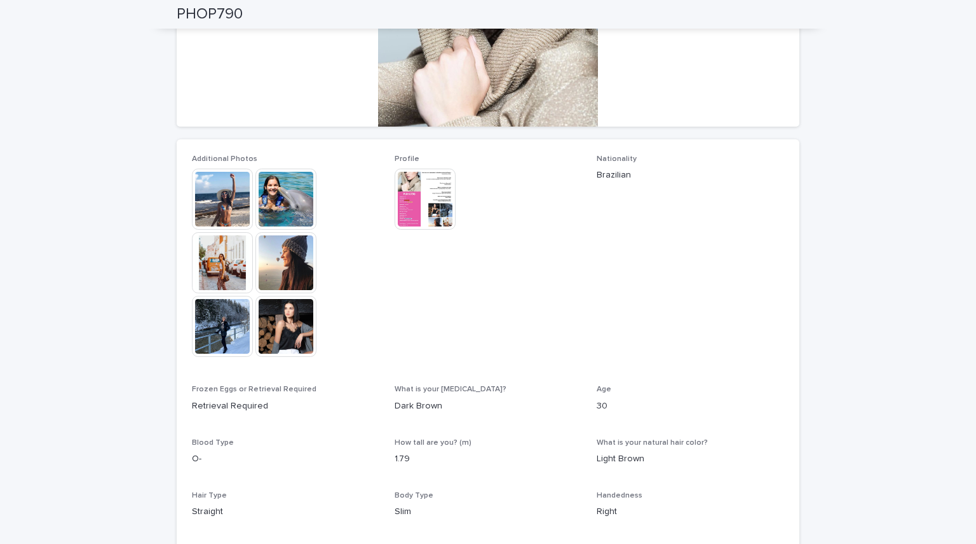
click at [232, 198] on img at bounding box center [222, 198] width 61 height 61
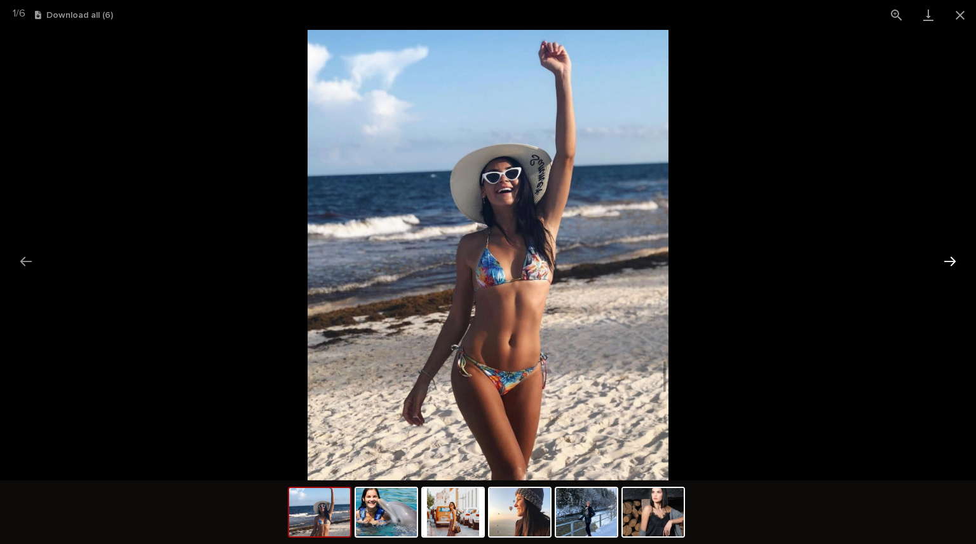
click at [951, 264] on button "Next slide" at bounding box center [950, 261] width 27 height 25
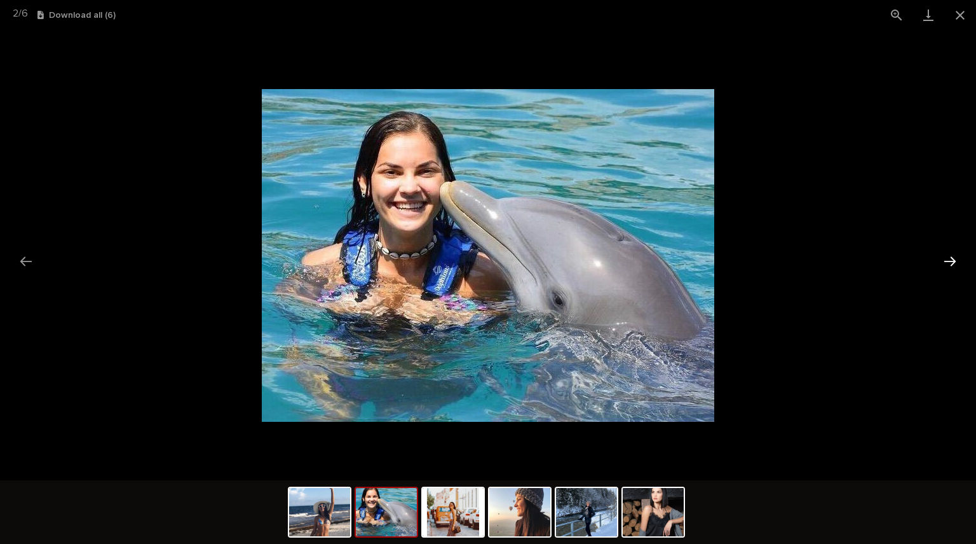
click at [951, 264] on button "Next slide" at bounding box center [950, 261] width 27 height 25
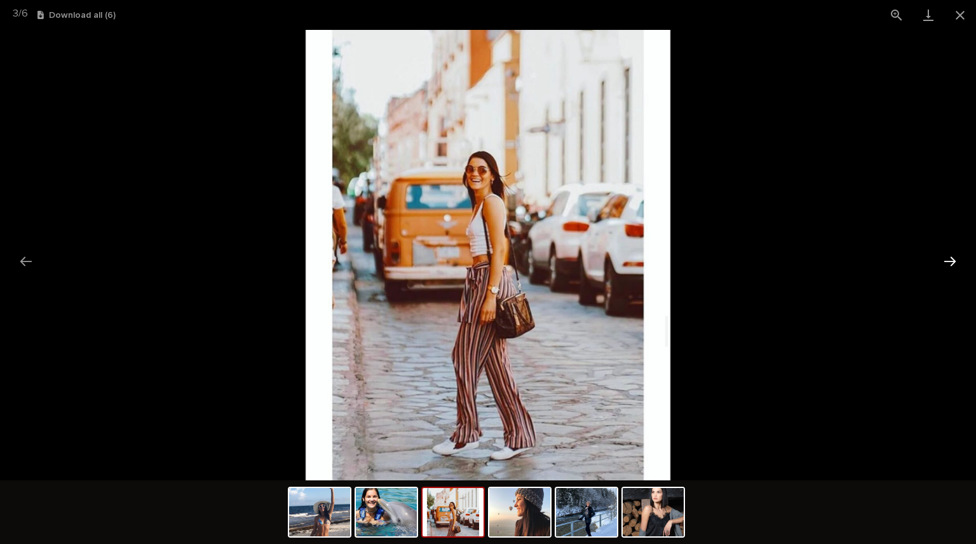
click at [951, 264] on button "Next slide" at bounding box center [950, 261] width 27 height 25
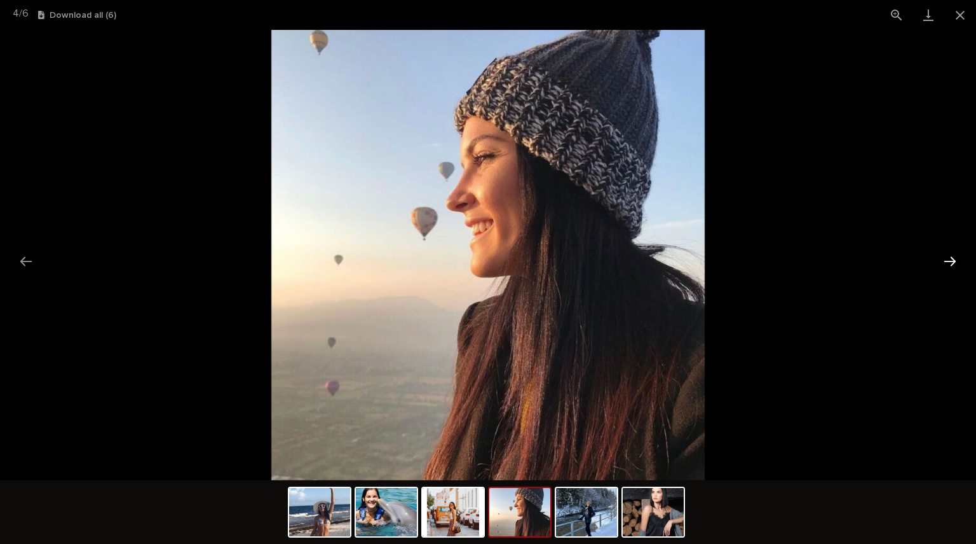
click at [951, 264] on button "Next slide" at bounding box center [950, 261] width 27 height 25
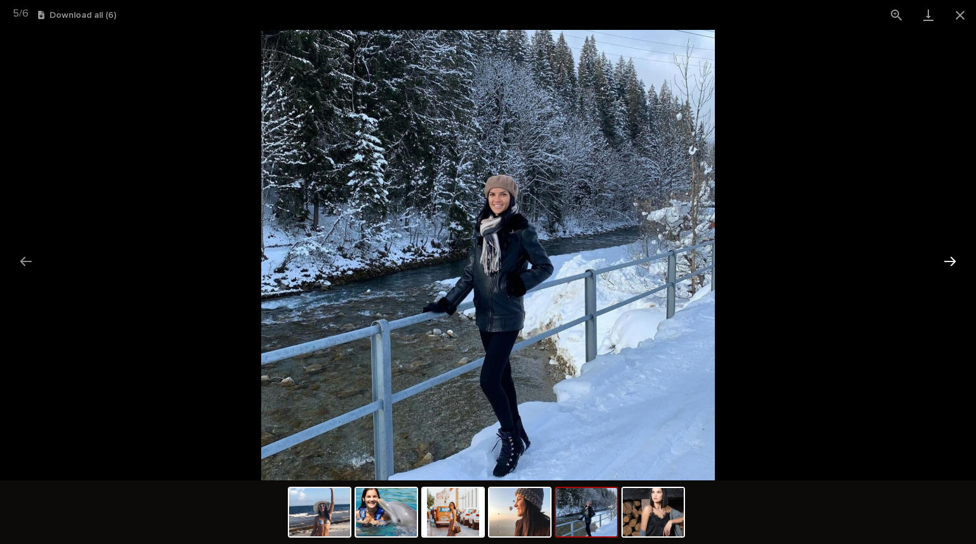
click at [951, 264] on button "Next slide" at bounding box center [950, 261] width 27 height 25
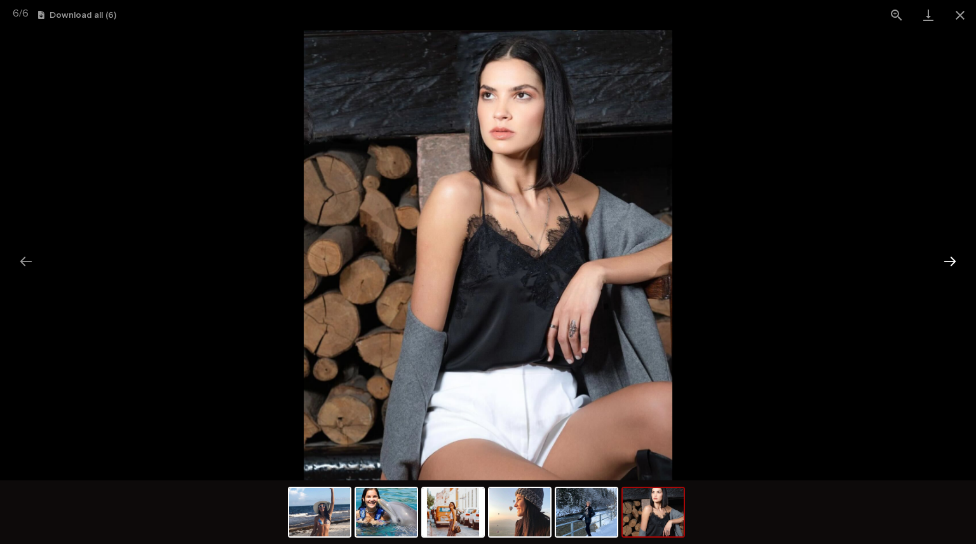
click at [951, 264] on button "Next slide" at bounding box center [950, 261] width 27 height 25
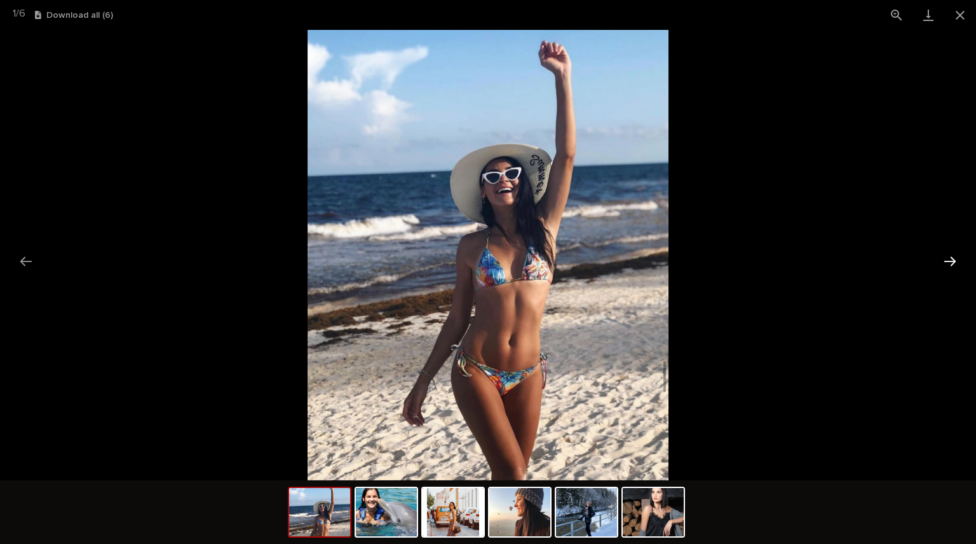
click at [951, 264] on button "Next slide" at bounding box center [950, 261] width 27 height 25
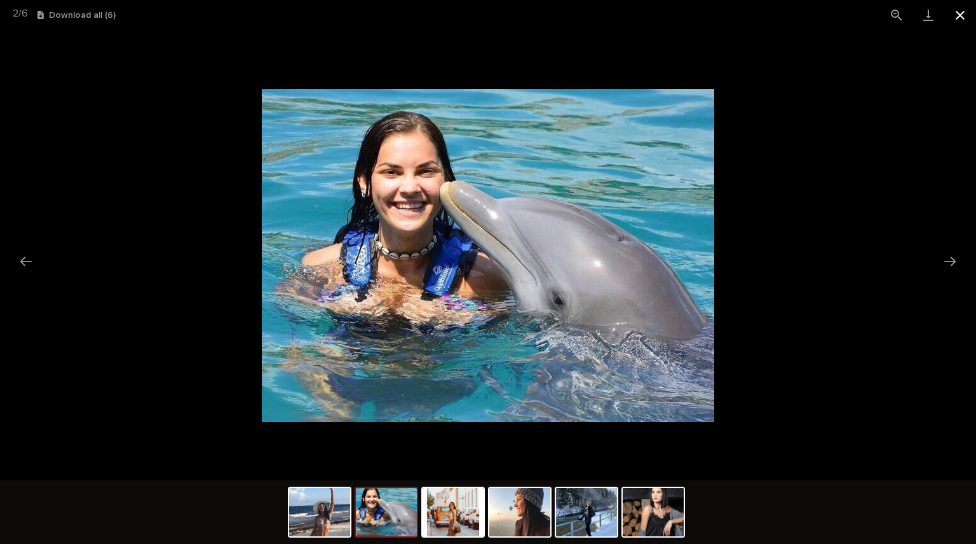
click at [959, 11] on button "Close gallery" at bounding box center [961, 15] width 32 height 30
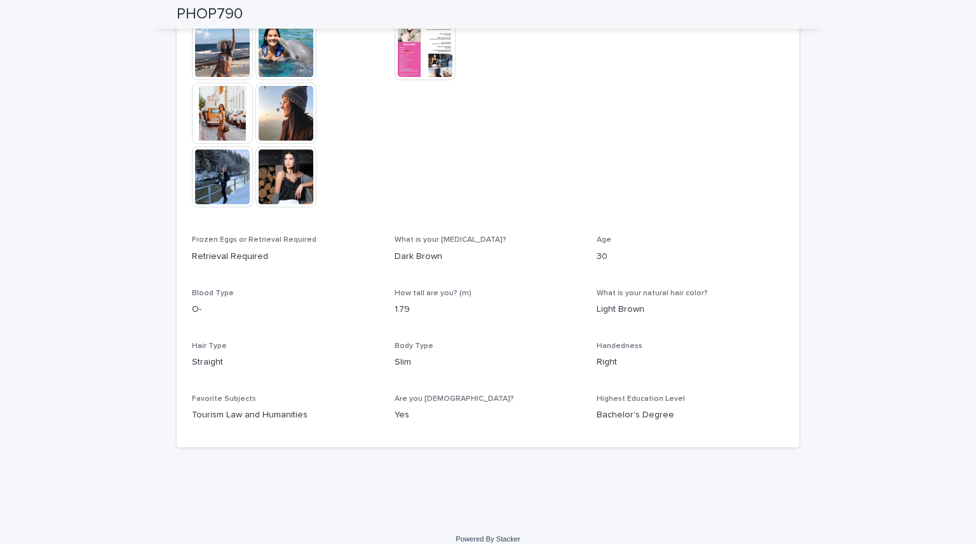
scroll to position [400, 0]
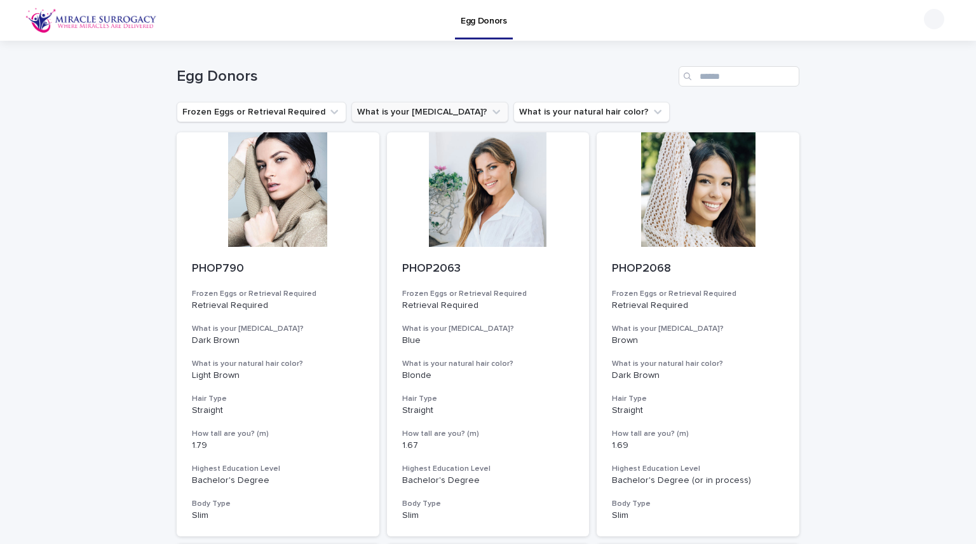
click at [428, 108] on button "What is your [MEDICAL_DATA]?" at bounding box center [430, 112] width 157 height 20
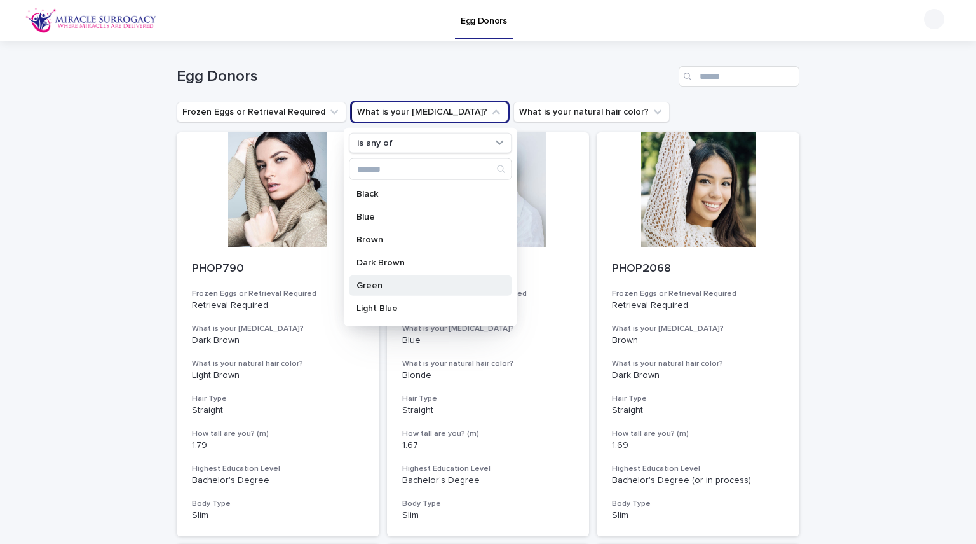
click at [383, 287] on p "Green" at bounding box center [424, 285] width 135 height 9
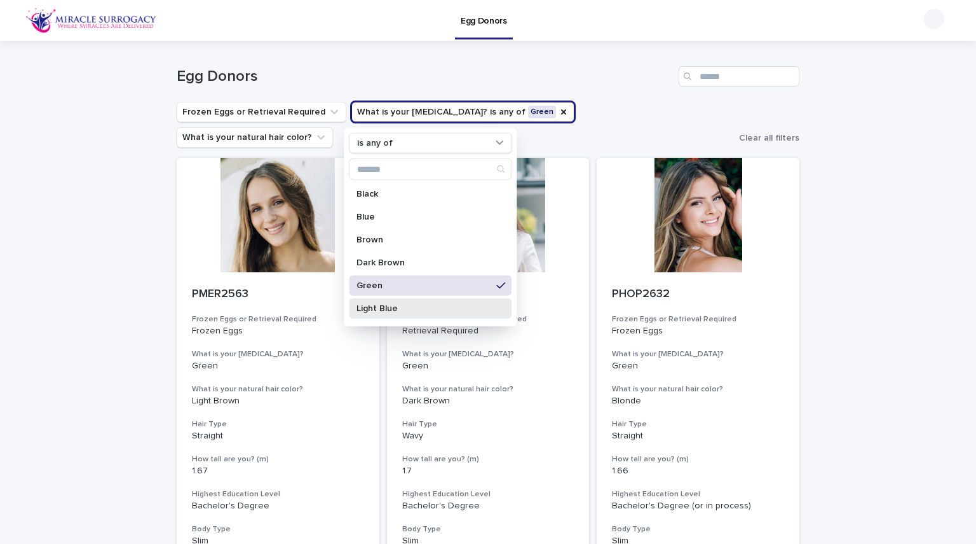
click at [395, 307] on p "Light Blue" at bounding box center [424, 308] width 135 height 9
click at [385, 221] on div "Blue" at bounding box center [430, 217] width 163 height 20
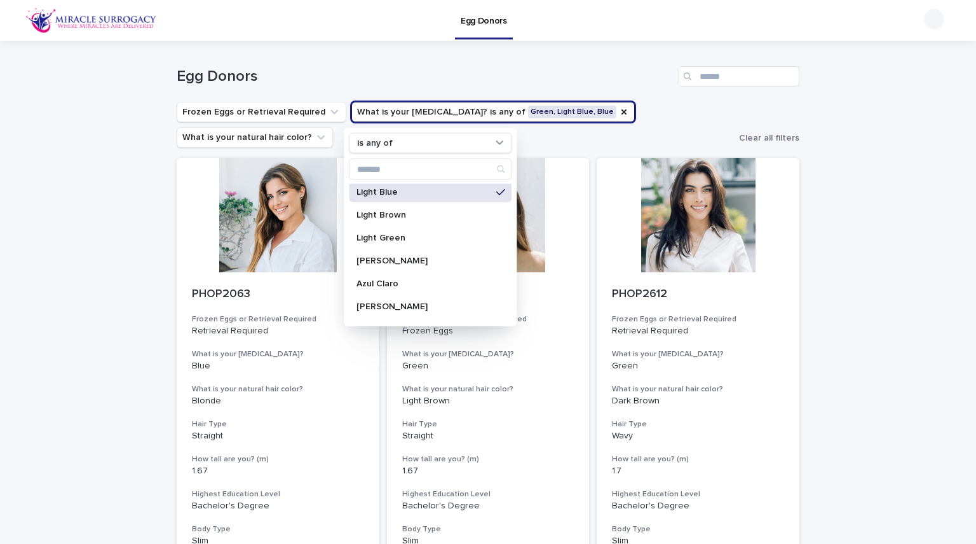
scroll to position [117, 0]
click at [397, 233] on p "Light Green" at bounding box center [424, 237] width 135 height 9
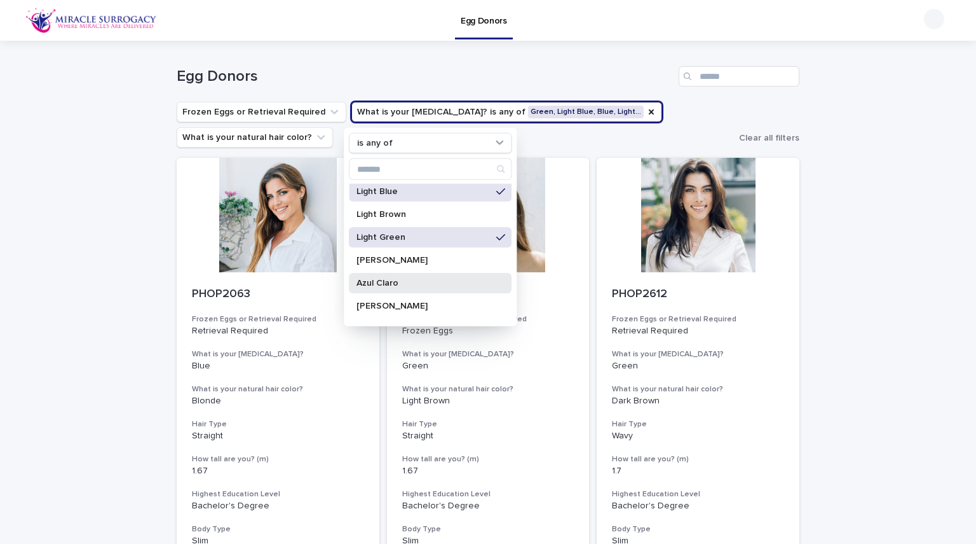
click at [400, 280] on p "Azul Claro" at bounding box center [424, 282] width 135 height 9
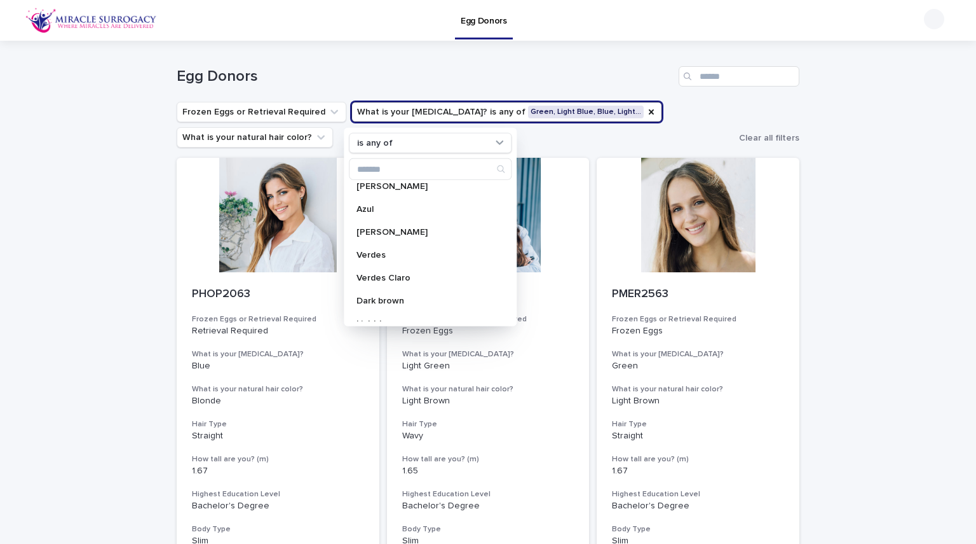
scroll to position [238, 0]
click at [409, 210] on p "Azul" at bounding box center [424, 207] width 135 height 9
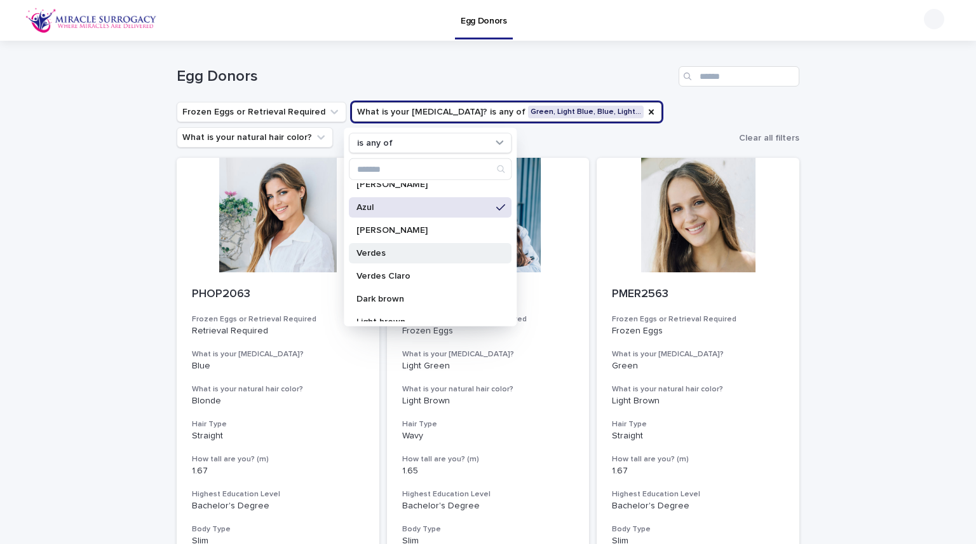
click at [409, 250] on p "Verdes" at bounding box center [424, 253] width 135 height 9
click at [413, 277] on p "Verdes Claro" at bounding box center [424, 275] width 135 height 9
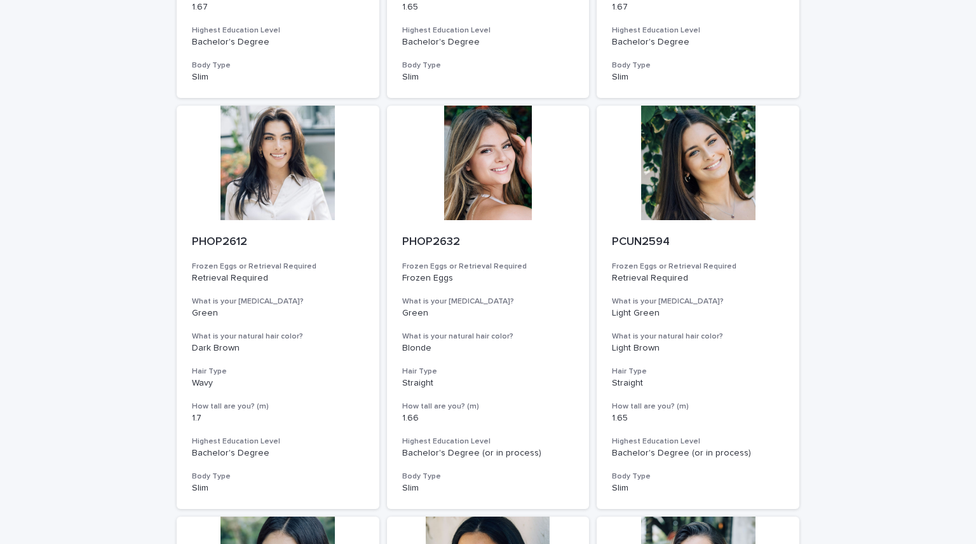
scroll to position [468, 0]
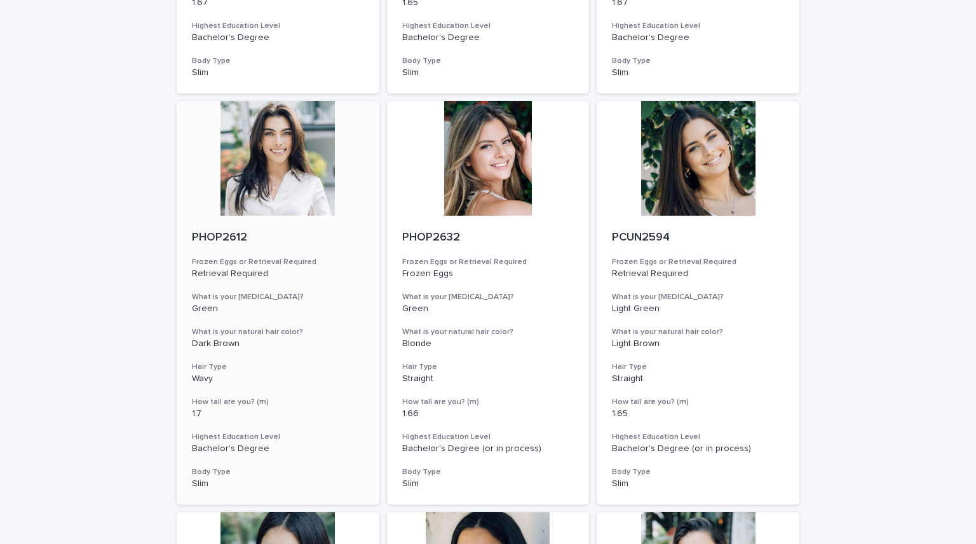
click at [285, 159] on div at bounding box center [278, 158] width 203 height 114
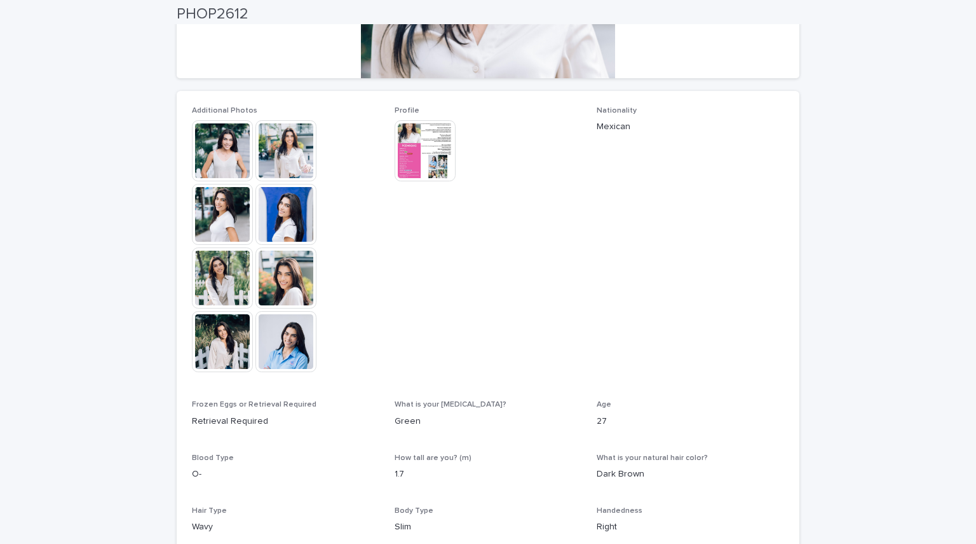
scroll to position [299, 0]
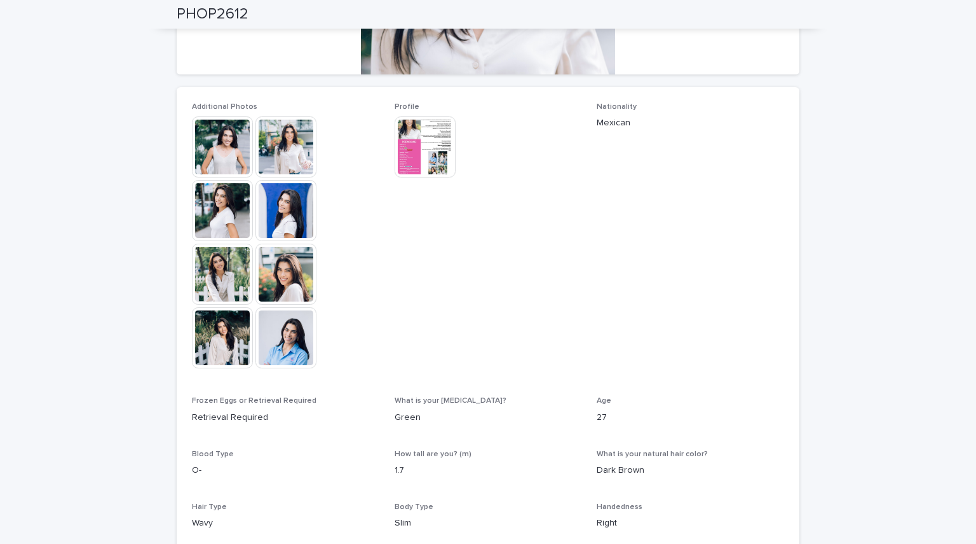
click at [219, 142] on img at bounding box center [222, 146] width 61 height 61
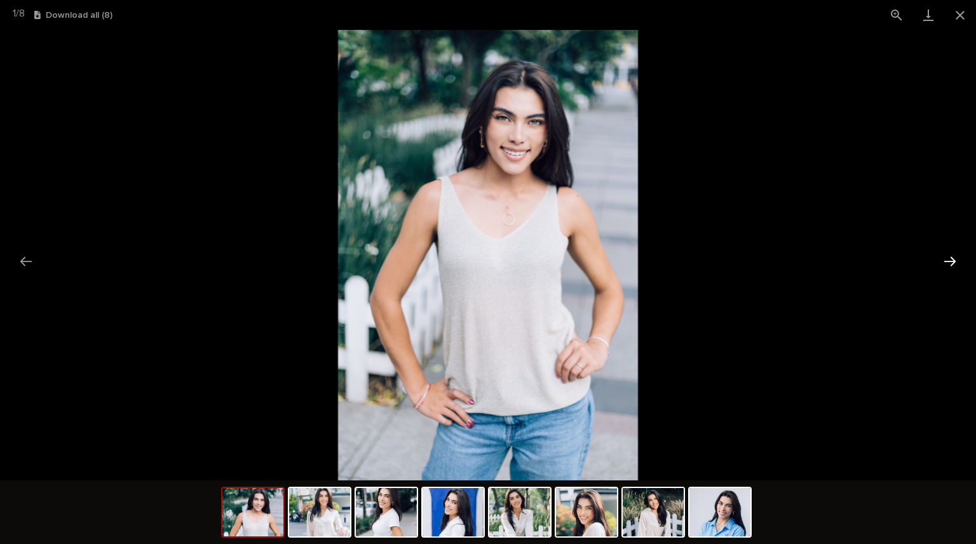
click at [947, 257] on button "Next slide" at bounding box center [950, 261] width 27 height 25
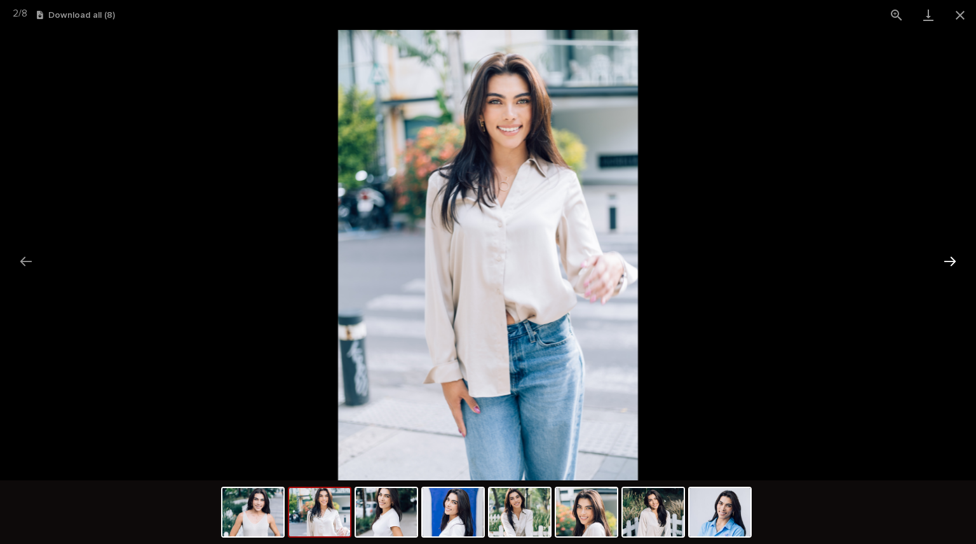
click at [947, 257] on button "Next slide" at bounding box center [950, 261] width 27 height 25
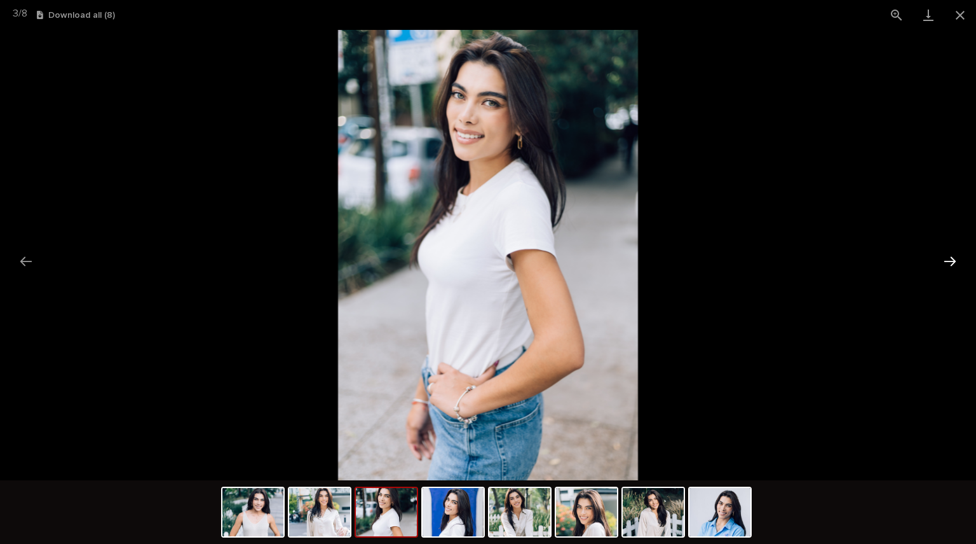
click at [947, 257] on button "Next slide" at bounding box center [950, 261] width 27 height 25
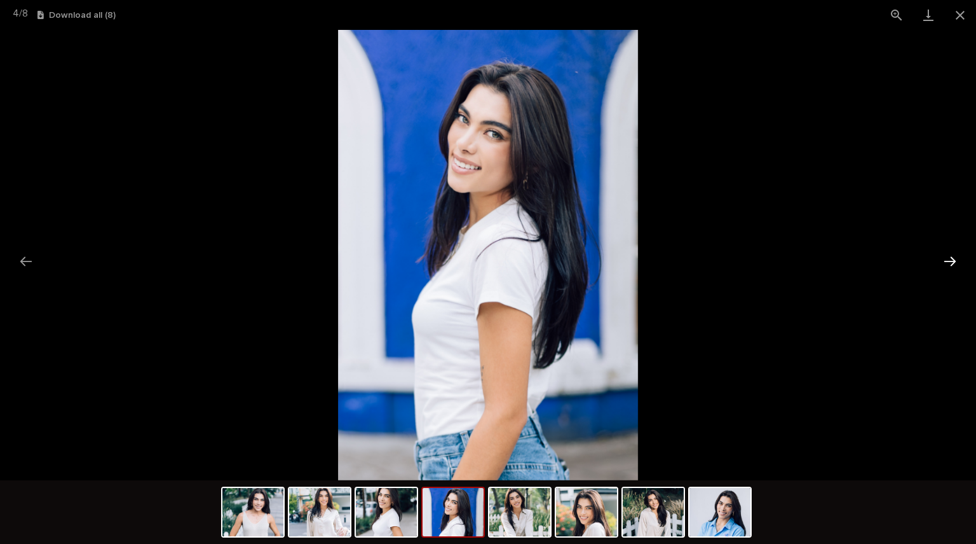
click at [947, 257] on button "Next slide" at bounding box center [950, 261] width 27 height 25
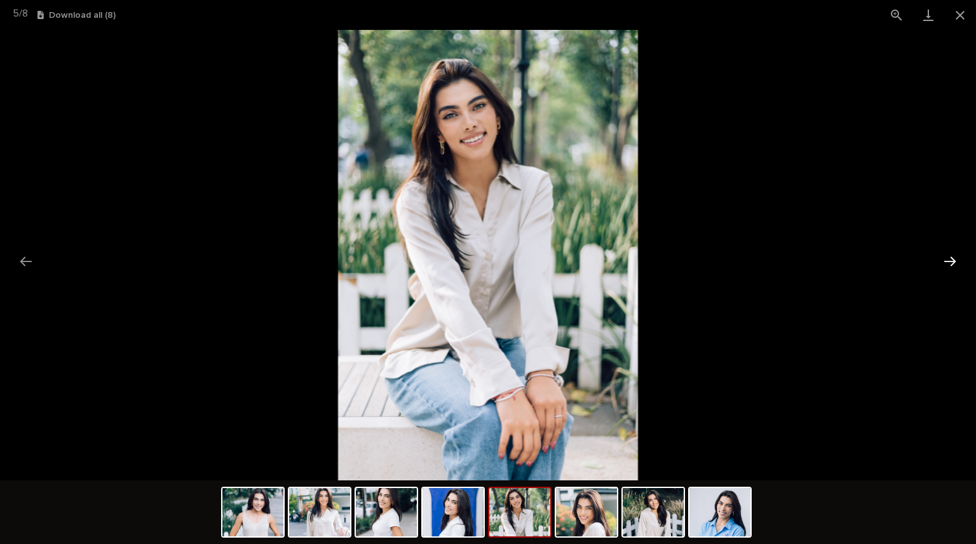
click at [947, 257] on button "Next slide" at bounding box center [950, 261] width 27 height 25
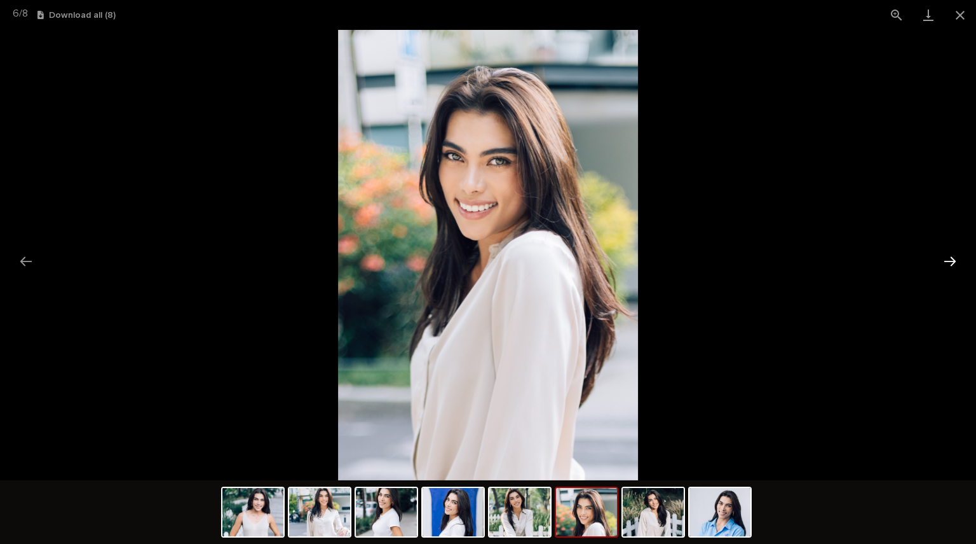
click at [947, 257] on button "Next slide" at bounding box center [950, 261] width 27 height 25
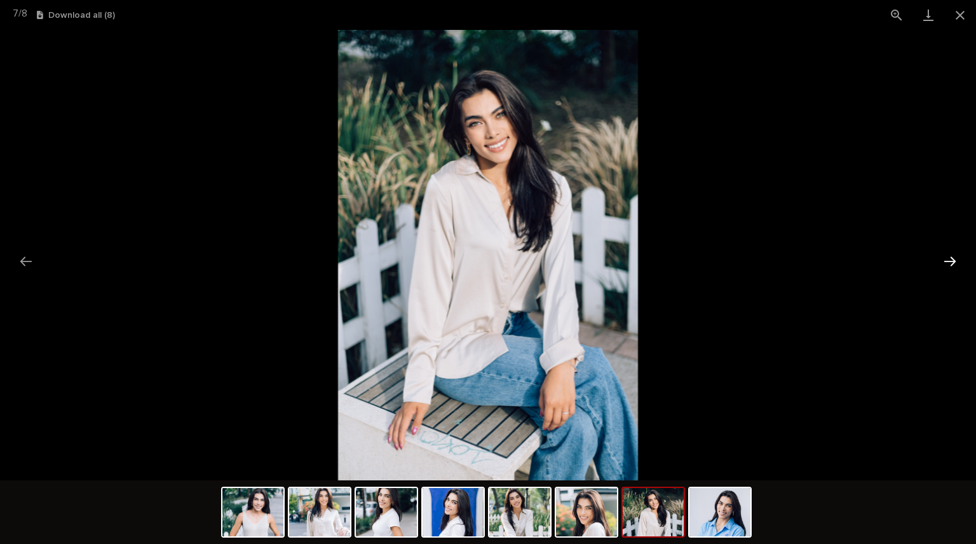
click at [947, 257] on button "Next slide" at bounding box center [950, 261] width 27 height 25
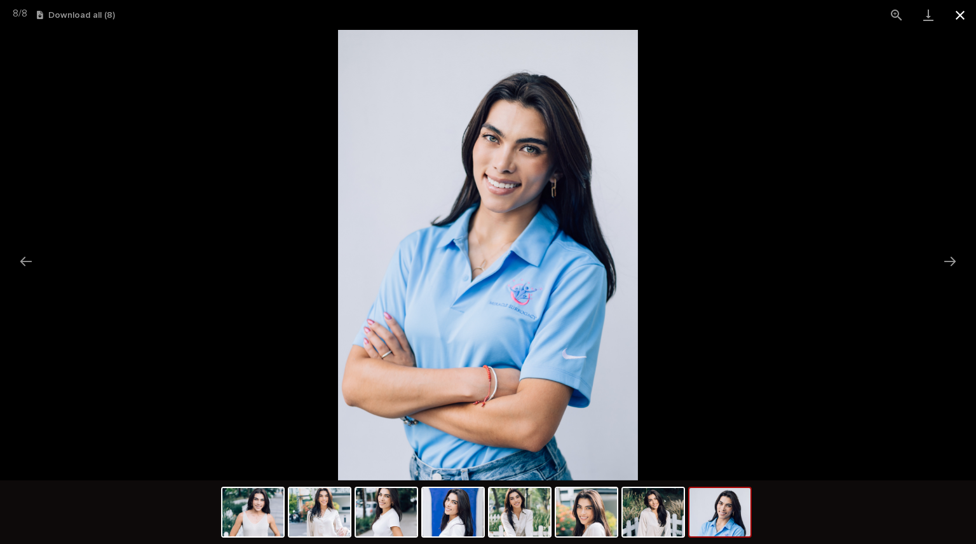
click at [962, 18] on button "Close gallery" at bounding box center [961, 15] width 32 height 30
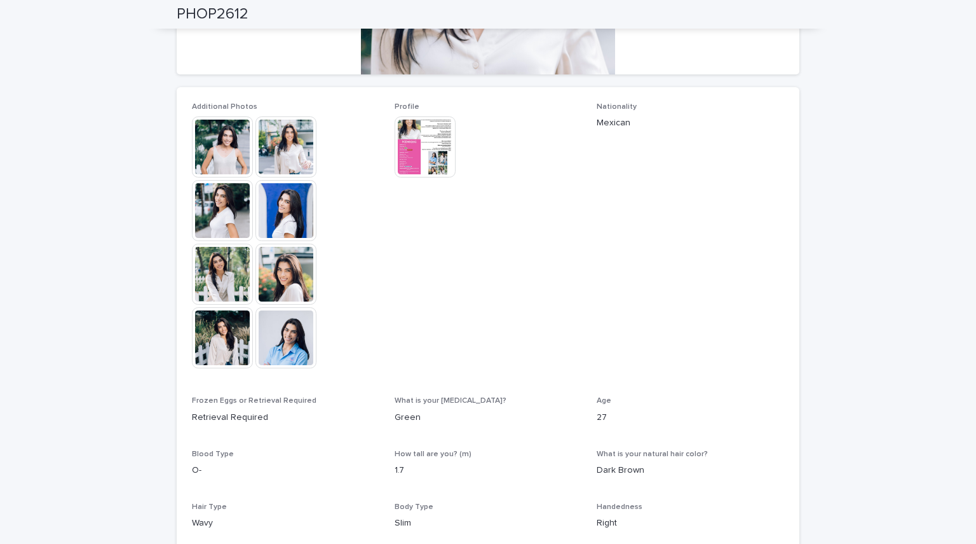
scroll to position [473, 0]
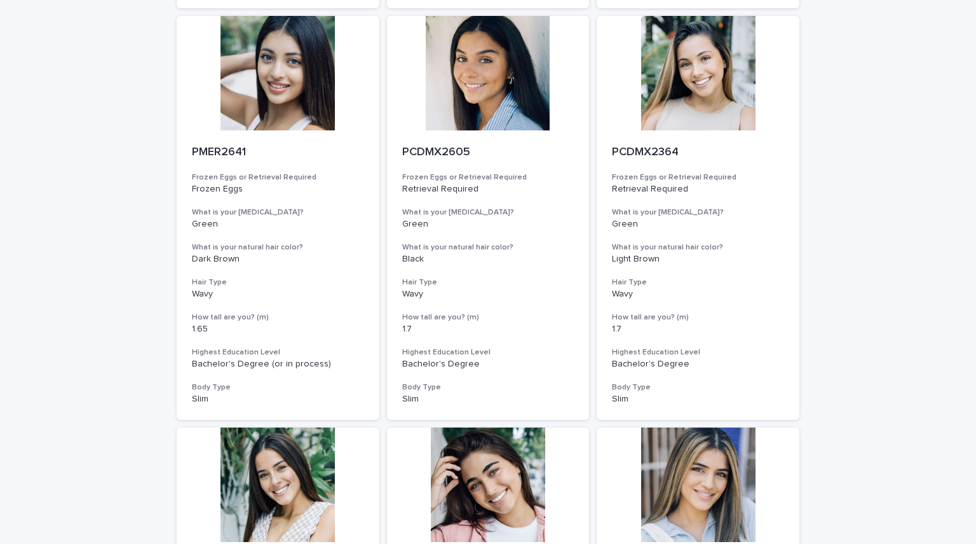
scroll to position [967, 0]
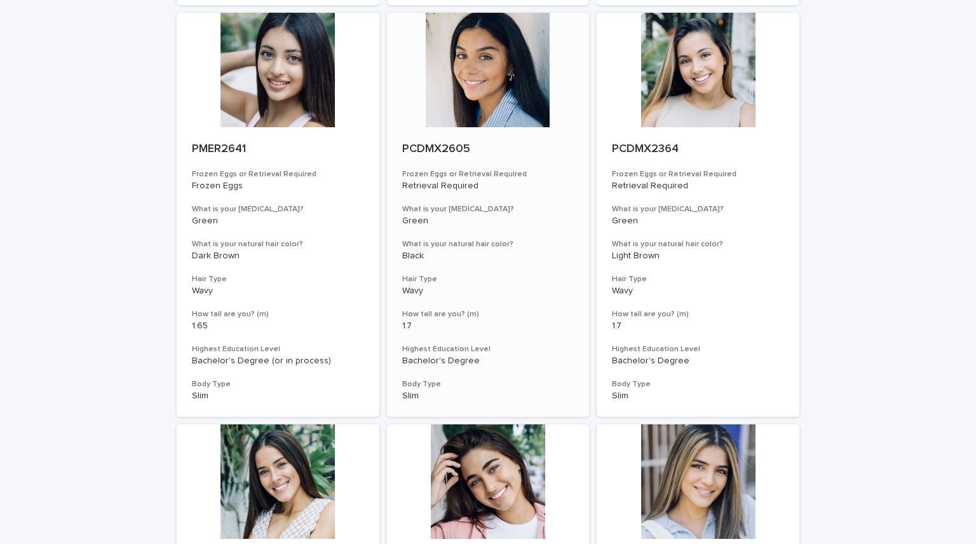
click at [473, 100] on div at bounding box center [488, 70] width 203 height 114
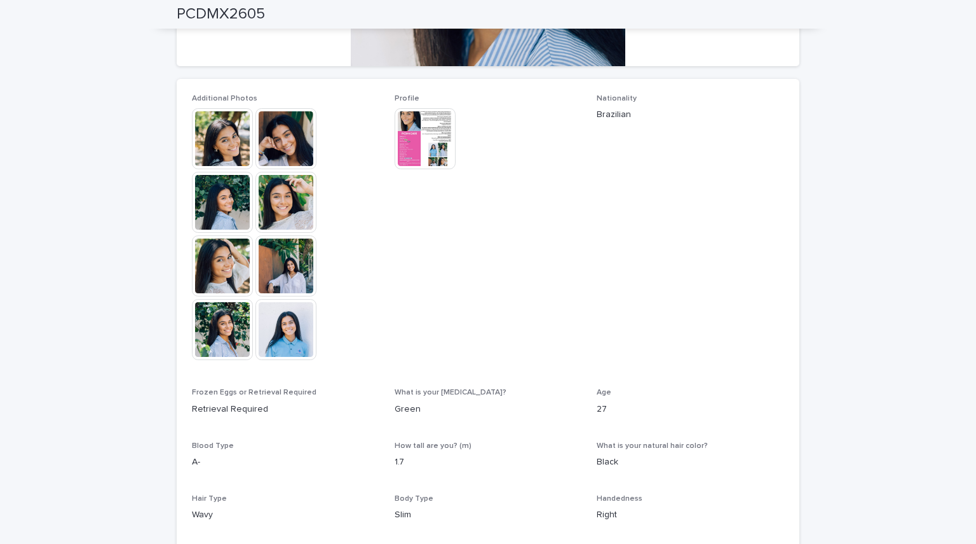
scroll to position [309, 0]
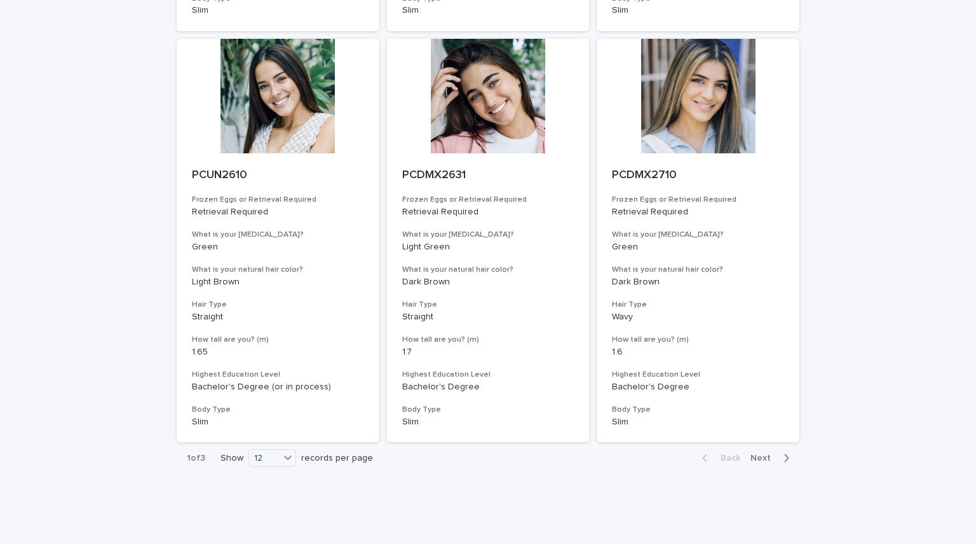
scroll to position [1357, 0]
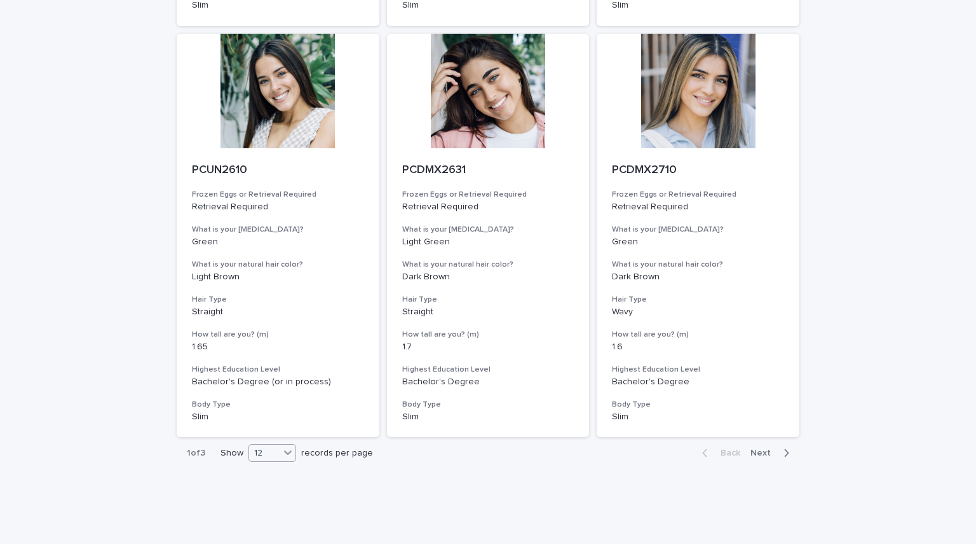
click at [258, 461] on div "12" at bounding box center [273, 453] width 48 height 18
click at [262, 502] on div "36" at bounding box center [269, 500] width 46 height 15
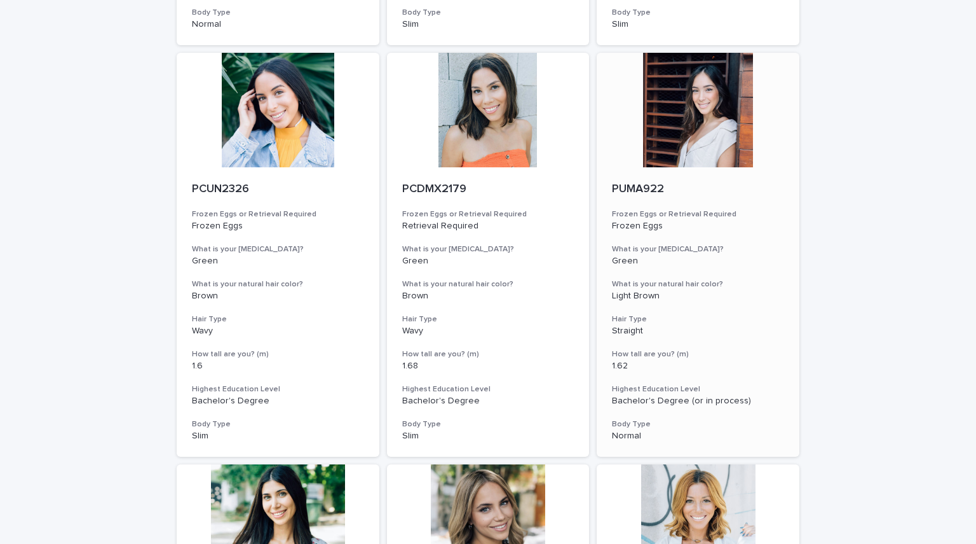
scroll to position [2163, 0]
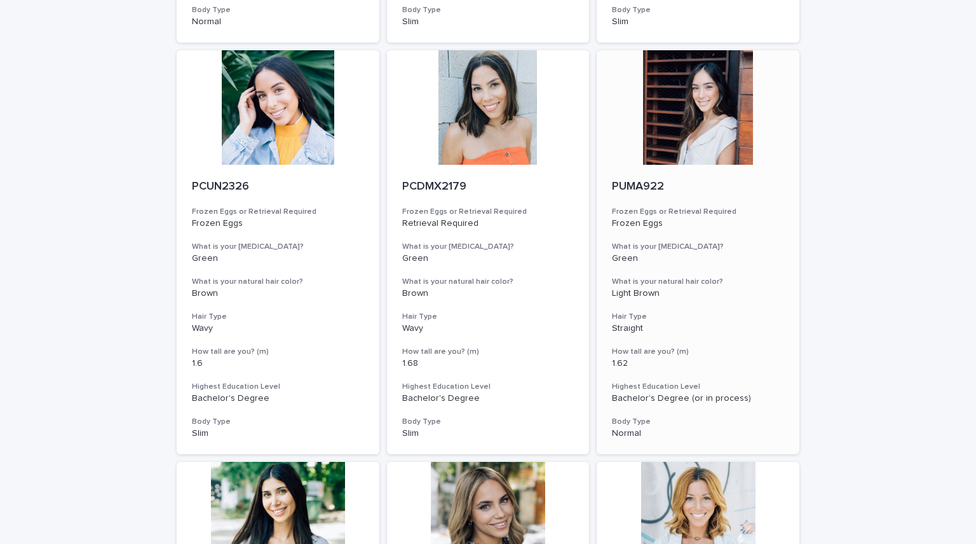
click at [663, 150] on div at bounding box center [698, 107] width 203 height 114
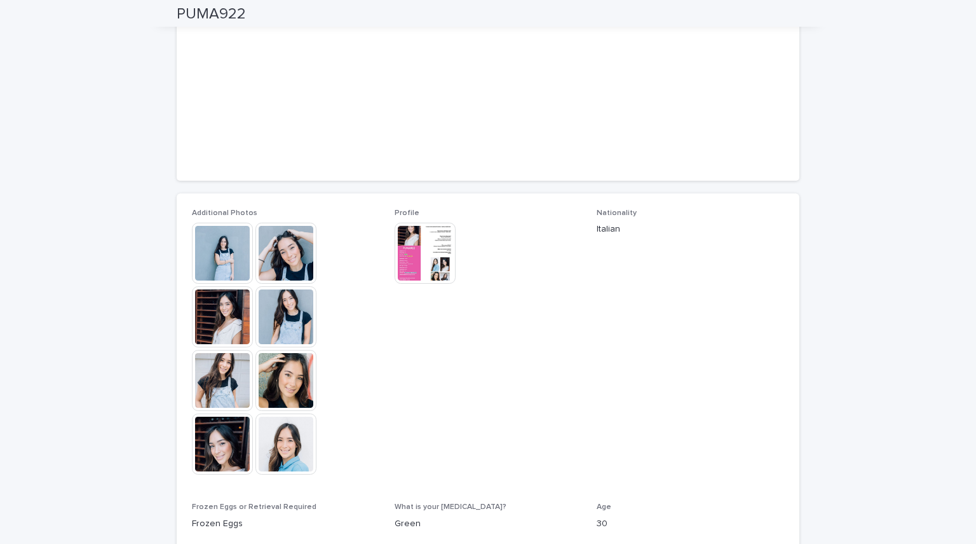
scroll to position [89, 0]
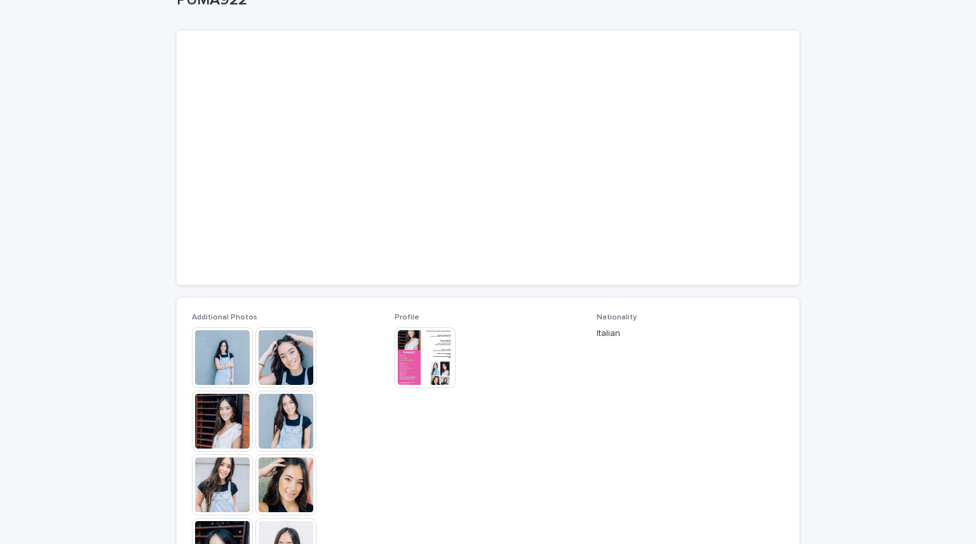
click at [428, 369] on img at bounding box center [425, 357] width 61 height 61
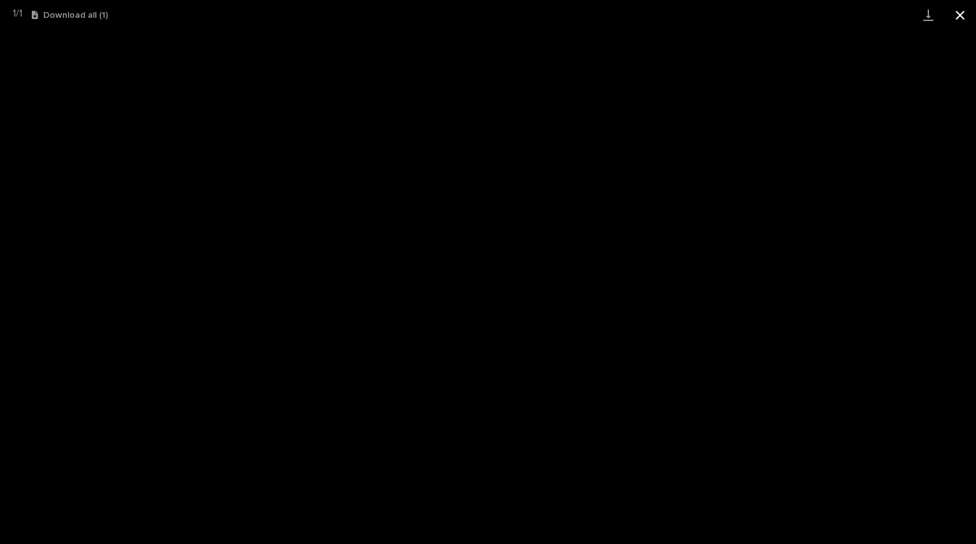
click at [968, 15] on button "Close gallery" at bounding box center [961, 15] width 32 height 30
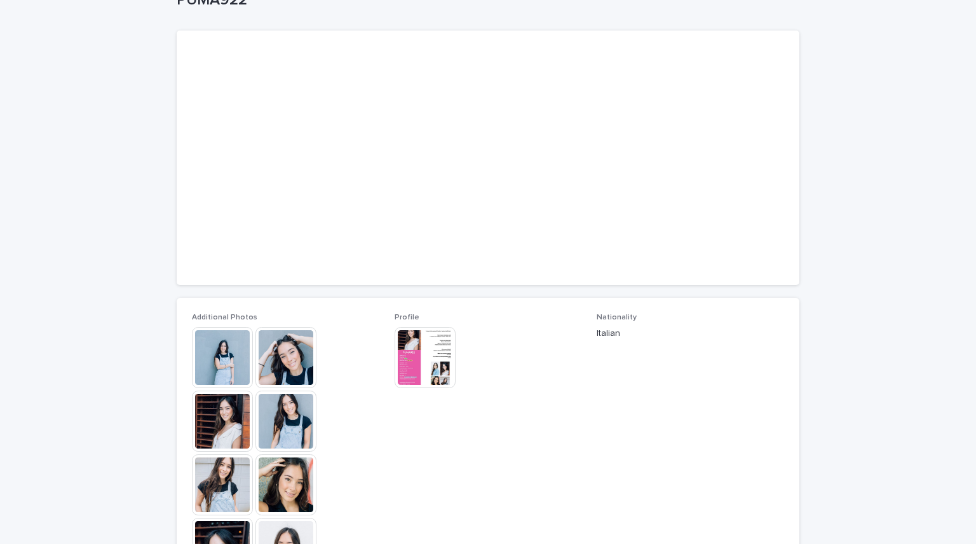
click at [233, 352] on img at bounding box center [222, 357] width 61 height 61
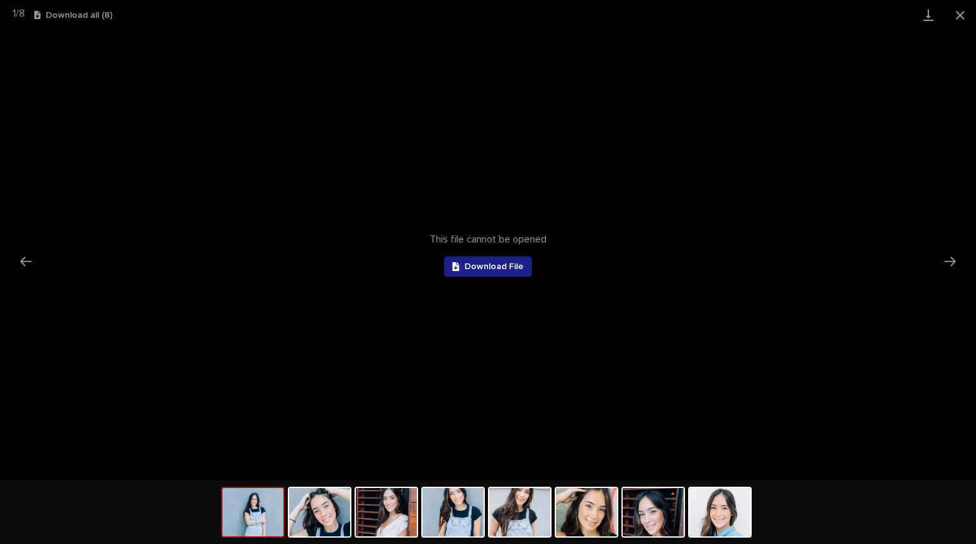
click at [257, 523] on img at bounding box center [252, 512] width 61 height 48
click at [504, 265] on span "Download File" at bounding box center [494, 266] width 59 height 9
click at [328, 514] on img at bounding box center [319, 512] width 61 height 48
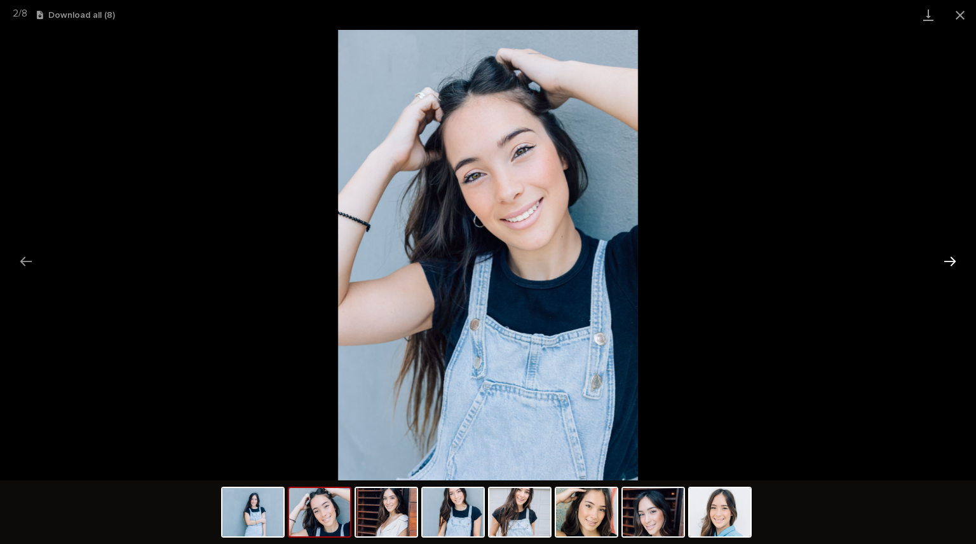
click at [951, 257] on button "Next slide" at bounding box center [950, 261] width 27 height 25
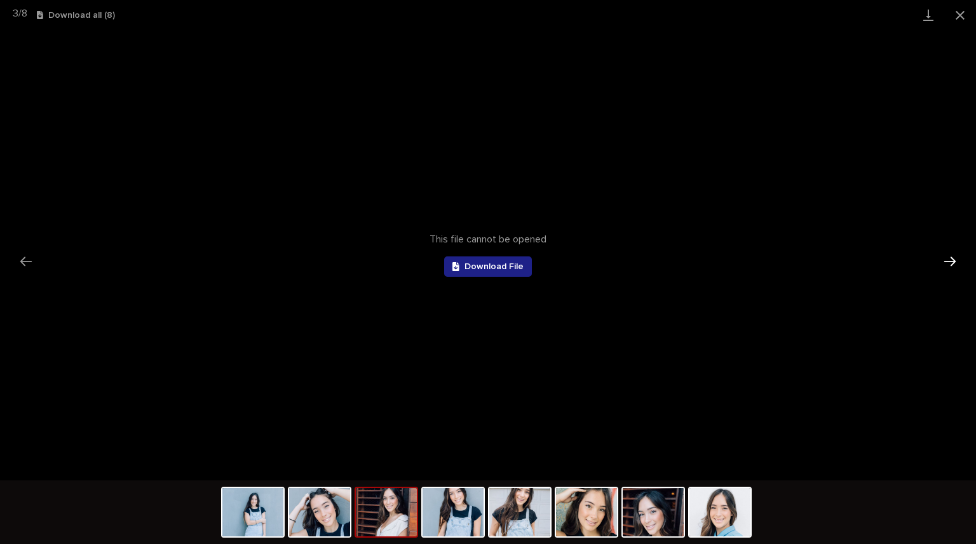
click at [951, 257] on button "Next slide" at bounding box center [950, 261] width 27 height 25
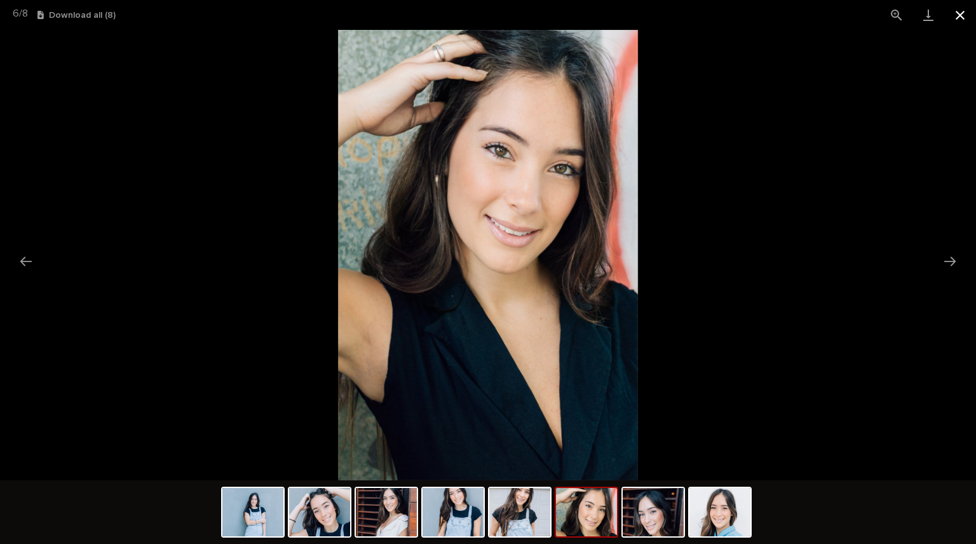
click at [964, 17] on button "Close gallery" at bounding box center [961, 15] width 32 height 30
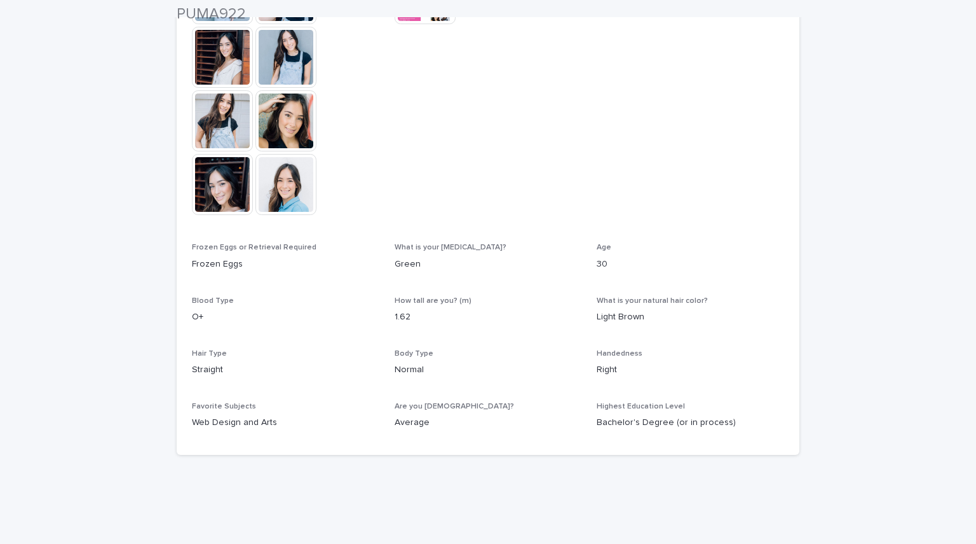
scroll to position [473, 0]
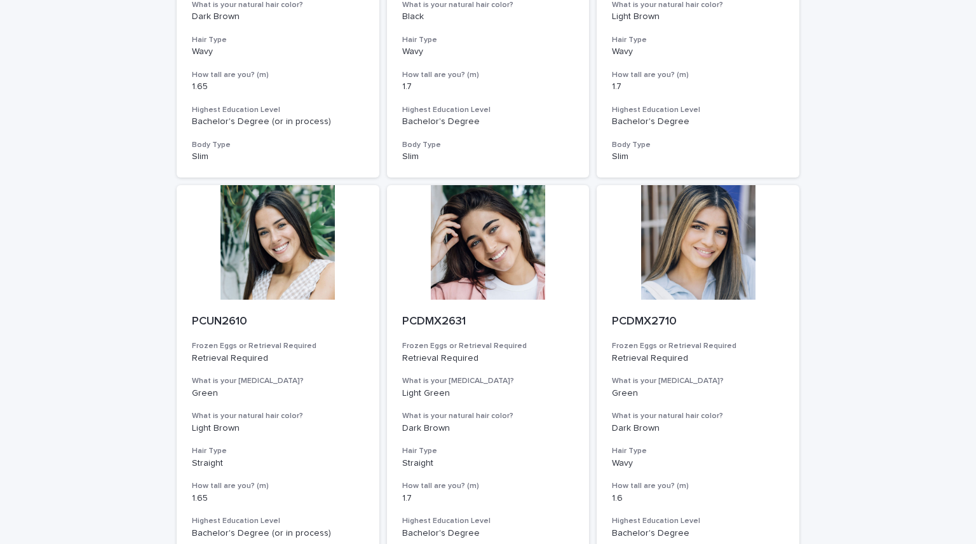
scroll to position [1383, 0]
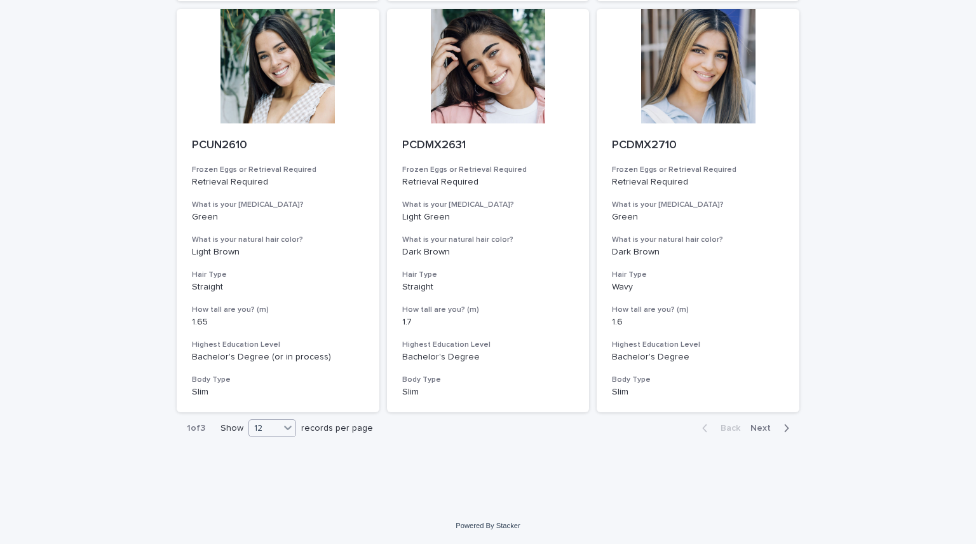
click at [282, 424] on icon at bounding box center [288, 427] width 13 height 13
click at [275, 470] on div "36" at bounding box center [269, 475] width 46 height 15
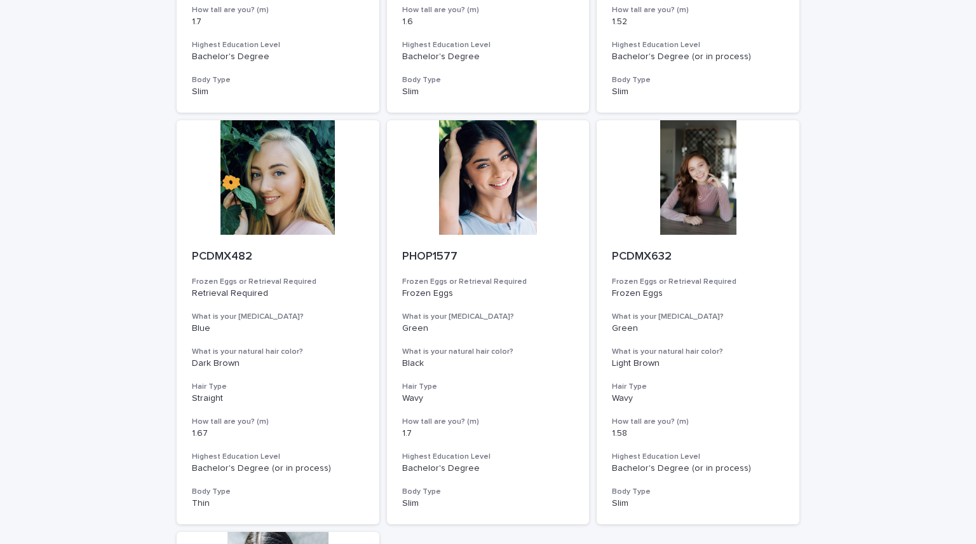
scroll to position [2916, 0]
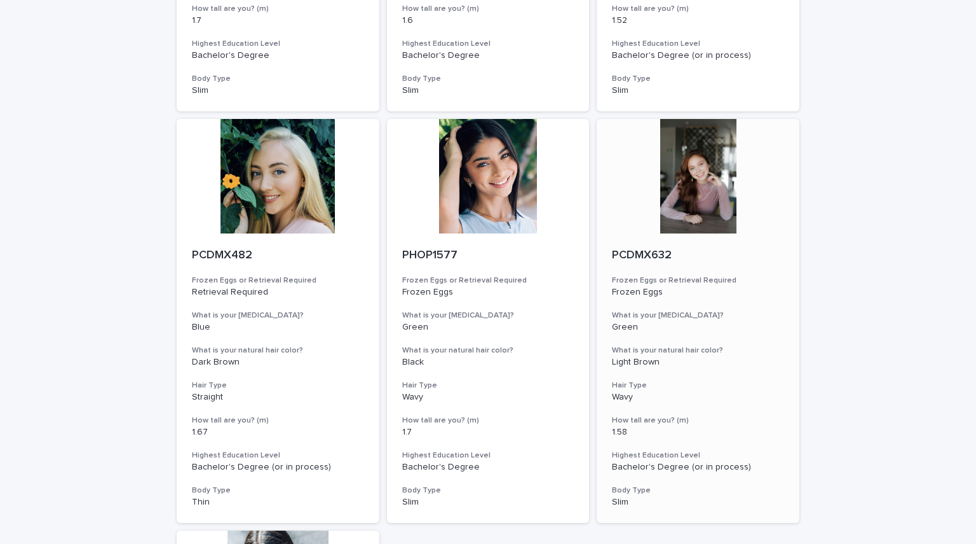
click at [663, 186] on div at bounding box center [698, 176] width 203 height 114
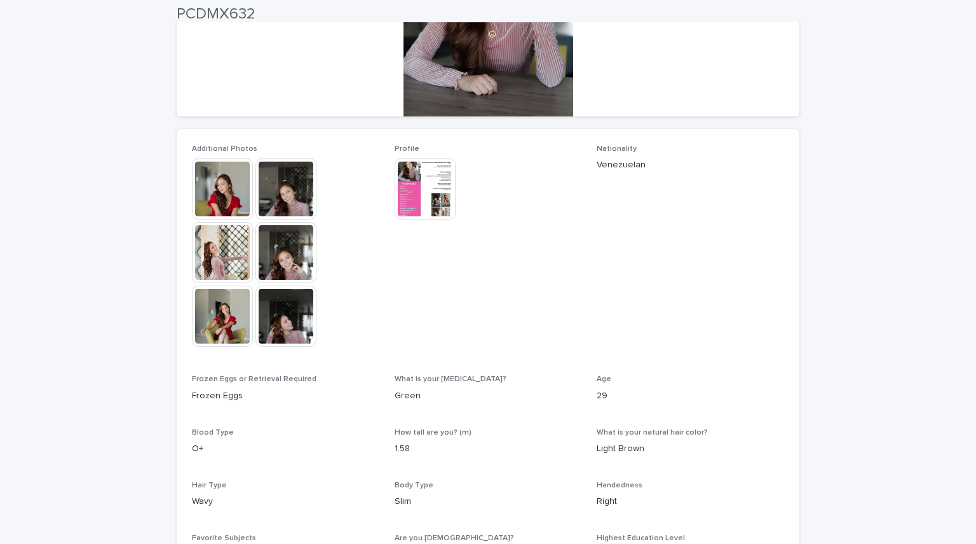
scroll to position [260, 0]
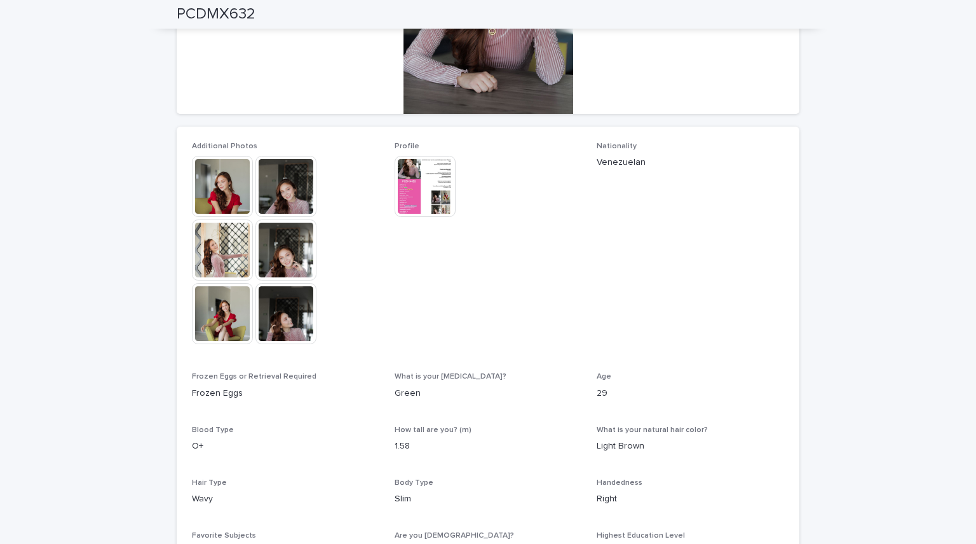
click at [212, 325] on img at bounding box center [222, 313] width 61 height 61
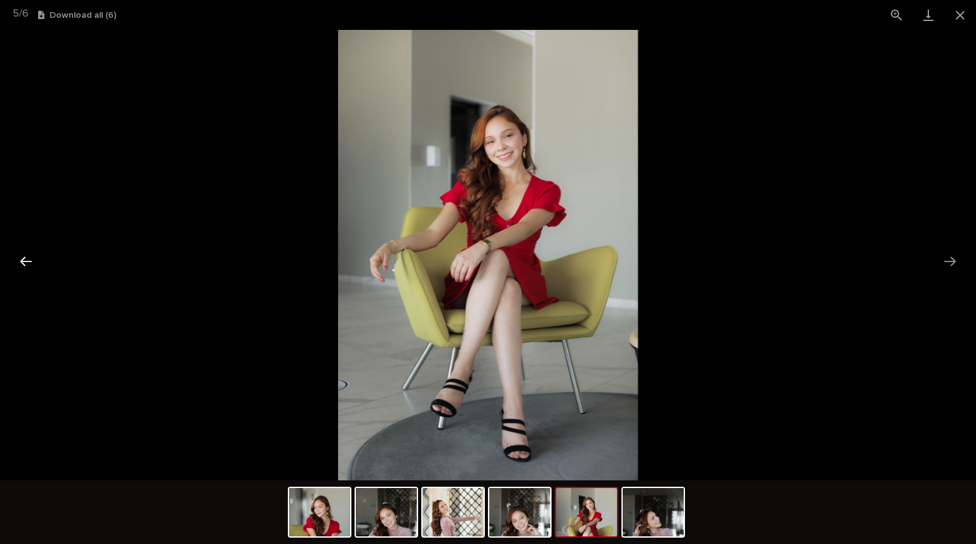
click at [27, 258] on button "Previous slide" at bounding box center [26, 261] width 27 height 25
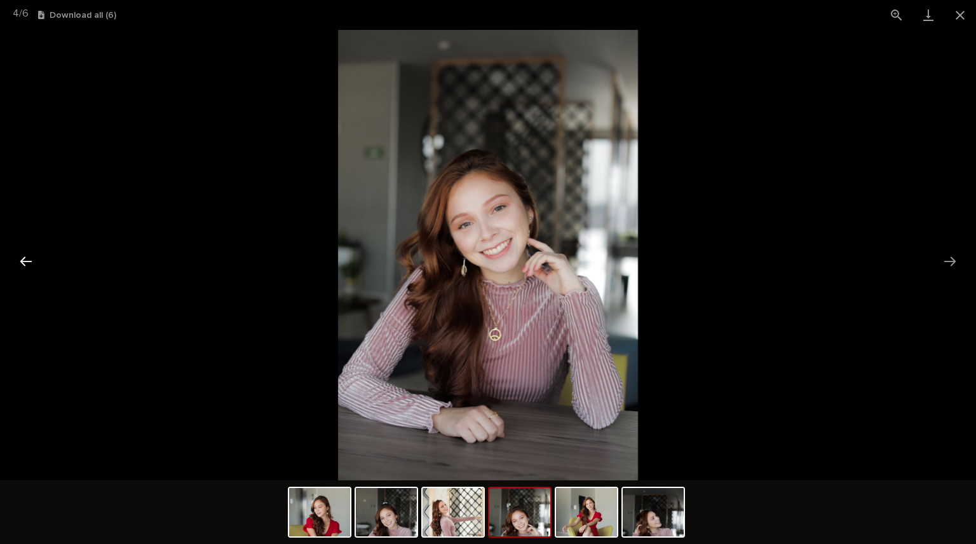
click at [27, 258] on button "Previous slide" at bounding box center [26, 261] width 27 height 25
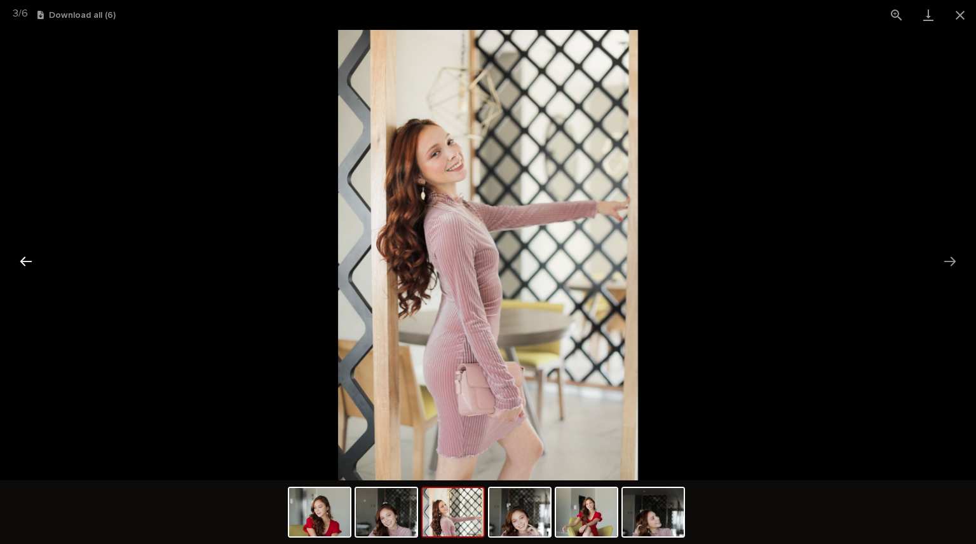
click at [27, 258] on button "Previous slide" at bounding box center [26, 261] width 27 height 25
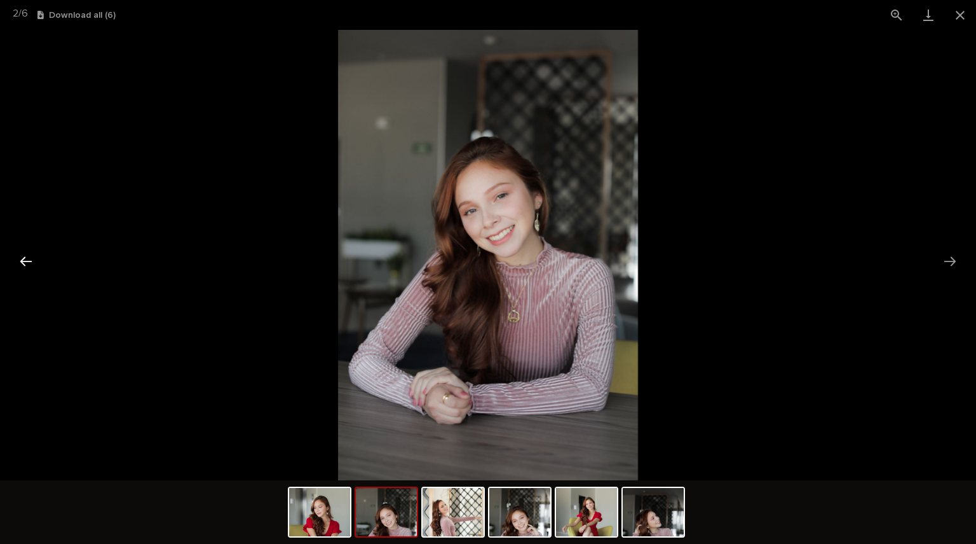
click at [27, 258] on button "Previous slide" at bounding box center [26, 261] width 27 height 25
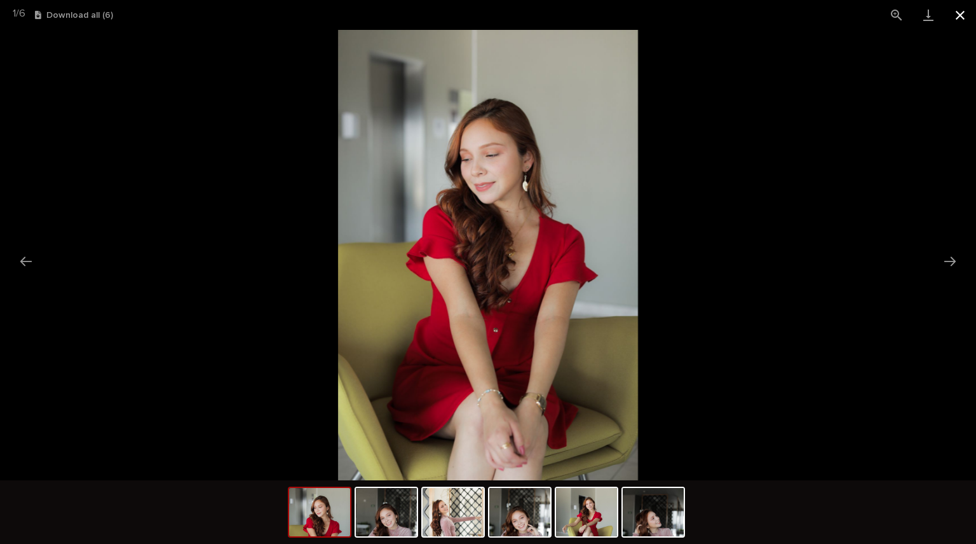
click at [964, 20] on button "Close gallery" at bounding box center [961, 15] width 32 height 30
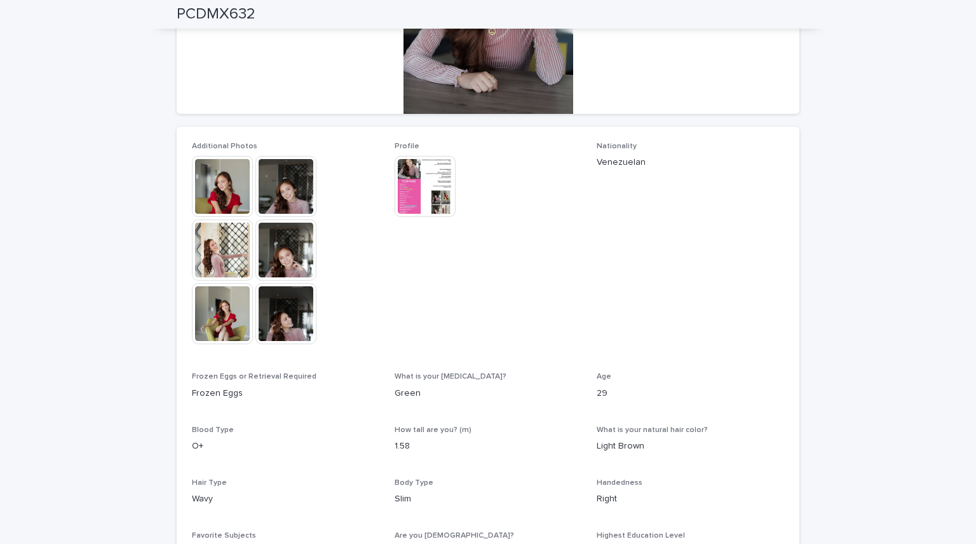
scroll to position [409, 0]
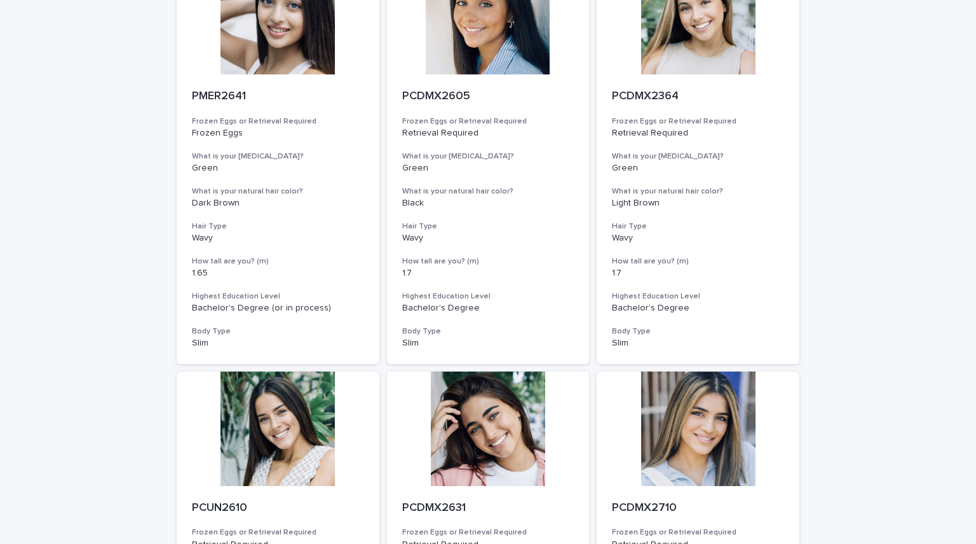
scroll to position [1383, 0]
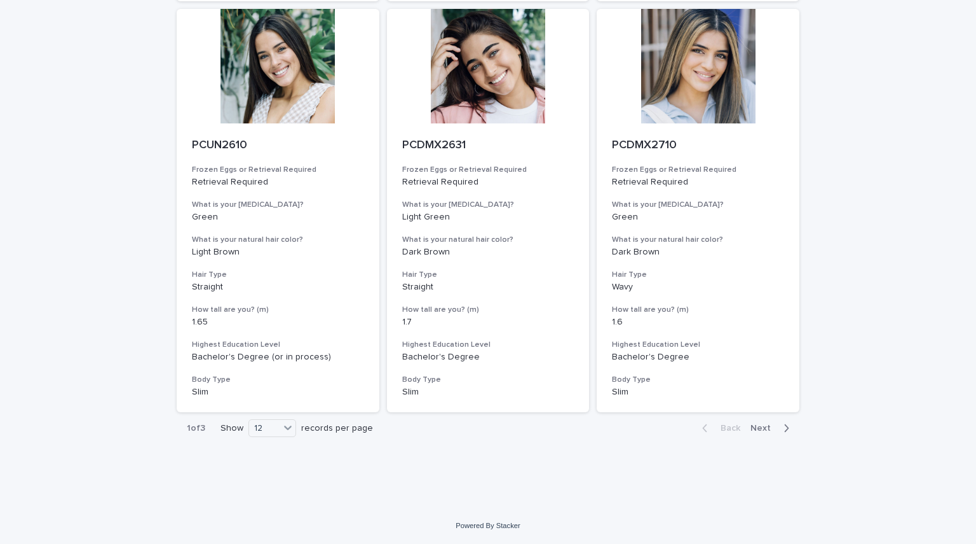
click at [278, 438] on div "1 of 3 Show 12 records per page" at bounding box center [280, 428] width 207 height 31
click at [282, 427] on icon at bounding box center [288, 427] width 13 height 13
click at [267, 477] on div "36" at bounding box center [269, 475] width 46 height 15
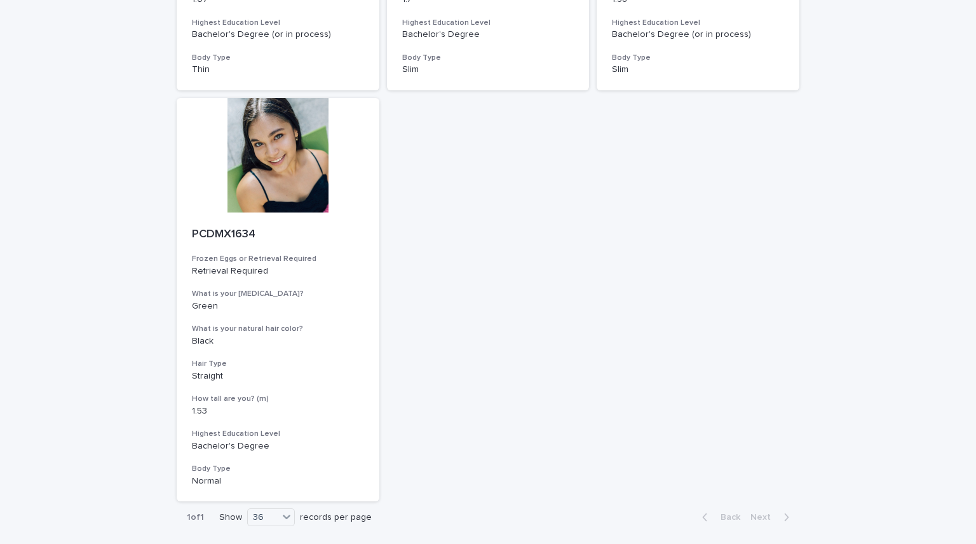
scroll to position [3364, 0]
